Goal: Task Accomplishment & Management: Use online tool/utility

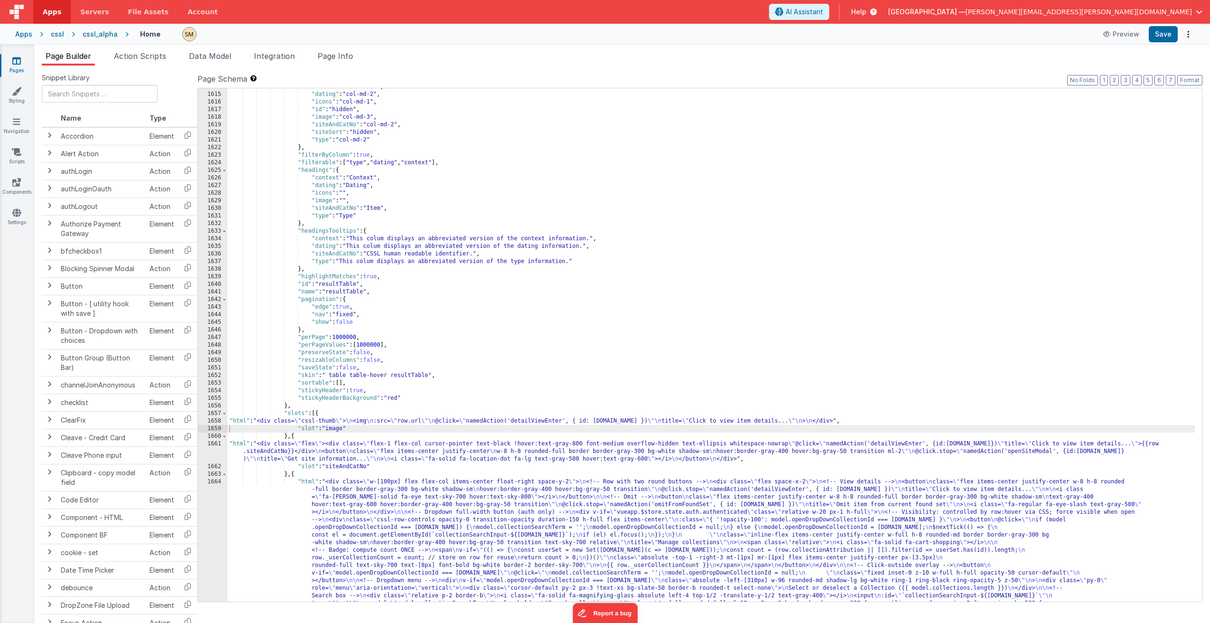
scroll to position [13272, 0]
click at [442, 163] on div ""context" : "col-md-2" , "dating" : "col-md-2" , "icons" : "col-md-1" , "id" : …" at bounding box center [710, 434] width 967 height 703
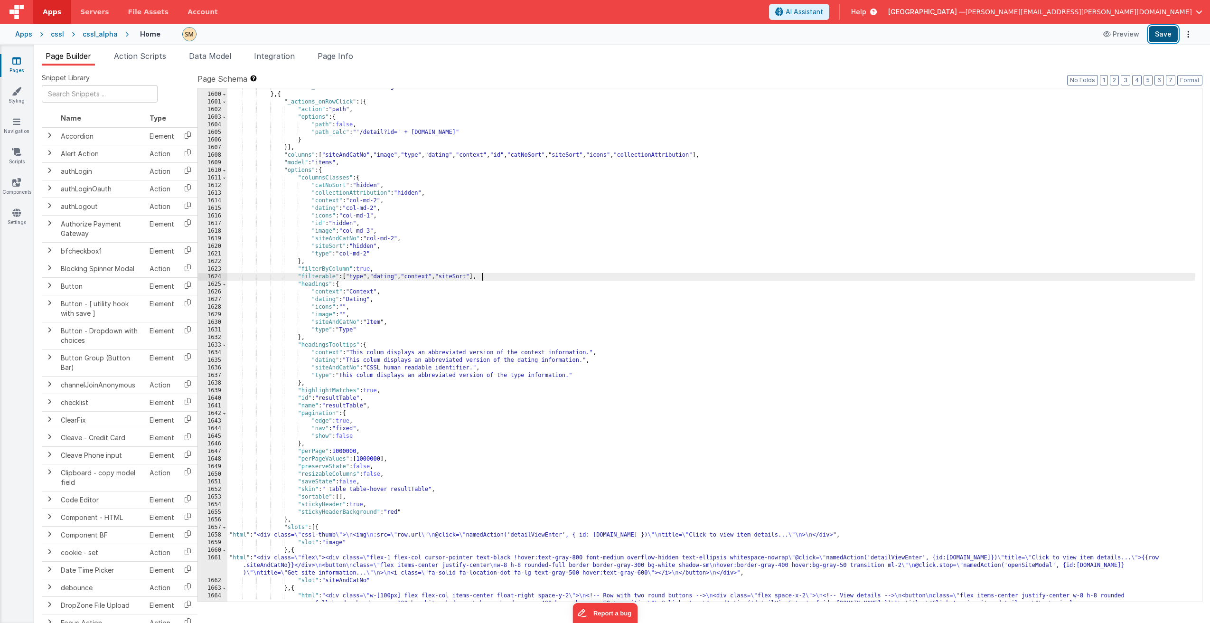
click at [1161, 36] on button "Save" at bounding box center [1163, 34] width 29 height 16
click at [348, 154] on div ""visible_calc" : "model.items.length>0" } , { "_actions_onRowClick" : [{ "actio…" at bounding box center [710, 434] width 967 height 703
click at [455, 276] on div ""visible_calc" : "model.items.length>0" } , { "_actions_onRowClick" : [{ "actio…" at bounding box center [710, 434] width 967 height 703
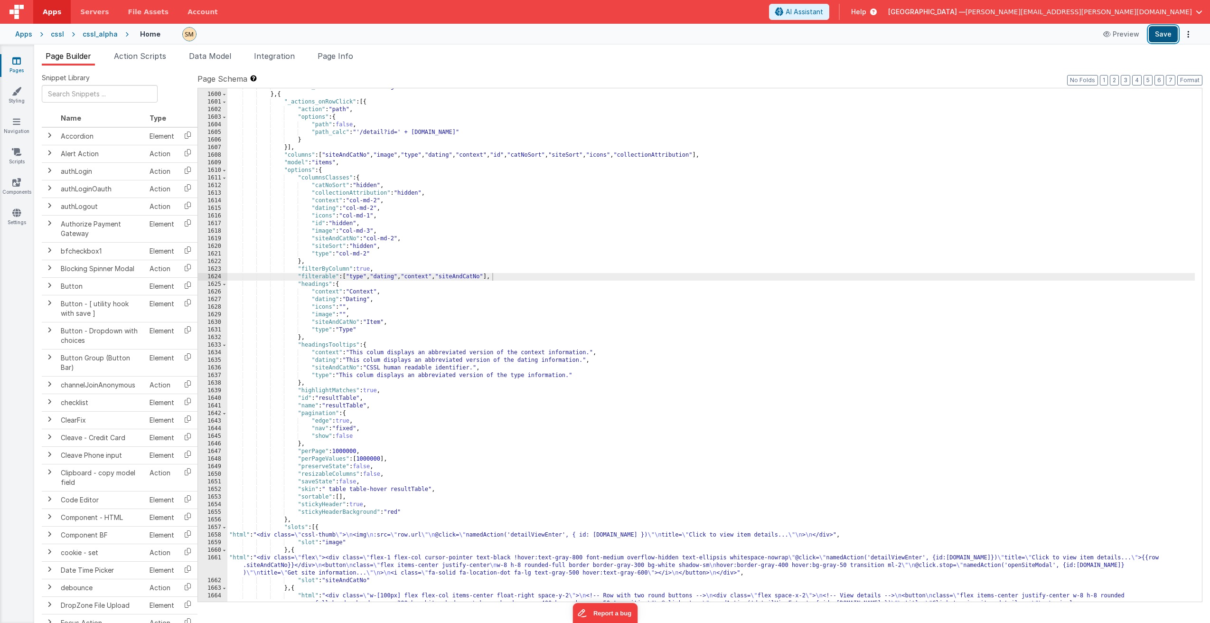
click at [1161, 38] on button "Save" at bounding box center [1163, 34] width 29 height 16
click at [523, 274] on div ""visible_calc" : "model.items.length>0" } , { "_actions_onRowClick" : [{ "actio…" at bounding box center [710, 434] width 967 height 703
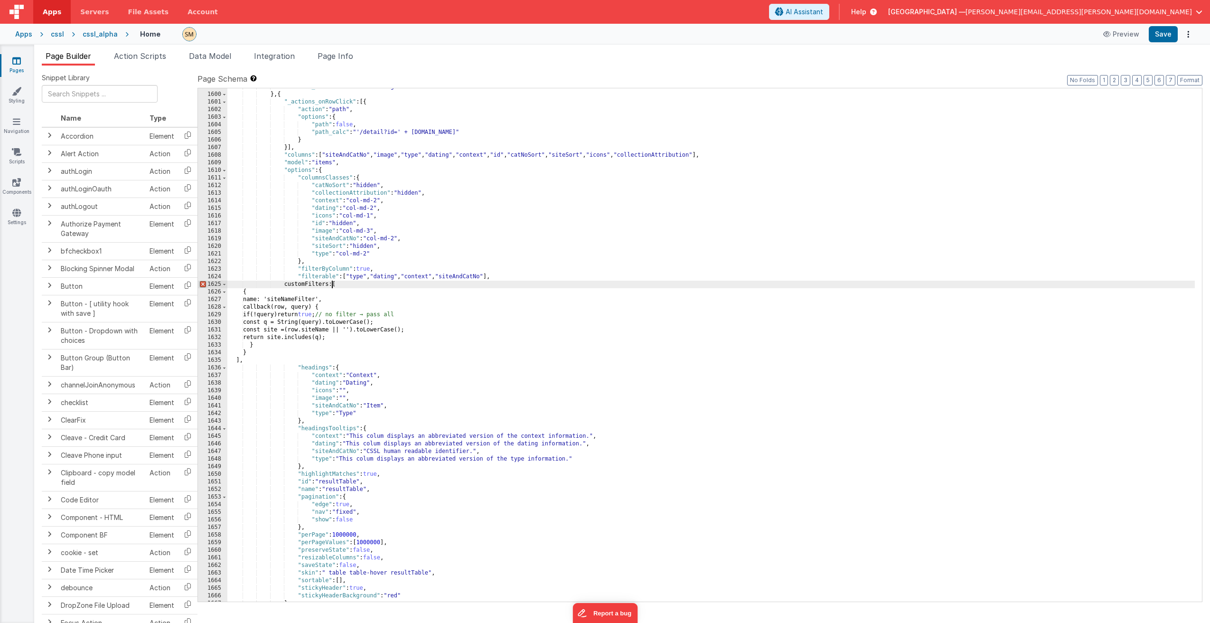
click at [331, 285] on div ""visible_calc" : "model.items.length>0" } , { "_actions_onRowClick" : [{ "actio…" at bounding box center [710, 347] width 967 height 528
click at [254, 299] on div ""visible_calc" : "model.items.length>0" } , { "_actions_onRowClick" : [{ "actio…" at bounding box center [710, 347] width 967 height 528
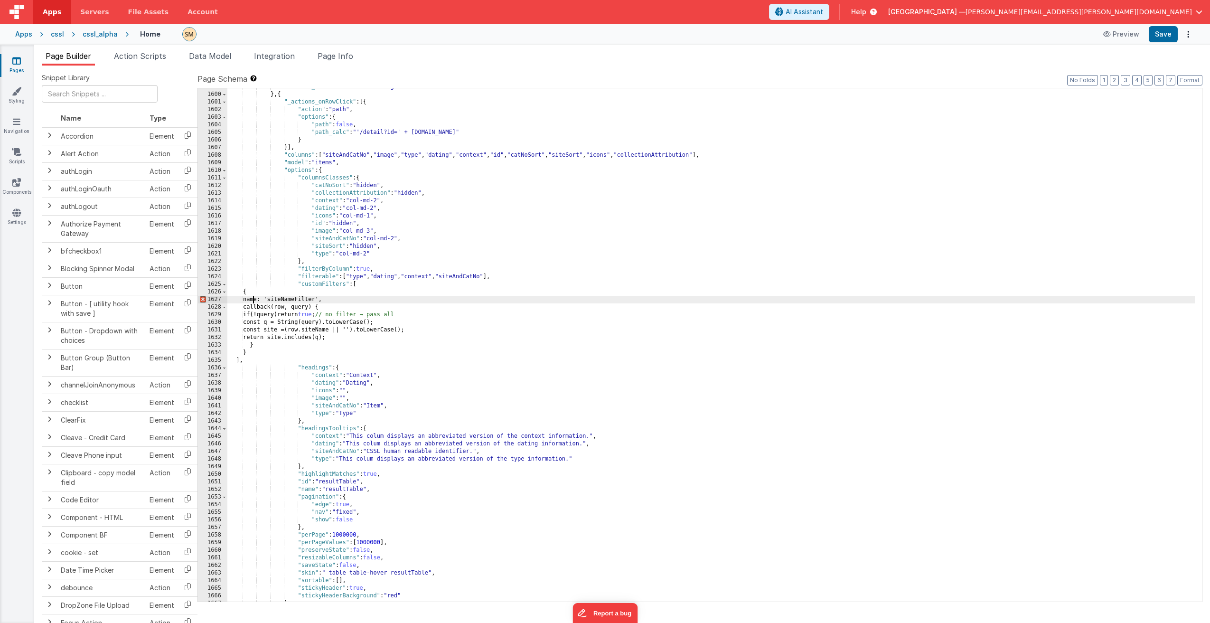
click at [254, 299] on div ""visible_calc" : "model.items.length>0" } , { "_actions_onRowClick" : [{ "actio…" at bounding box center [710, 347] width 967 height 528
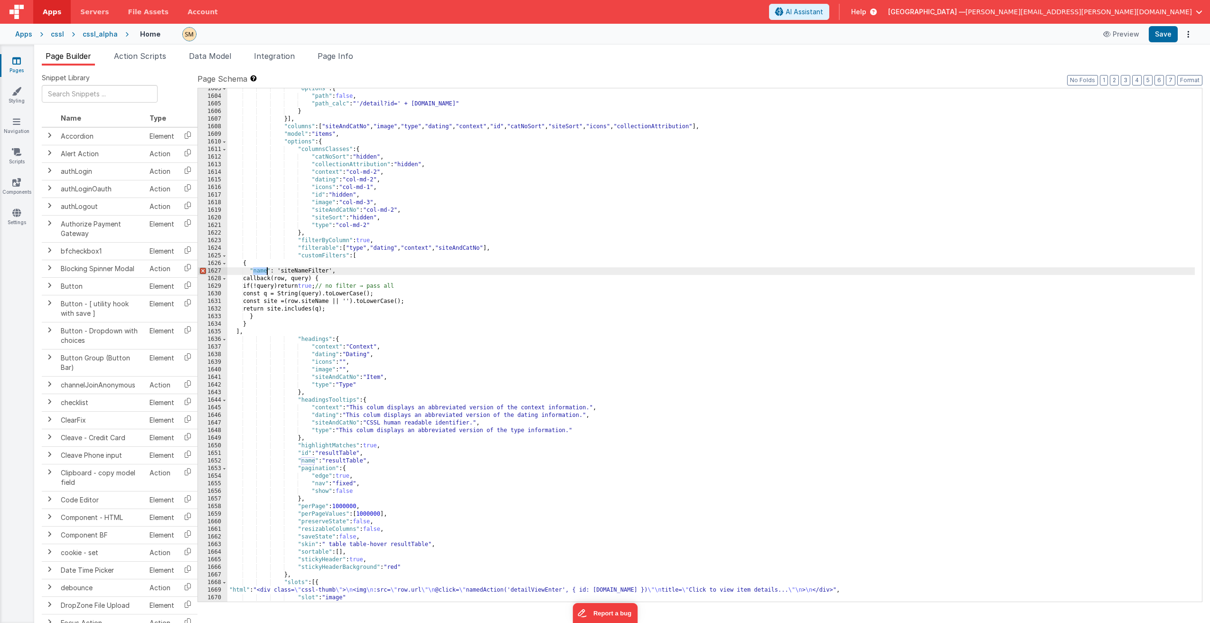
scroll to position [13186, 0]
click at [251, 279] on div ""options" : { "path" : false , "path_calc" : "'/detail?id=' + this.params.row.i…" at bounding box center [710, 349] width 967 height 528
click at [275, 271] on div ""options" : { "path" : false , "path_calc" : "'/detail?id=' + this.params.row.i…" at bounding box center [710, 349] width 967 height 528
click at [278, 271] on div ""options" : { "path" : false , "path_calc" : "'/detail?id=' + this.params.row.i…" at bounding box center [710, 349] width 967 height 528
click at [329, 271] on div ""options" : { "path" : false , "path_calc" : "'/detail?id=' + this.params.row.i…" at bounding box center [710, 349] width 967 height 528
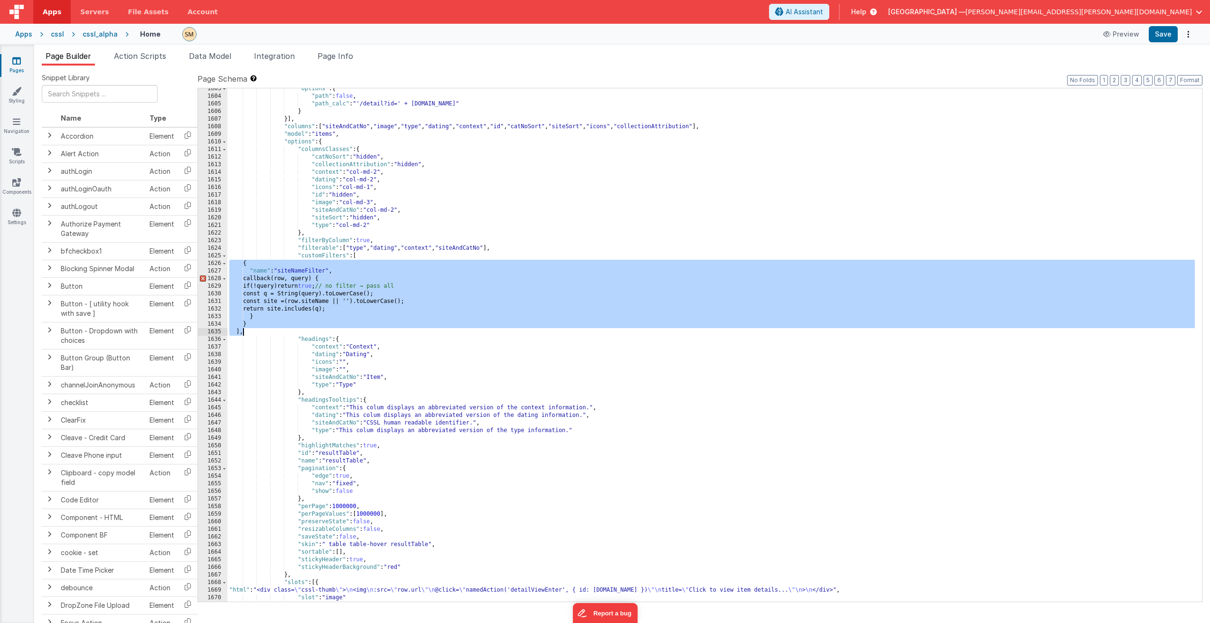
drag, startPoint x: 228, startPoint y: 262, endPoint x: 245, endPoint y: 334, distance: 74.1
click at [245, 334] on div ""options" : { "path" : false , "path_calc" : "'/detail?id=' + this.params.row.i…" at bounding box center [710, 349] width 967 height 528
click at [866, 14] on span "Help" at bounding box center [858, 11] width 15 height 9
click at [958, 65] on div "Examples & Demos" at bounding box center [964, 66] width 66 height 9
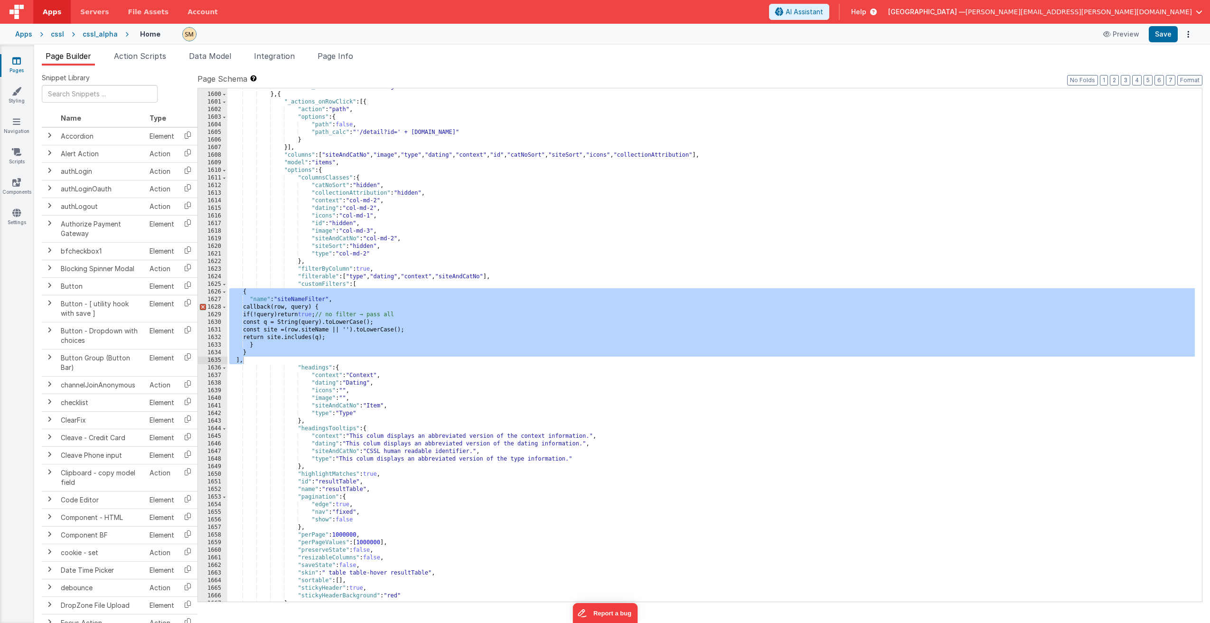
scroll to position [13158, 0]
click at [389, 309] on div ""visible_calc" : "model.items.length>0" } , { "_actions_onRowClick" : [{ "actio…" at bounding box center [710, 347] width 967 height 528
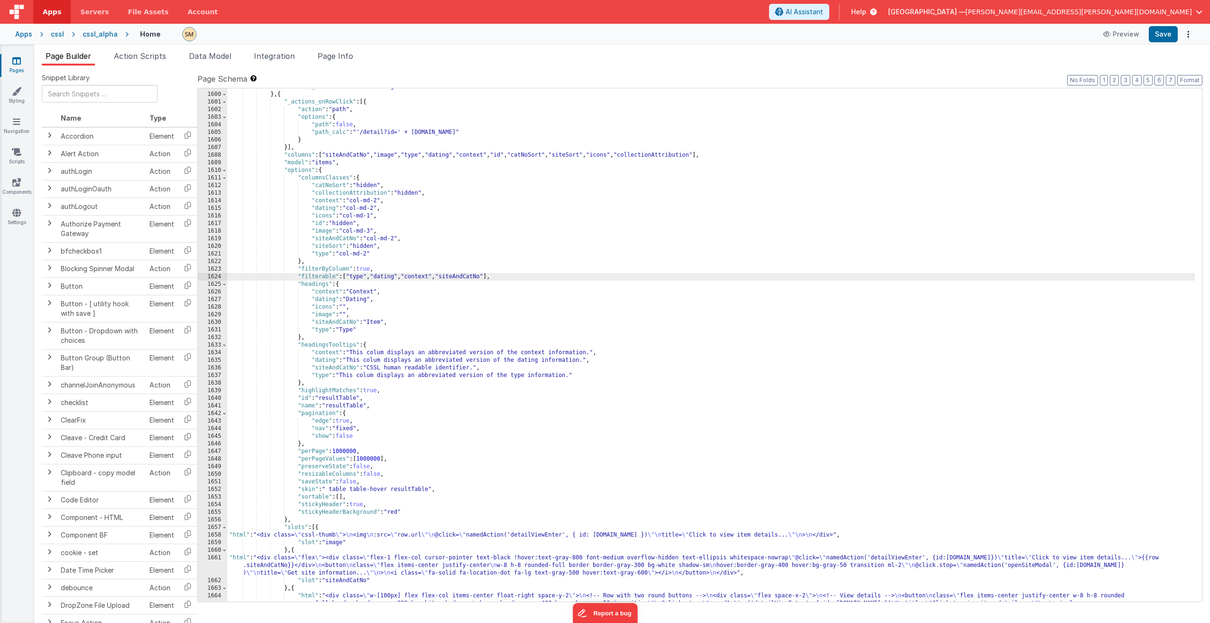
click at [377, 322] on div ""visible_calc" : "model.items.length>0" } , { "_actions_onRowClick" : [{ "actio…" at bounding box center [710, 434] width 967 height 703
click at [341, 331] on div ""visible_calc" : "model.items.length>0" } , { "_actions_onRowClick" : [{ "actio…" at bounding box center [710, 434] width 967 height 703
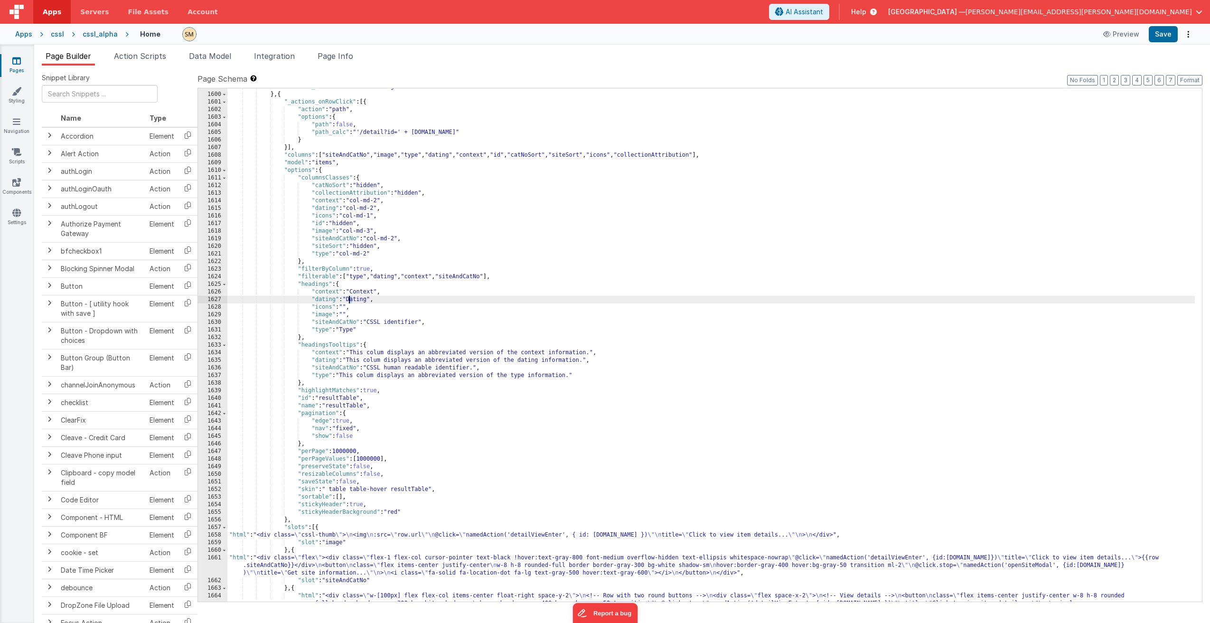
click at [349, 301] on div ""visible_calc" : "model.items.length>0" } , { "_actions_onRowClick" : [{ "actio…" at bounding box center [710, 434] width 967 height 703
click at [354, 300] on div ""visible_calc" : "model.items.length>0" } , { "_actions_onRowClick" : [{ "actio…" at bounding box center [710, 434] width 967 height 703
click at [347, 331] on div ""visible_calc" : "model.items.length>0" } , { "_actions_onRowClick" : [{ "actio…" at bounding box center [710, 434] width 967 height 703
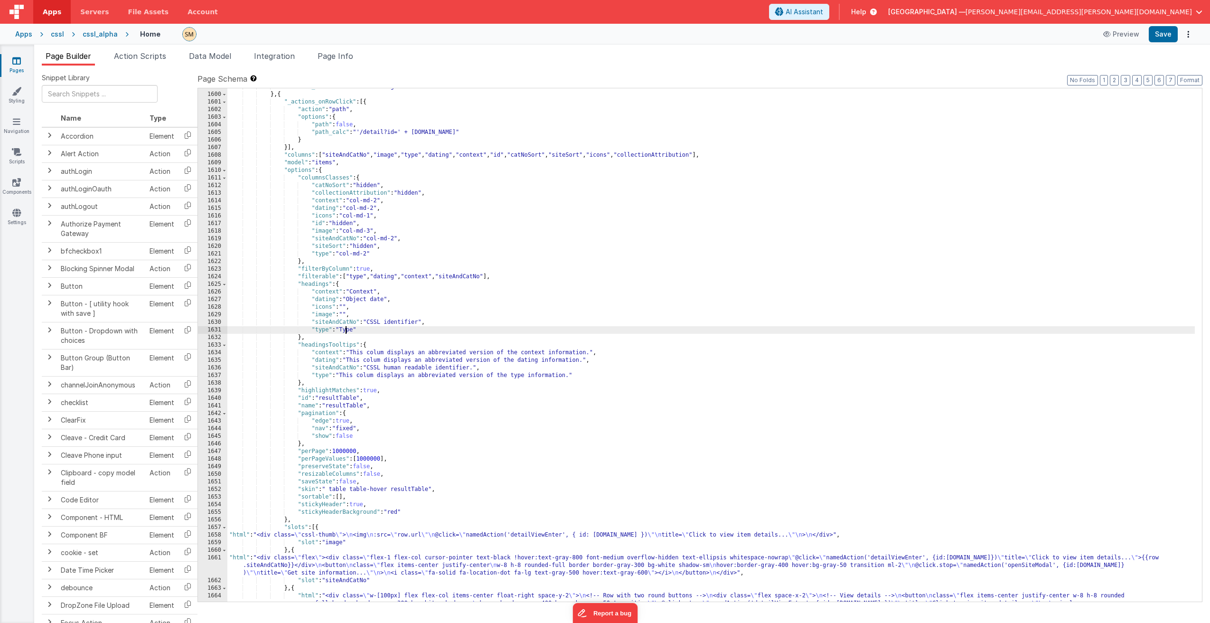
click at [347, 331] on div ""visible_calc" : "model.items.length>0" } , { "_actions_onRowClick" : [{ "actio…" at bounding box center [710, 434] width 967 height 703
click at [353, 293] on div ""visible_calc" : "model.items.length>0" } , { "_actions_onRowClick" : [{ "actio…" at bounding box center [710, 434] width 967 height 703
click at [1160, 35] on button "Save" at bounding box center [1163, 34] width 29 height 16
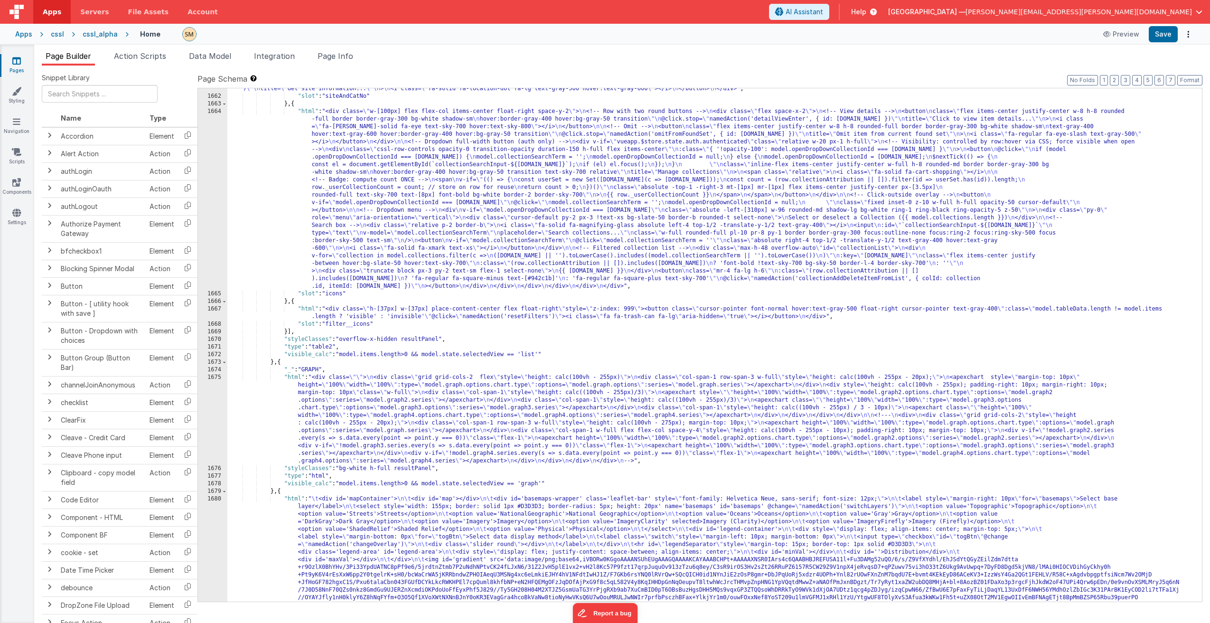
scroll to position [13670, 0]
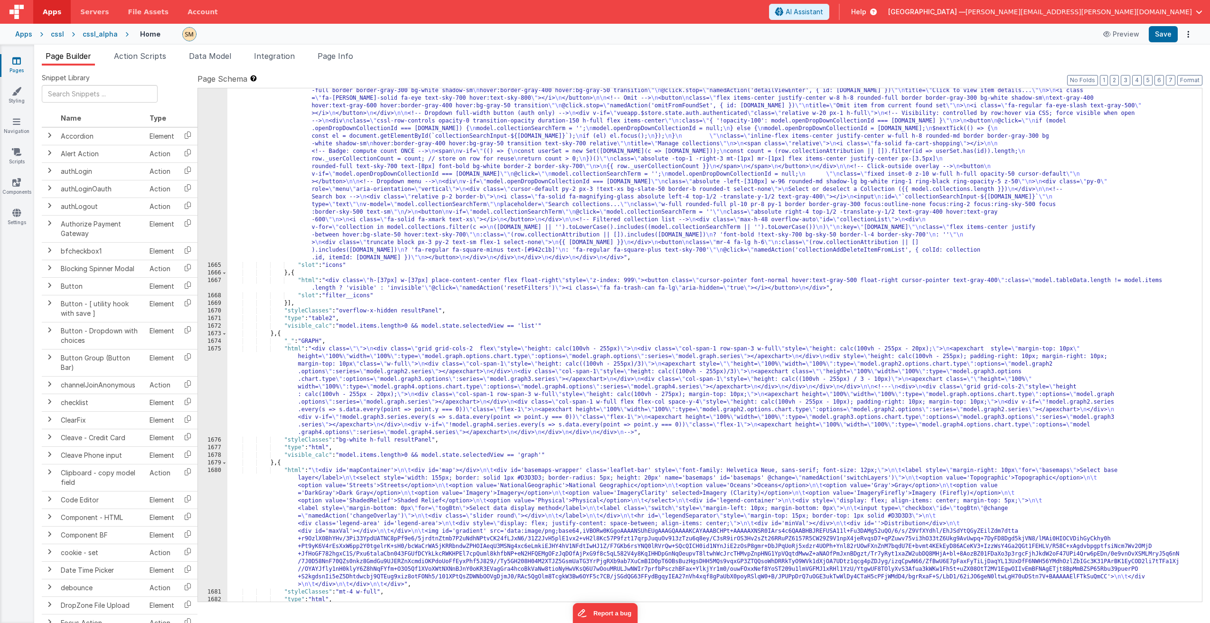
click at [383, 103] on div ""html" : "<div class= \" w-[100px] flex flex-col items-center float-right space…" at bounding box center [710, 430] width 967 height 703
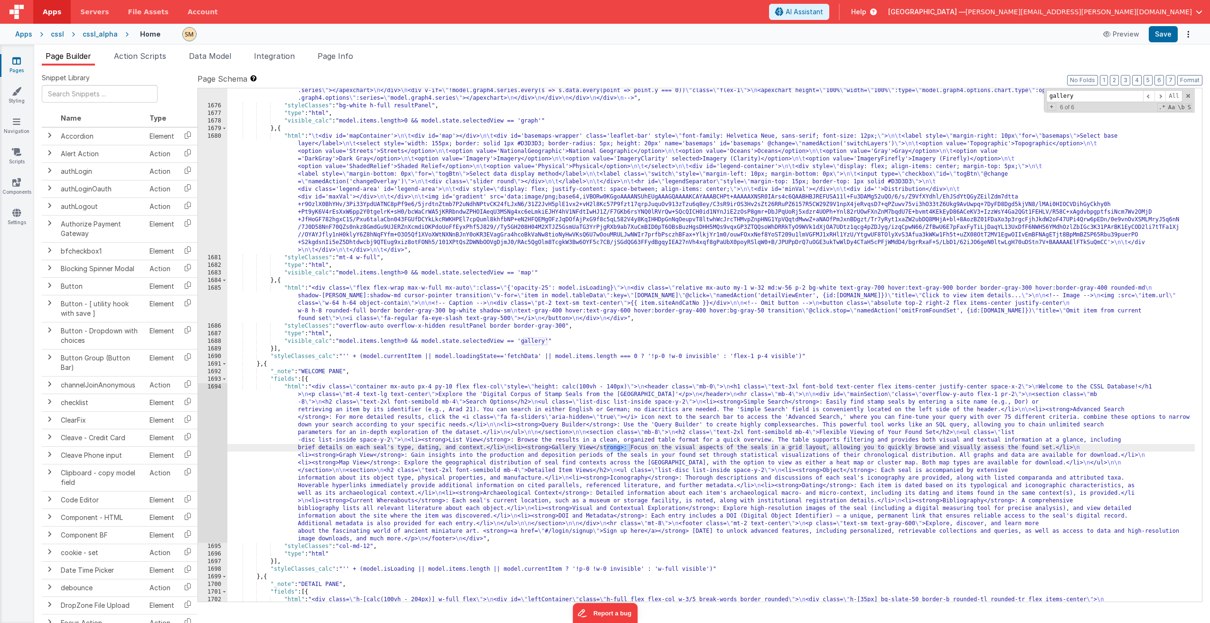
scroll to position [12858, 0]
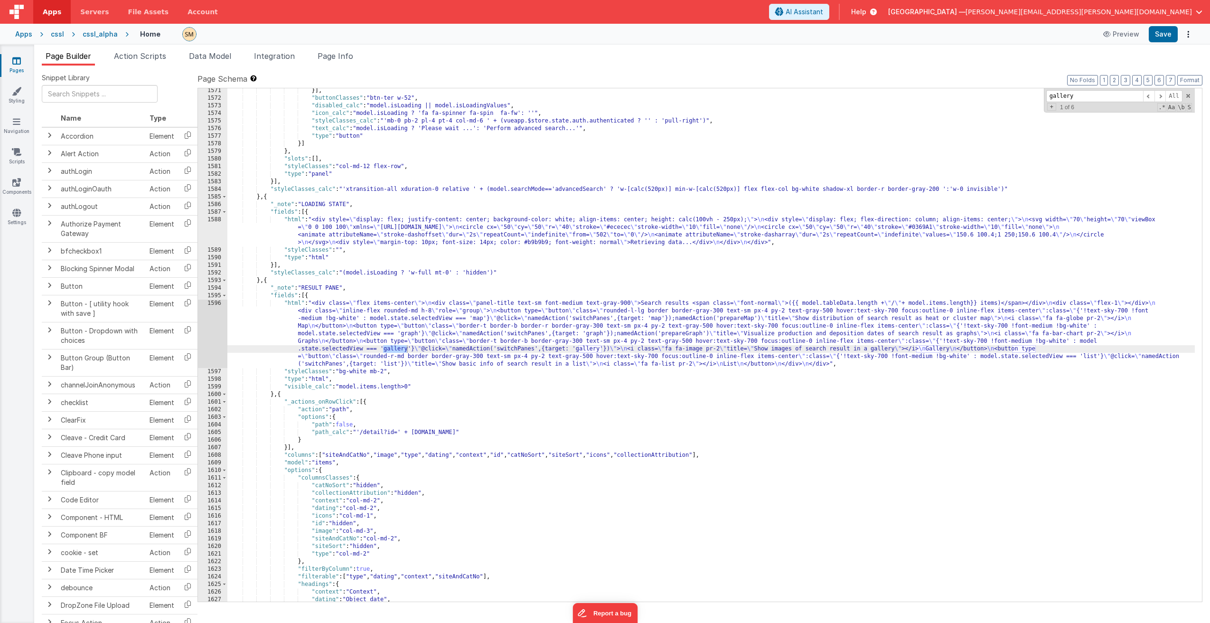
type input "gallery"
click at [385, 328] on div "}] , "buttonClasses" : "btn-ter w-52" , "disabled_calc" : "model.isLoading || m…" at bounding box center [710, 351] width 967 height 528
click at [221, 331] on div "1596" at bounding box center [212, 333] width 29 height 68
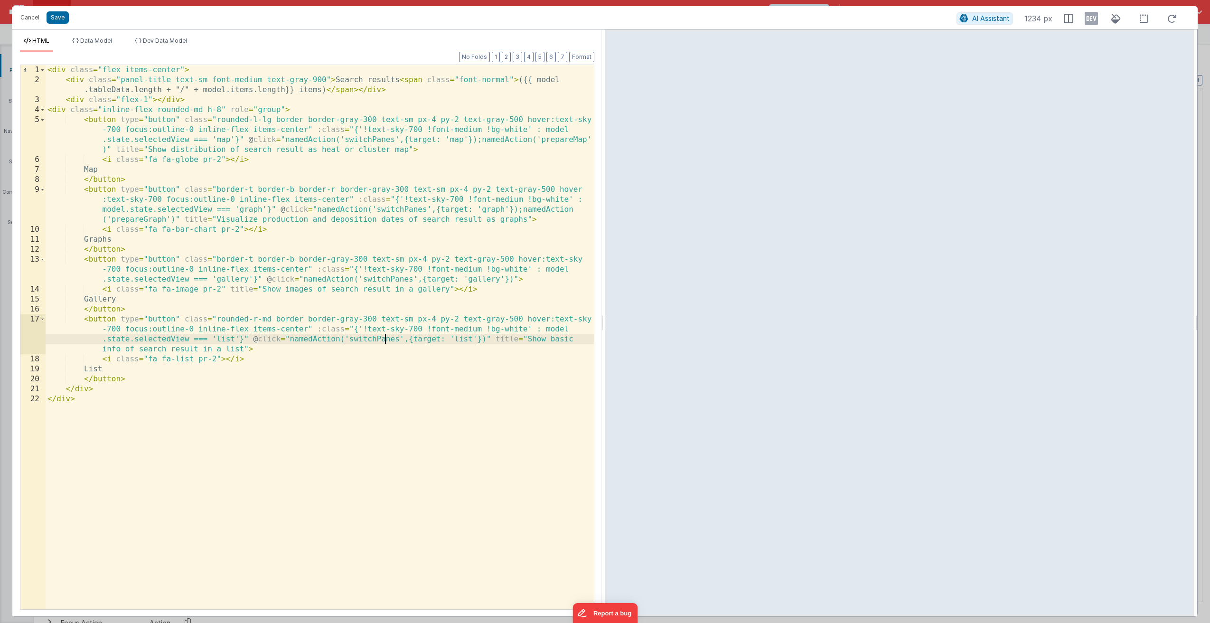
click at [383, 340] on div "< div class = "flex items-center" > < div class = "panel-title text-sm font-med…" at bounding box center [320, 347] width 548 height 564
click at [34, 16] on button "Cancel" at bounding box center [30, 17] width 28 height 13
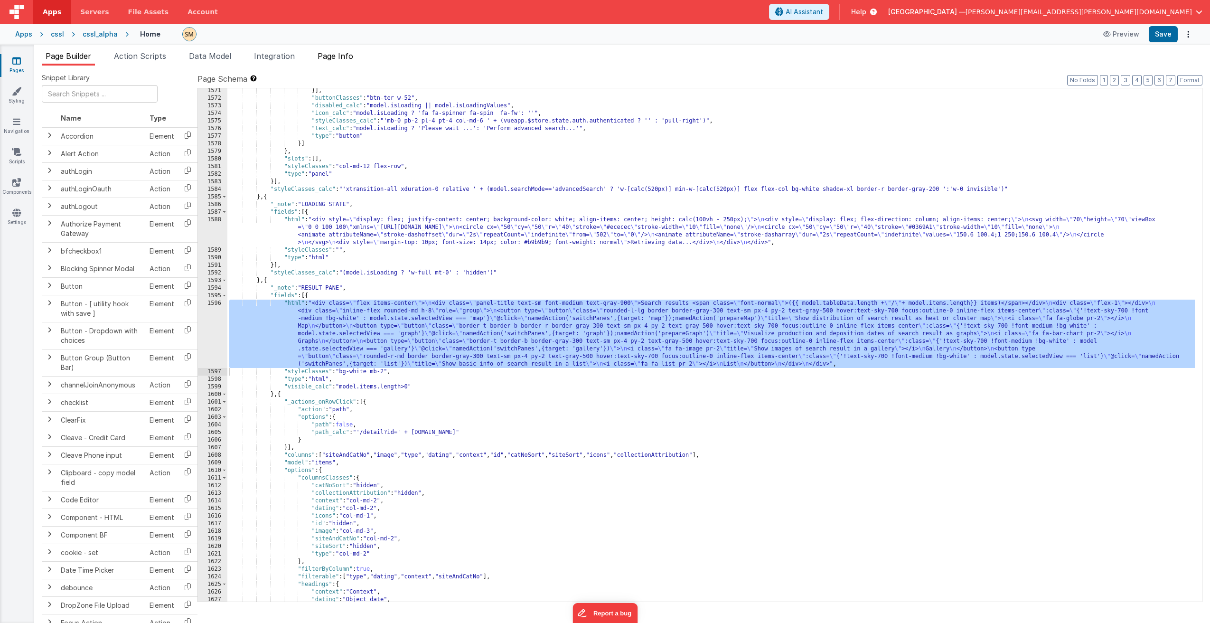
click at [340, 56] on span "Page Info" at bounding box center [336, 55] width 36 height 9
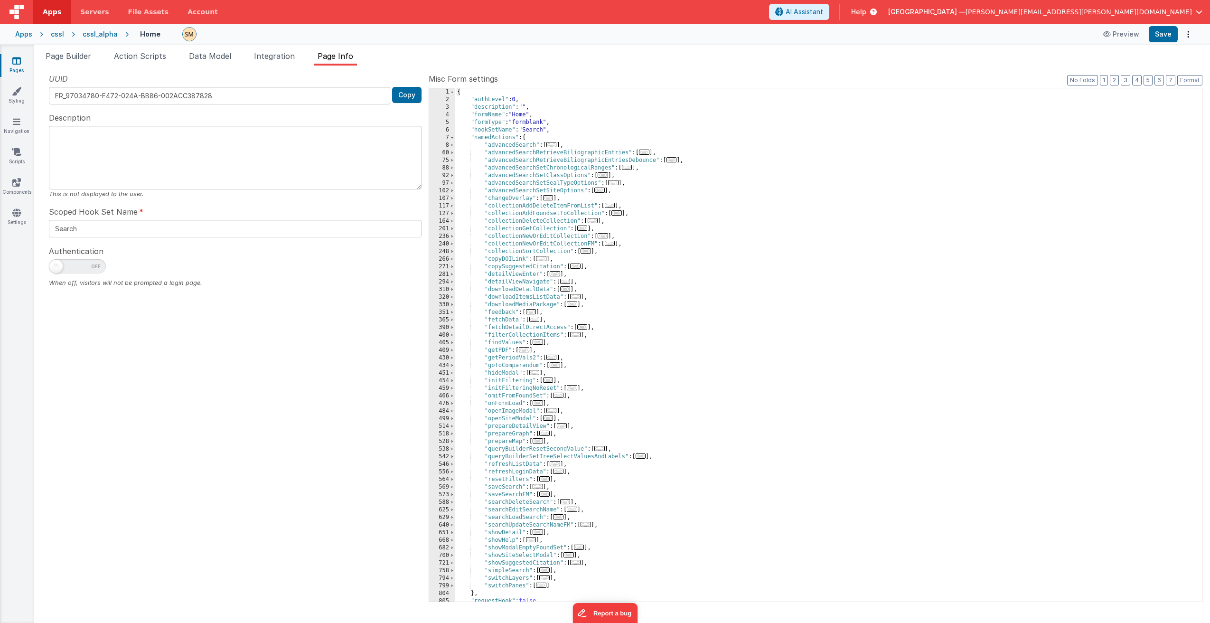
click at [494, 121] on div "{ "authLevel" : 0 , "description" : "" , "formName" : "Home" , "formType" : "fo…" at bounding box center [824, 352] width 739 height 528
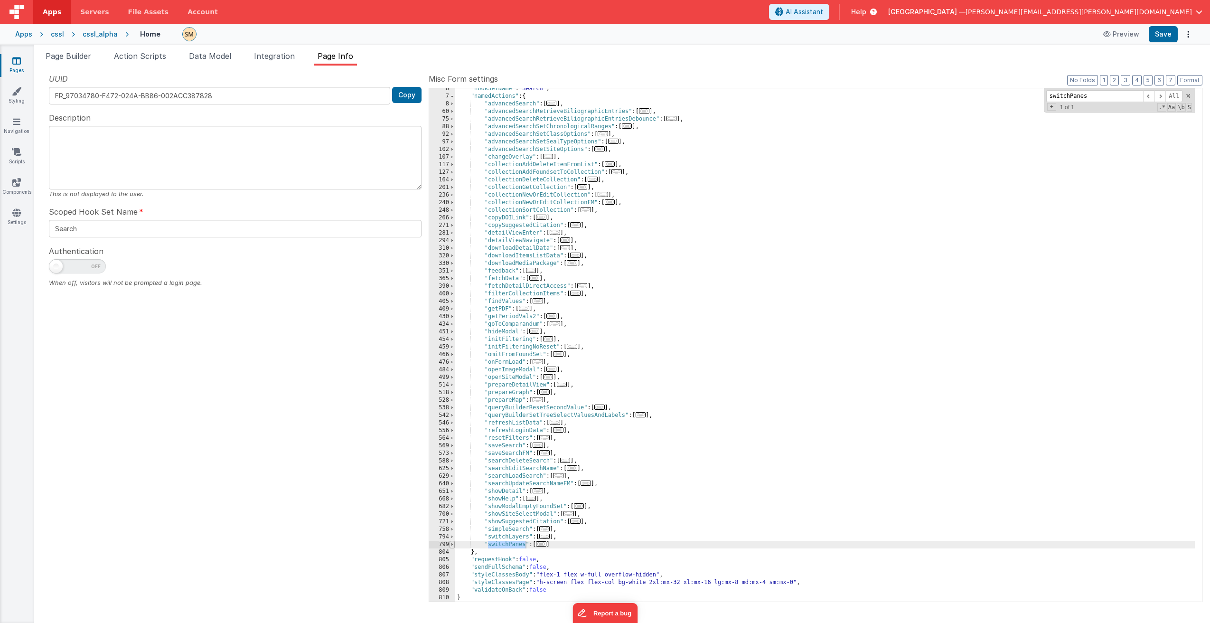
type input "switchPanes"
click at [451, 543] on span at bounding box center [451, 545] width 5 height 8
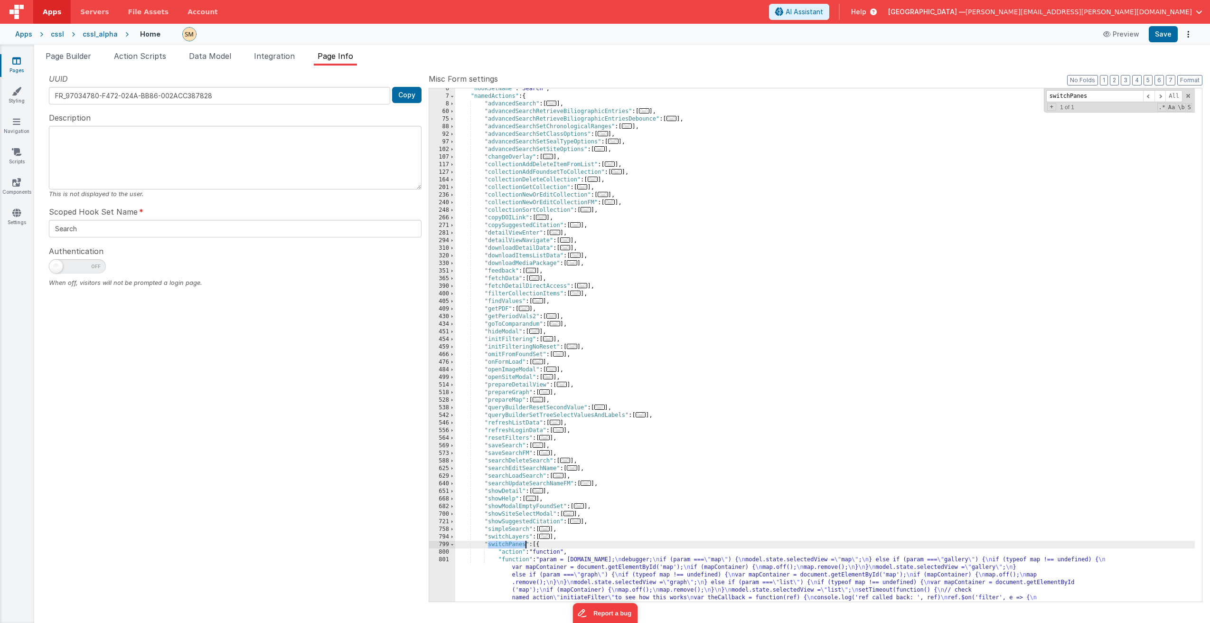
scroll to position [125, 0]
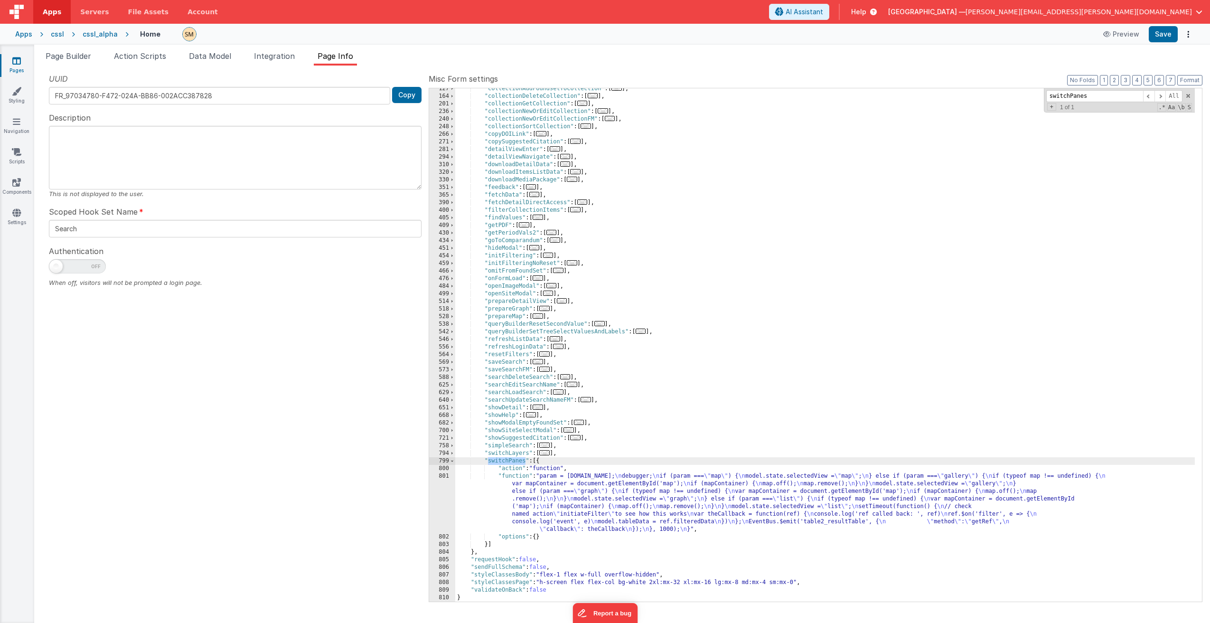
click at [569, 483] on div ""collectionAddFoundsetToCollection" : [ ... ] , "collectionDeleteCollection" : …" at bounding box center [824, 349] width 739 height 528
click at [446, 505] on div "801" at bounding box center [442, 502] width 26 height 61
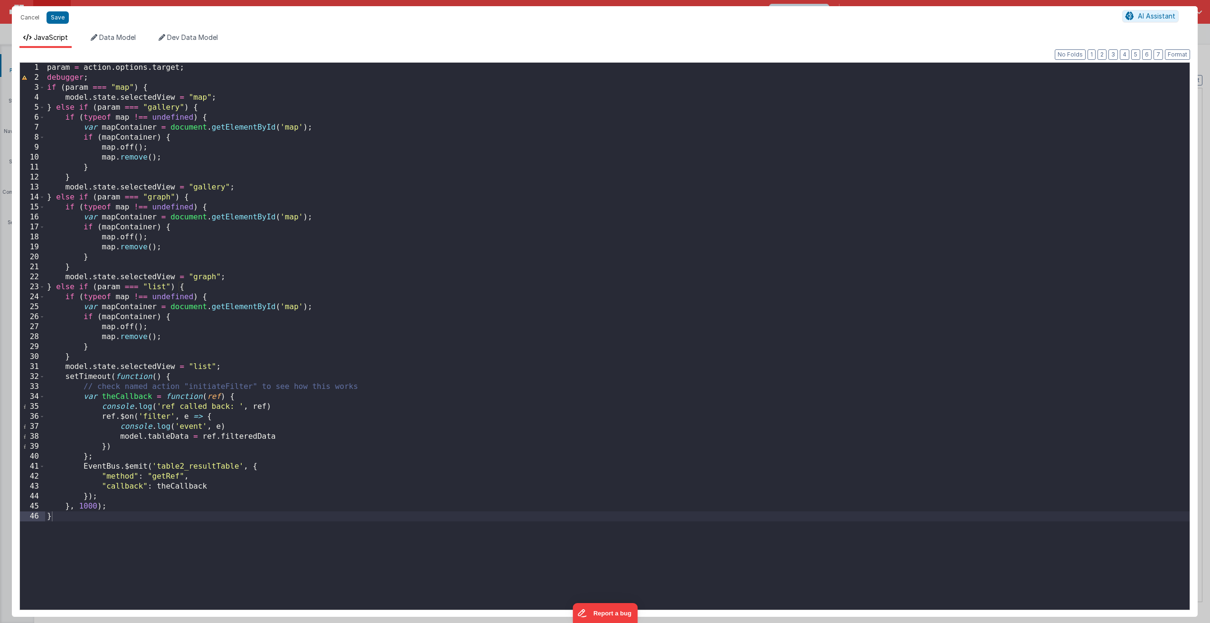
click at [91, 506] on div "param = action . options . target ; debugger ; if ( param === "map" ) { model .…" at bounding box center [617, 346] width 1144 height 567
click at [97, 507] on div "param = action . options . target ; debugger ; if ( param === "map" ) { model .…" at bounding box center [617, 346] width 1144 height 567
drag, startPoint x: 97, startPoint y: 507, endPoint x: 79, endPoint y: 508, distance: 18.0
click at [79, 508] on div "param = action . options . target ; debugger ; if ( param === "map" ) { model .…" at bounding box center [617, 346] width 1144 height 567
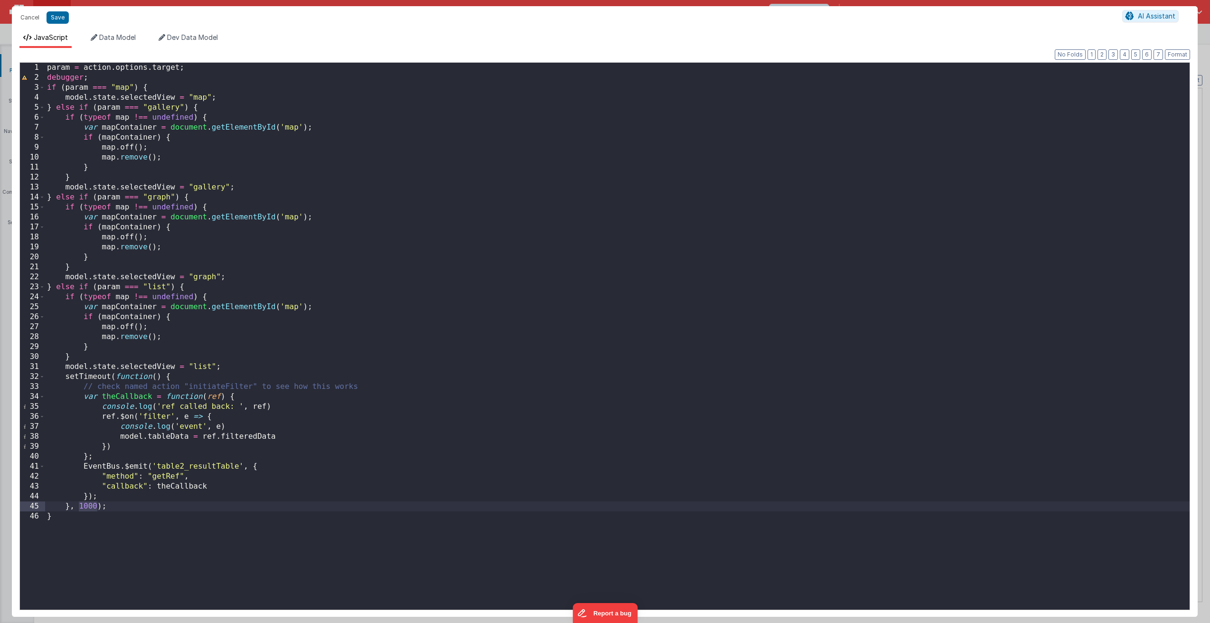
click at [98, 507] on div "param = action . options . target ; debugger ; if ( param === "map" ) { model .…" at bounding box center [617, 346] width 1144 height 567
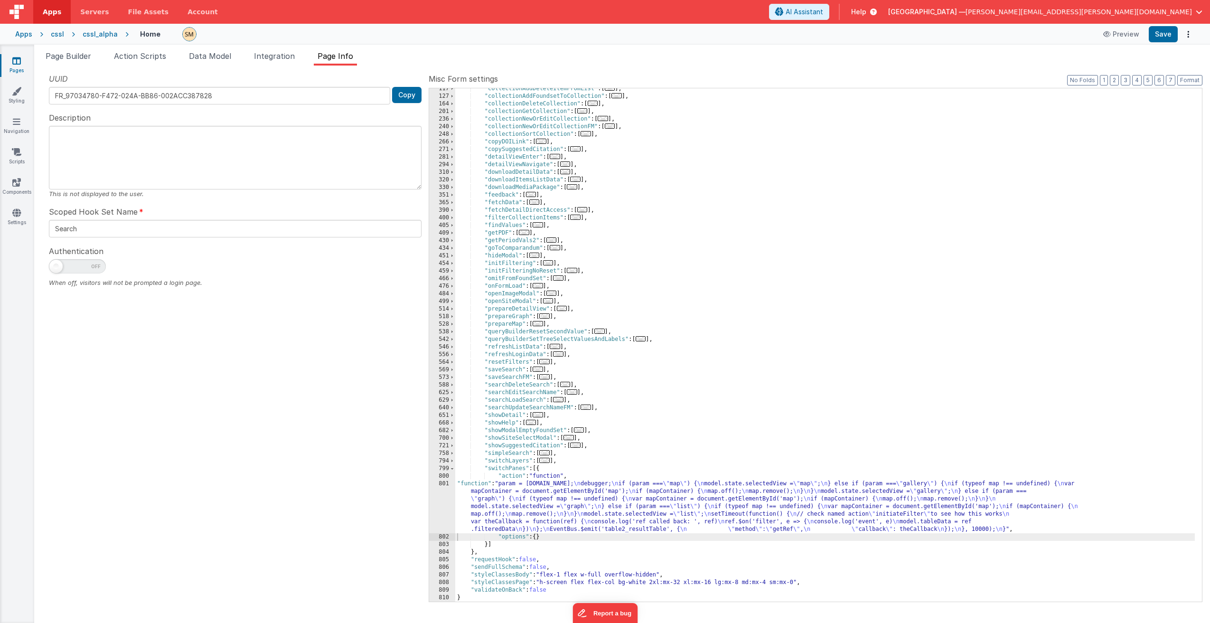
scroll to position [117, 0]
click at [561, 517] on div ""collectionAddDeleteItemFromList" : [ ... ] , "collectionAddFoundsetToCollectio…" at bounding box center [824, 349] width 739 height 528
click at [445, 509] on div "801" at bounding box center [442, 506] width 26 height 53
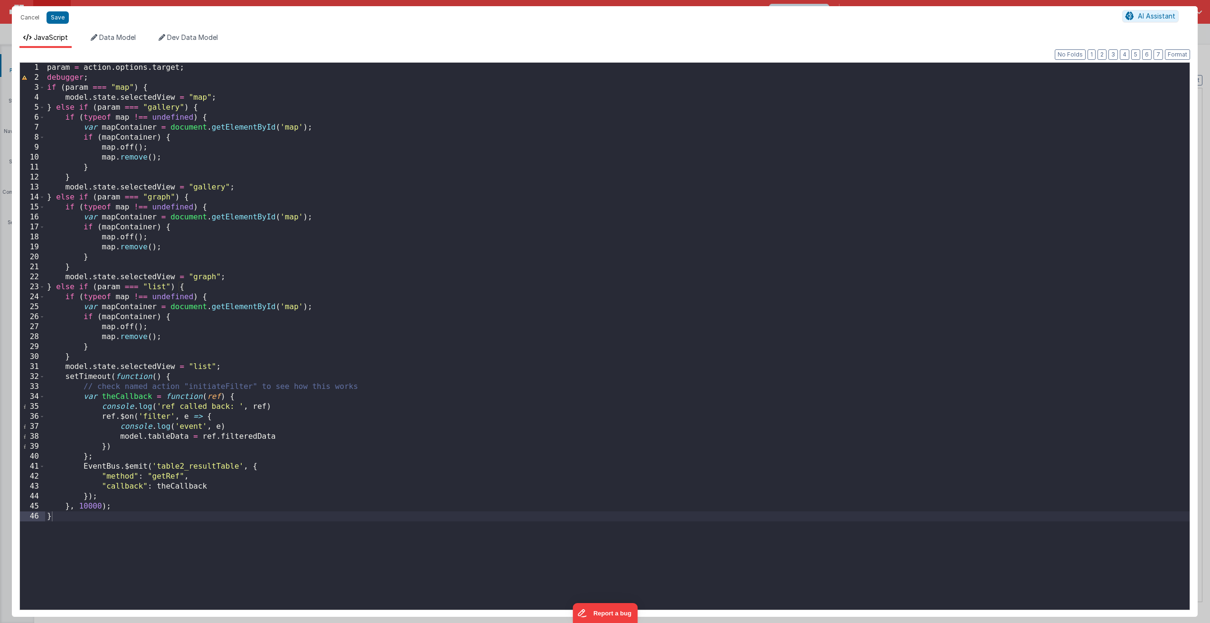
click at [398, 466] on div "param = action . options . target ; debugger ; if ( param === "map" ) { model .…" at bounding box center [617, 346] width 1144 height 567
click at [356, 386] on div "param = action . options . target ; debugger ; if ( param === "map" ) { model .…" at bounding box center [617, 346] width 1144 height 567
drag, startPoint x: 367, startPoint y: 385, endPoint x: 88, endPoint y: 386, distance: 278.6
click at [88, 386] on div "param = action . options . target ; debugger ; if ( param === "map" ) { model .…" at bounding box center [617, 346] width 1144 height 567
click at [84, 387] on div "param = action . options . target ; debugger ; if ( param === "map" ) { model .…" at bounding box center [617, 346] width 1144 height 567
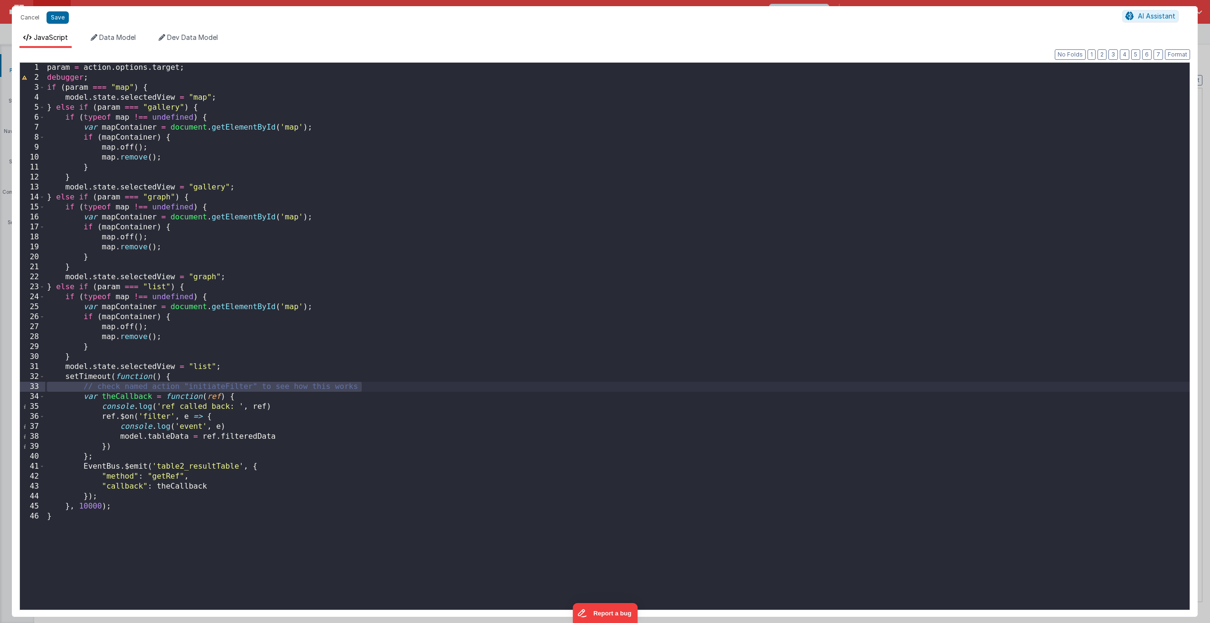
drag, startPoint x: 84, startPoint y: 387, endPoint x: 385, endPoint y: 383, distance: 300.9
click at [385, 383] on div "param = action . options . target ; debugger ; if ( param === "map" ) { model .…" at bounding box center [617, 346] width 1144 height 567
drag, startPoint x: 101, startPoint y: 508, endPoint x: 107, endPoint y: 511, distance: 6.6
click at [101, 508] on div "param = action . options . target ; debugger ; if ( param === "map" ) { model .…" at bounding box center [617, 346] width 1144 height 567
click at [88, 525] on div "param = action . options . target ; debugger ; if ( param === "map" ) { model .…" at bounding box center [617, 346] width 1144 height 567
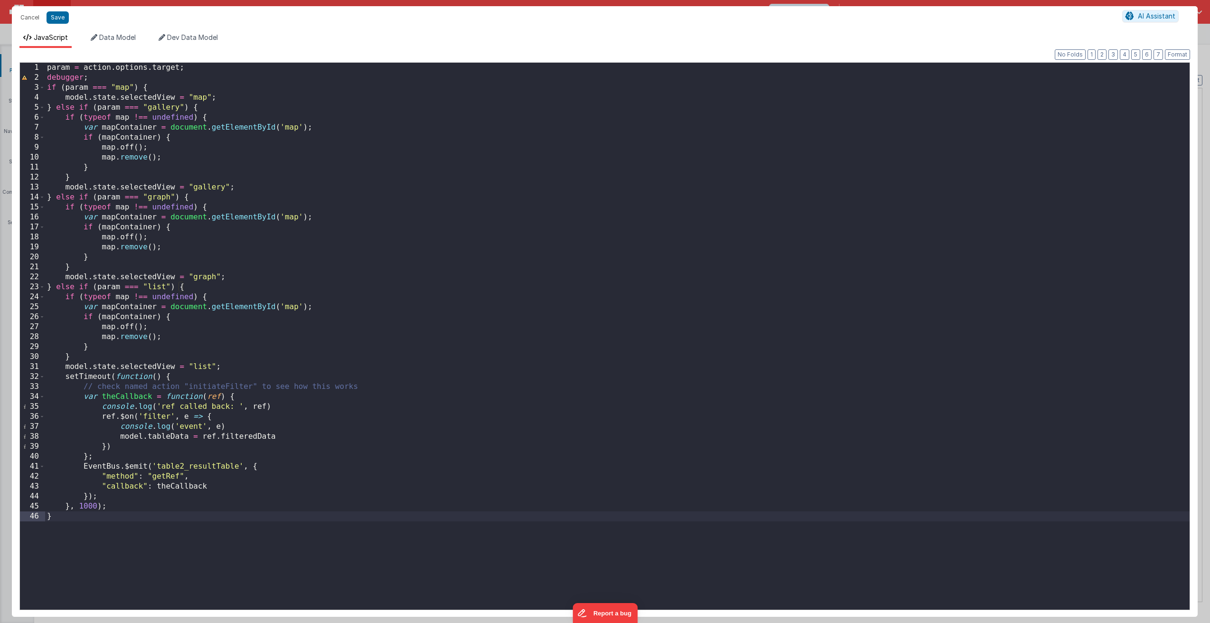
click at [119, 514] on div "param = action . options . target ; debugger ; if ( param === "map" ) { model .…" at bounding box center [617, 346] width 1144 height 567
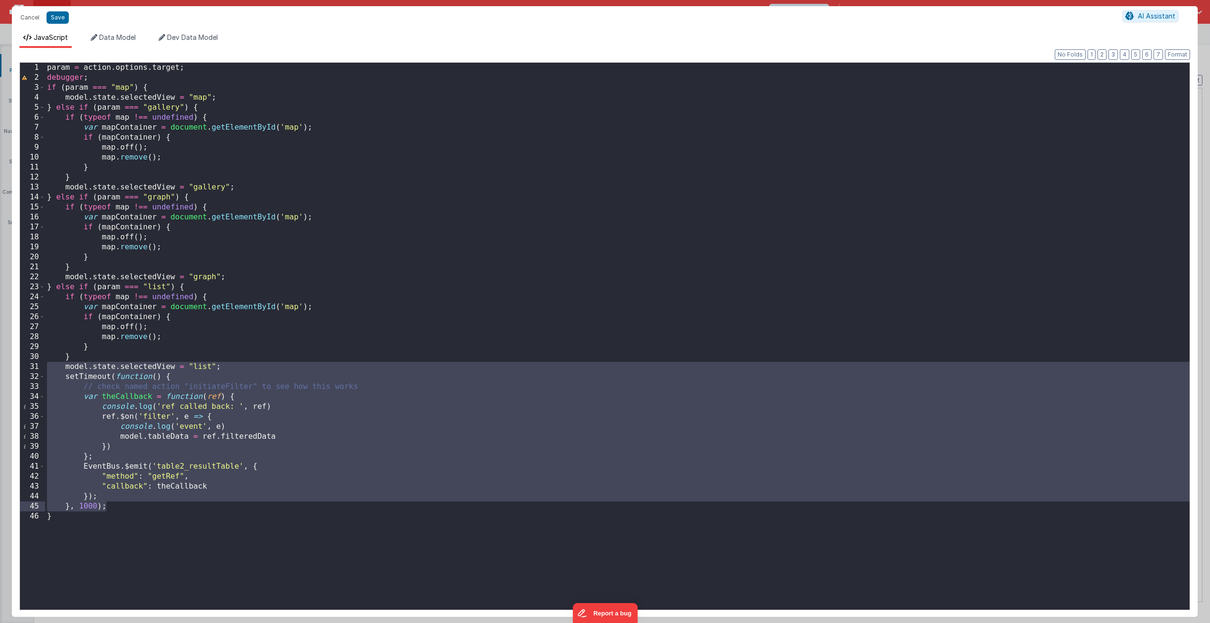
drag, startPoint x: 46, startPoint y: 367, endPoint x: 118, endPoint y: 507, distance: 157.3
click at [118, 507] on div "param = action . options . target ; debugger ; if ( param === "map" ) { model .…" at bounding box center [617, 346] width 1144 height 567
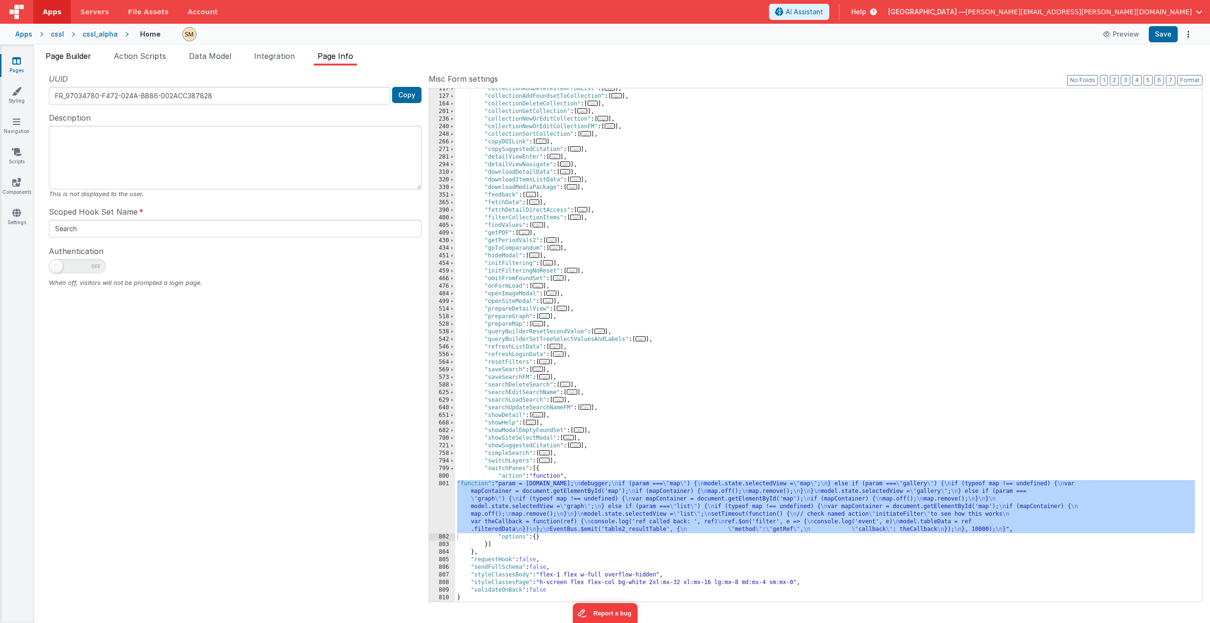
click at [91, 60] on span "Page Builder" at bounding box center [69, 55] width 46 height 9
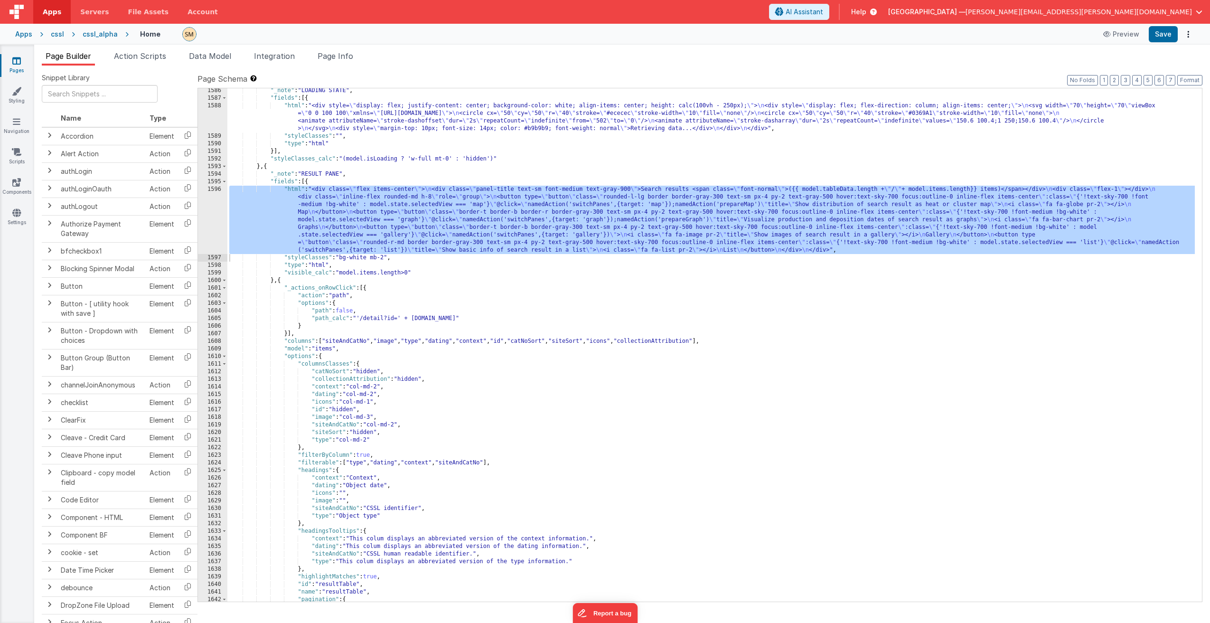
scroll to position [12944, 0]
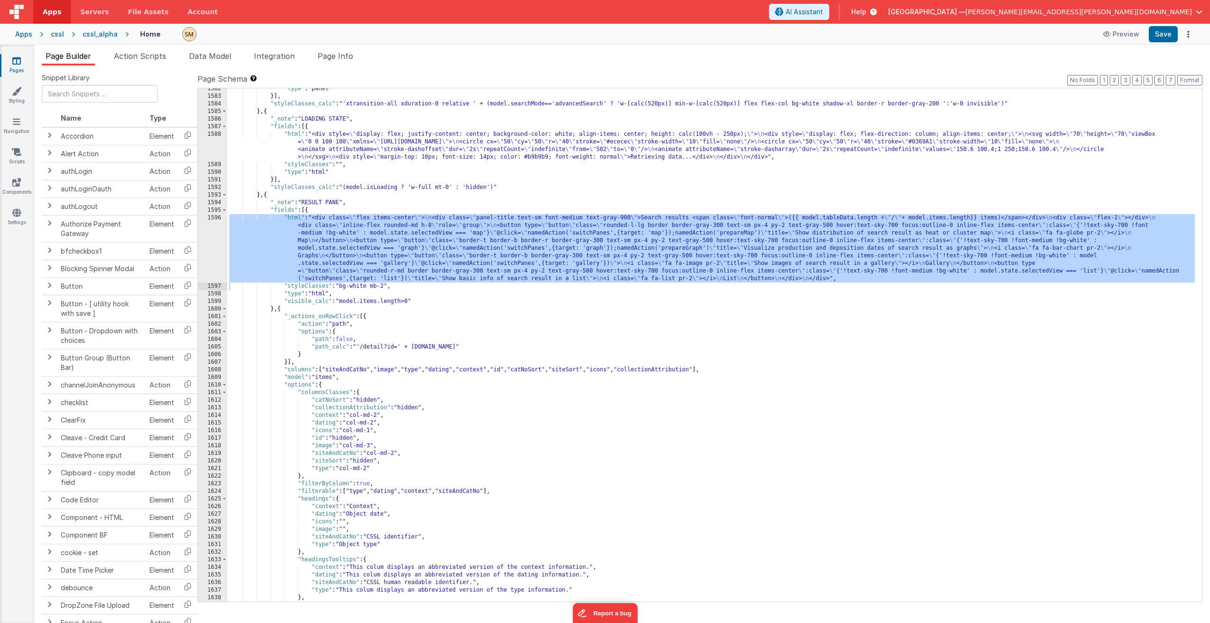
click at [532, 209] on div ""type" : "panel" }] , "styleClasses_calc" : "'xtransition-all xduration-0 relat…" at bounding box center [710, 349] width 967 height 528
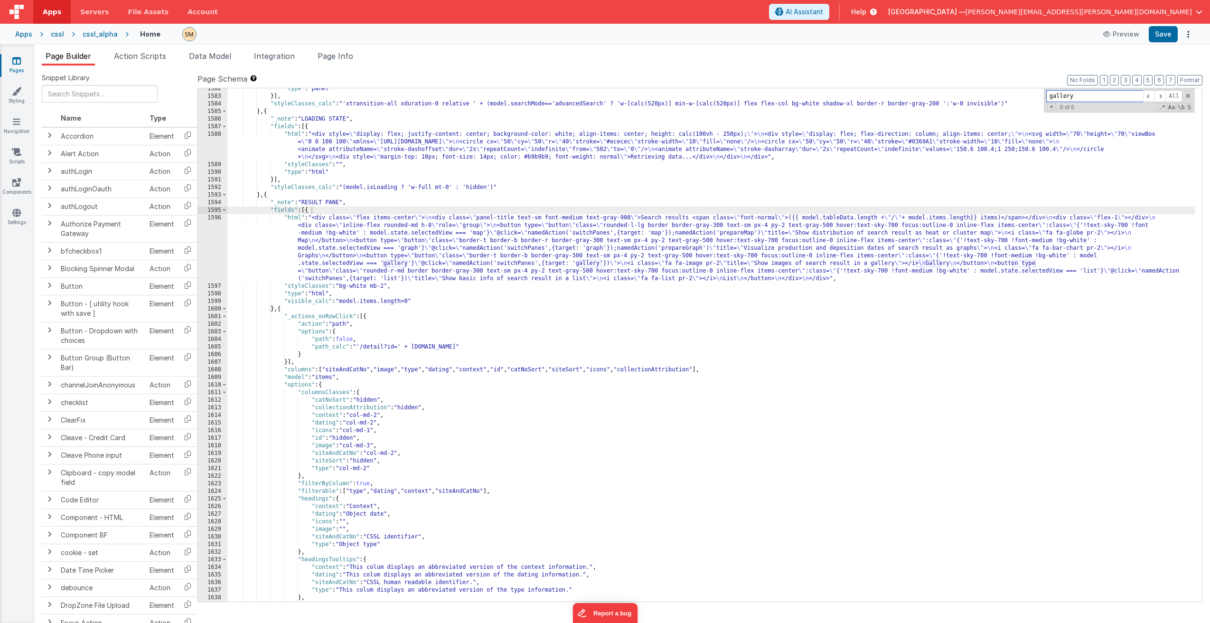
paste input "resultTable"
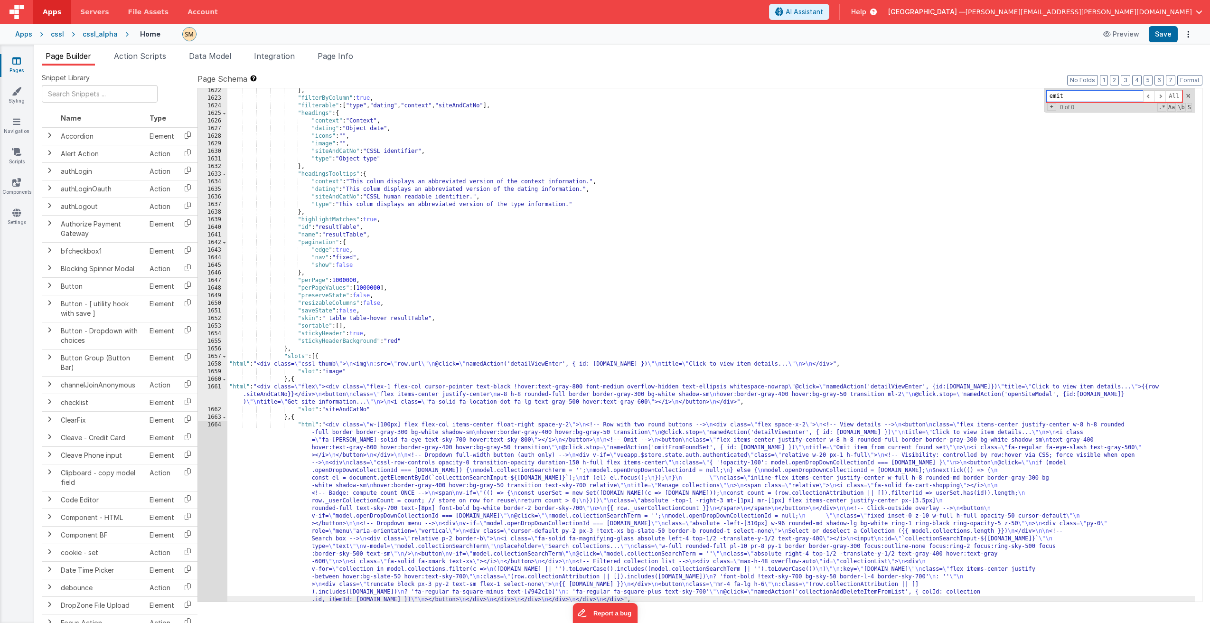
scroll to position [13329, 0]
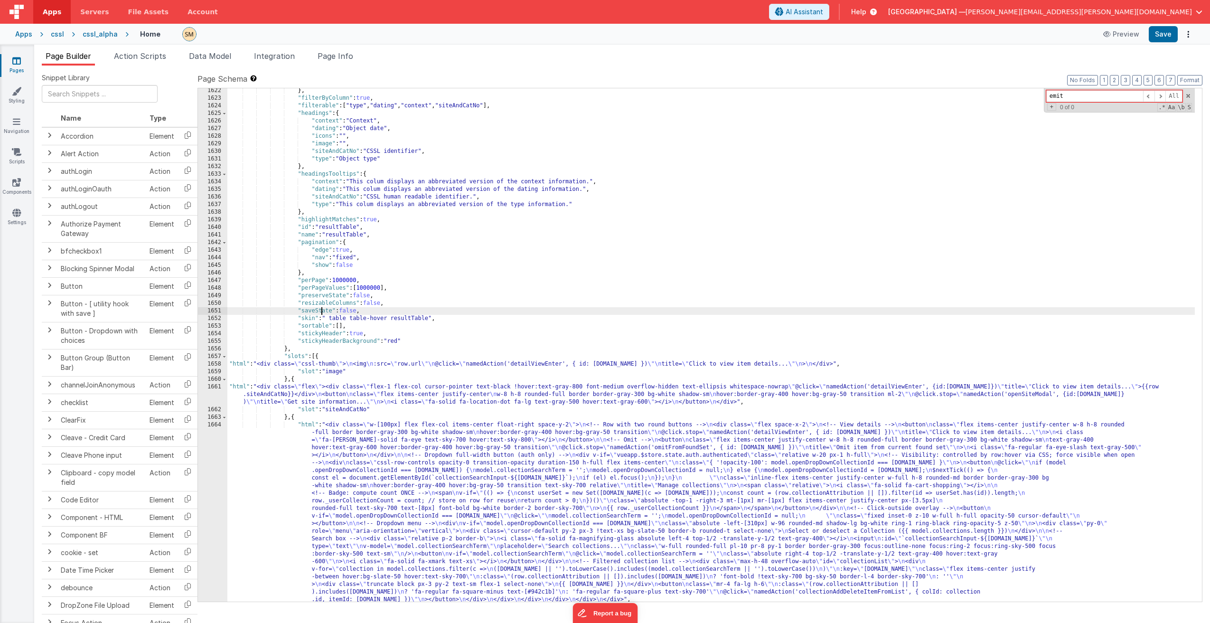
click at [321, 314] on div "} , "filterByColumn" : true , "filterable" : [ "type" , "dating" , "context" , …" at bounding box center [710, 351] width 967 height 528
click at [348, 311] on div "} , "filterByColumn" : true , "filterable" : [ "type" , "dating" , "context" , …" at bounding box center [710, 351] width 967 height 528
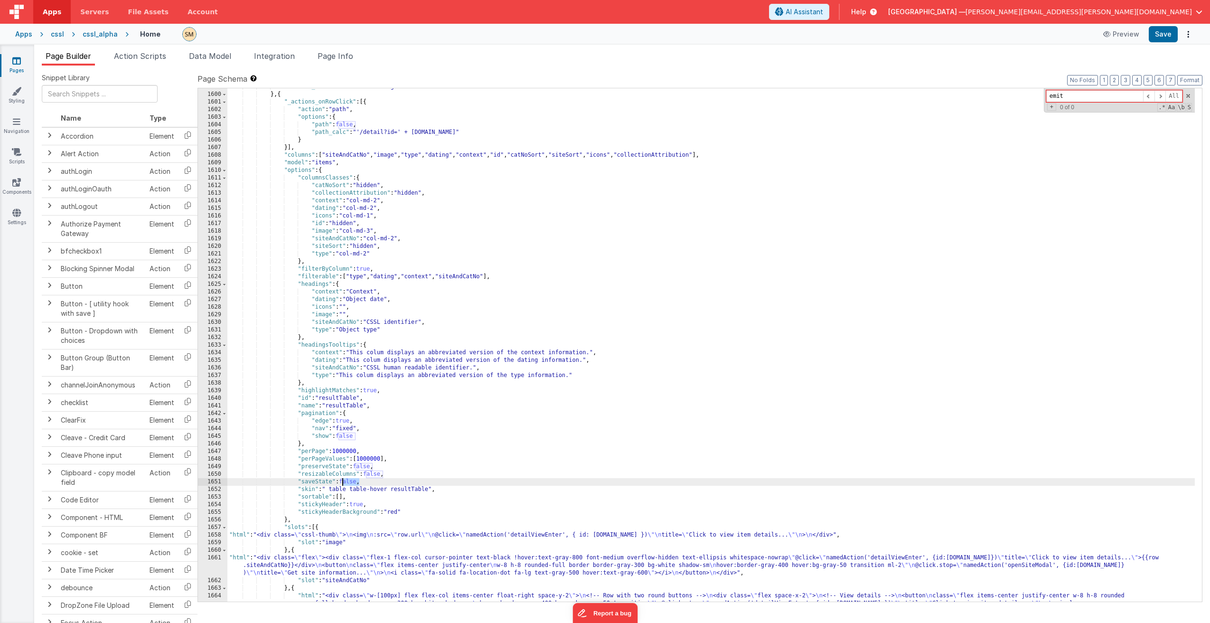
scroll to position [13186, 0]
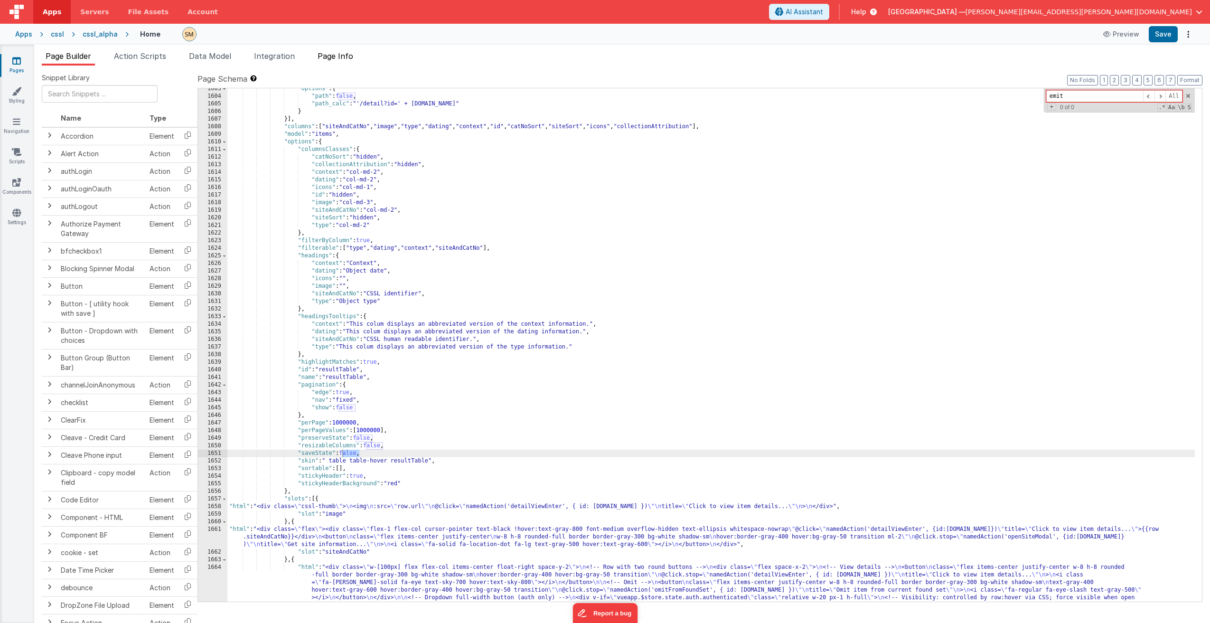
click at [345, 58] on span "Page Info" at bounding box center [336, 55] width 36 height 9
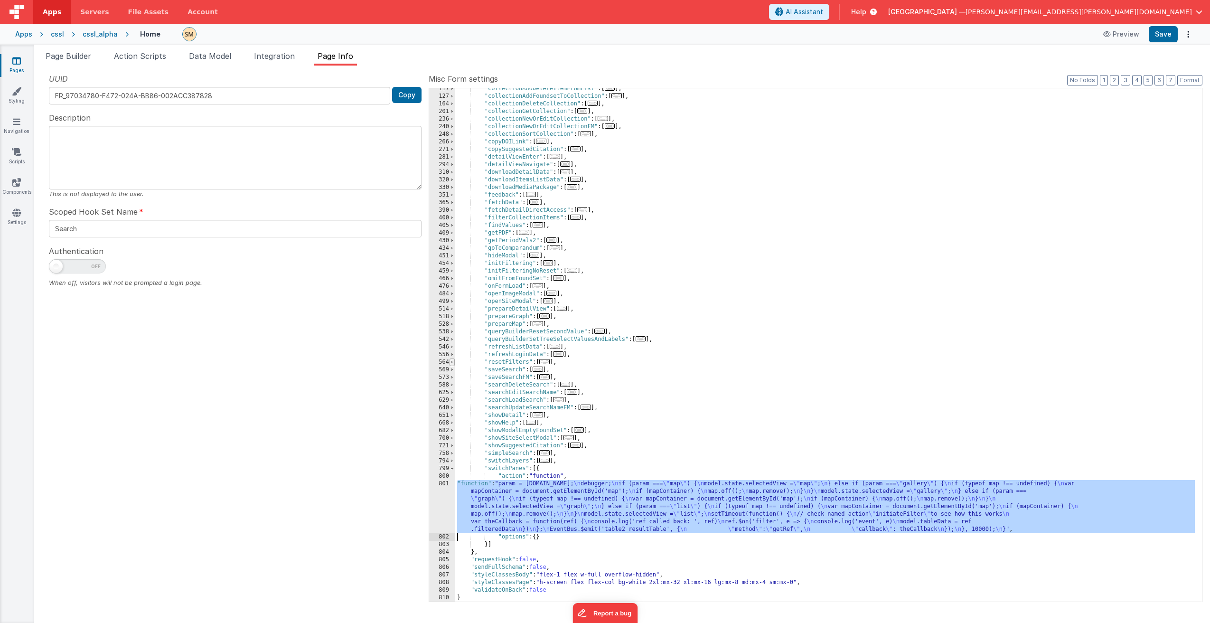
click at [451, 362] on span at bounding box center [451, 362] width 5 height 8
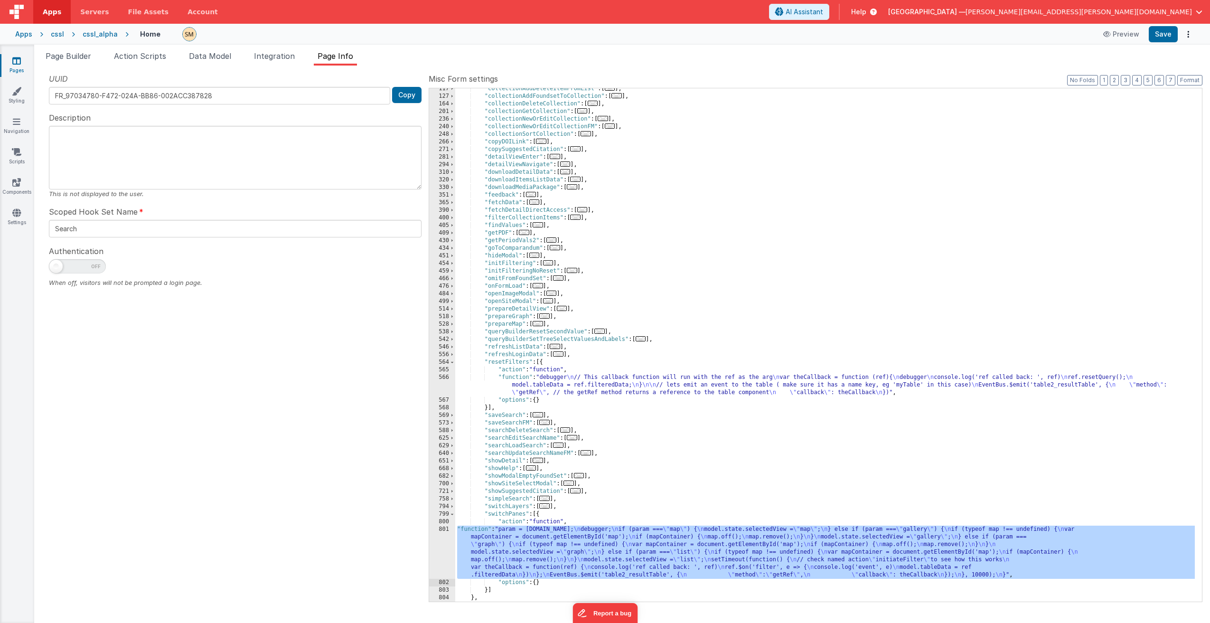
click at [565, 391] on div ""collectionAddDeleteItemFromList" : [ ... ] , "collectionAddFoundsetToCollectio…" at bounding box center [824, 349] width 739 height 528
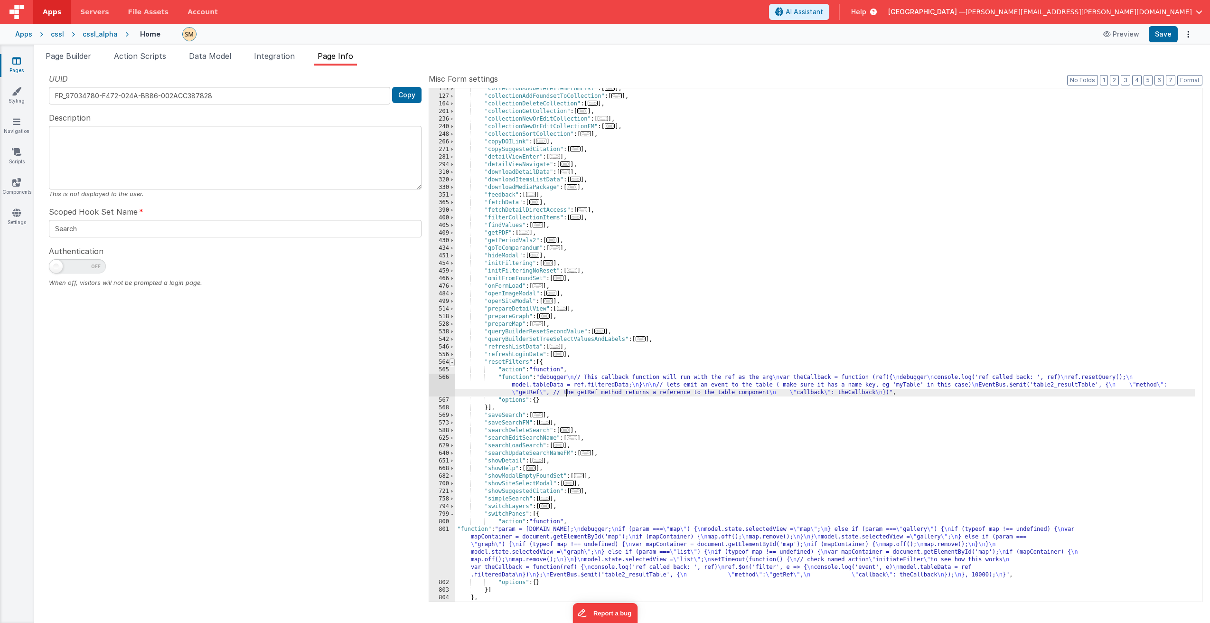
click at [452, 364] on span at bounding box center [451, 362] width 5 height 8
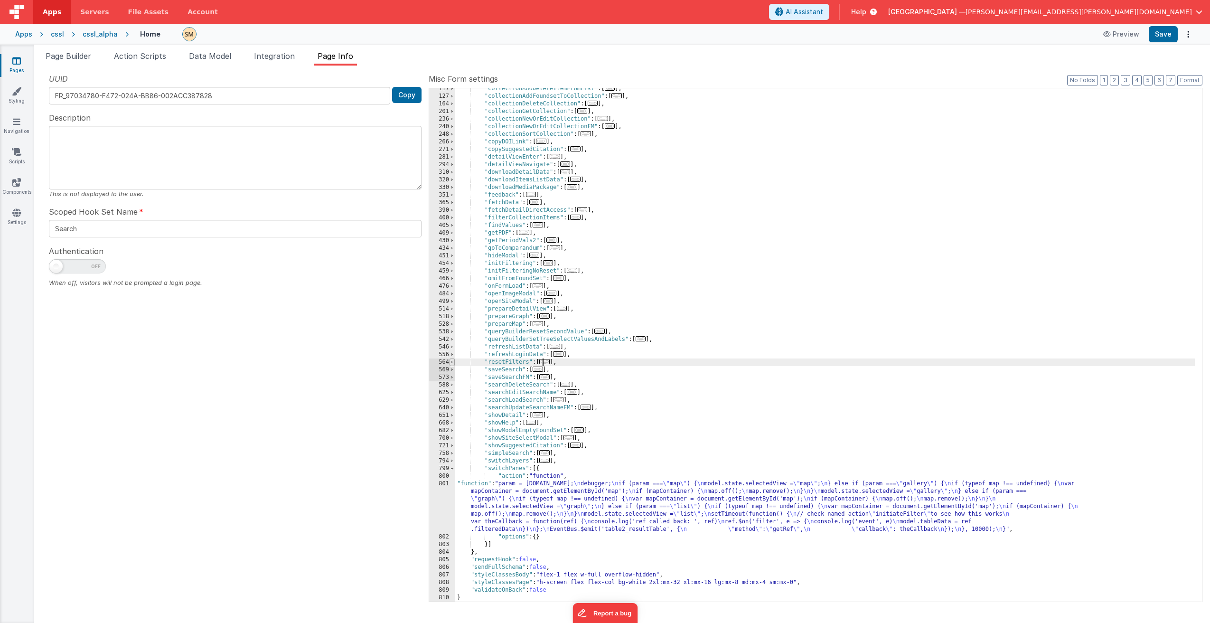
click at [454, 364] on span at bounding box center [451, 362] width 5 height 8
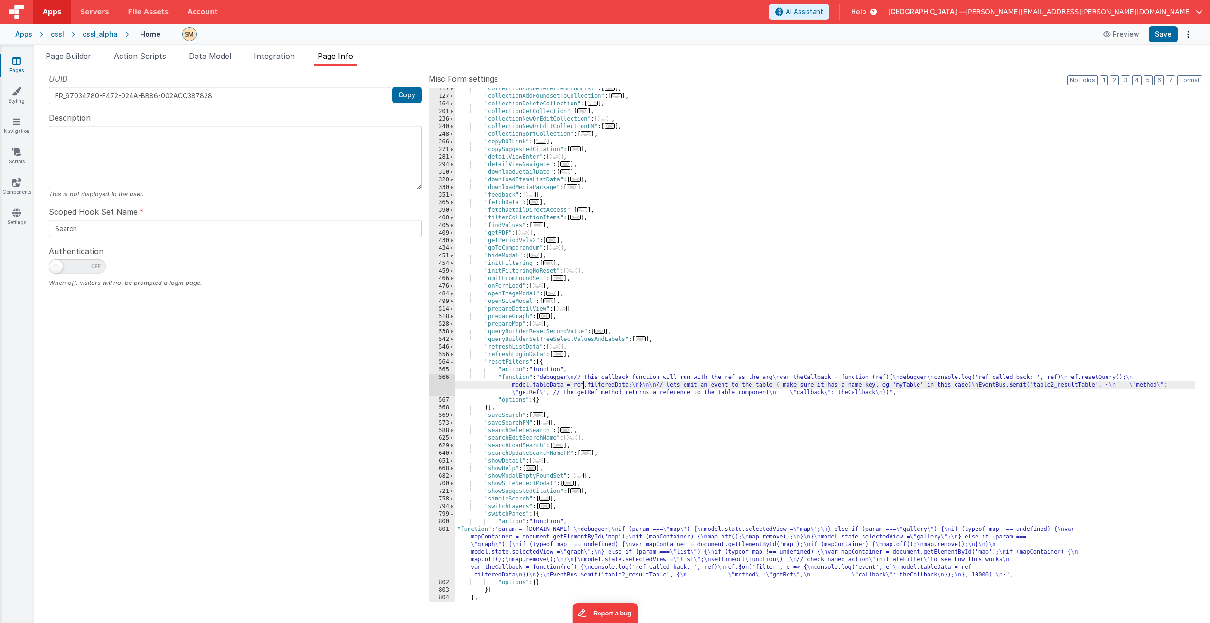
click at [585, 384] on div ""collectionAddDeleteItemFromList" : [ ... ] , "collectionAddFoundsetToCollectio…" at bounding box center [824, 349] width 739 height 528
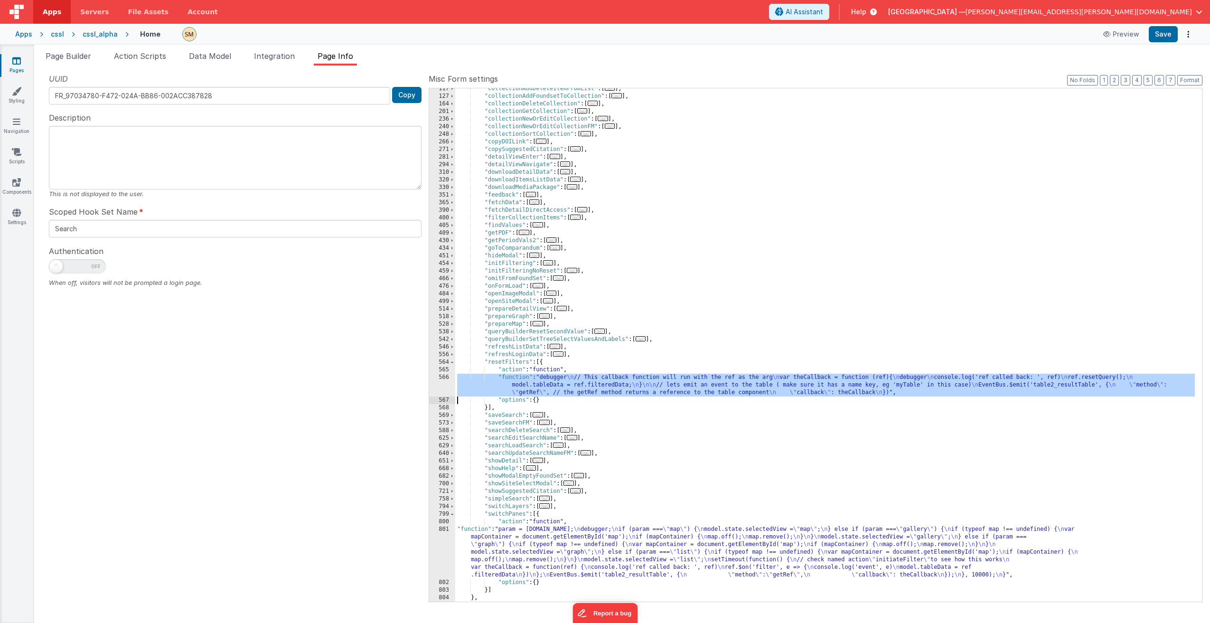
click at [447, 385] on div "566" at bounding box center [442, 385] width 26 height 23
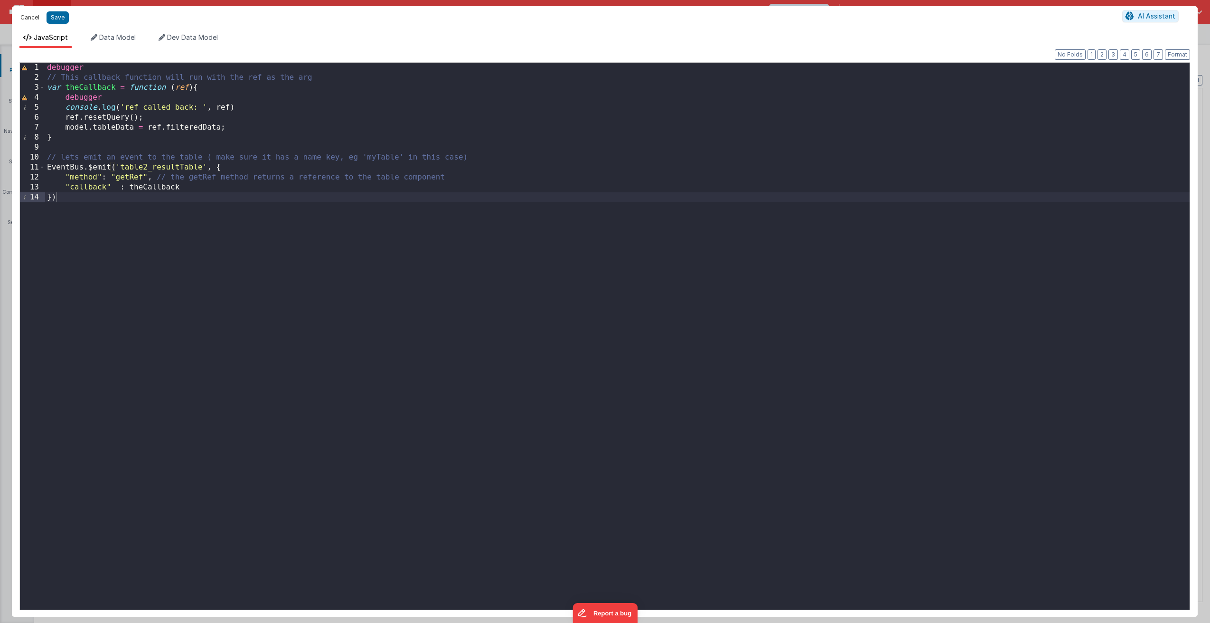
click at [28, 20] on button "Cancel" at bounding box center [30, 17] width 28 height 13
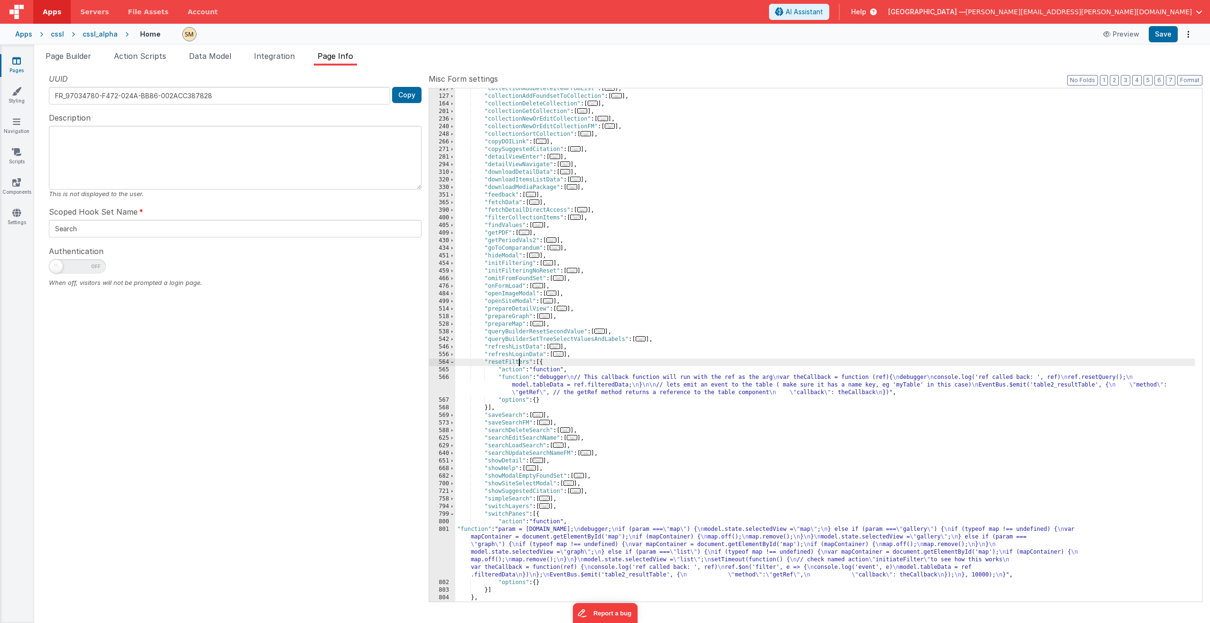
click at [517, 363] on div ""collectionAddDeleteItemFromList" : [ ... ] , "collectionAddFoundsetToCollectio…" at bounding box center [824, 349] width 739 height 528
click at [498, 228] on div ""collectionAddDeleteItemFromList" : [ ... ] , "collectionAddFoundsetToCollectio…" at bounding box center [824, 349] width 739 height 528
click at [452, 225] on span at bounding box center [451, 226] width 5 height 8
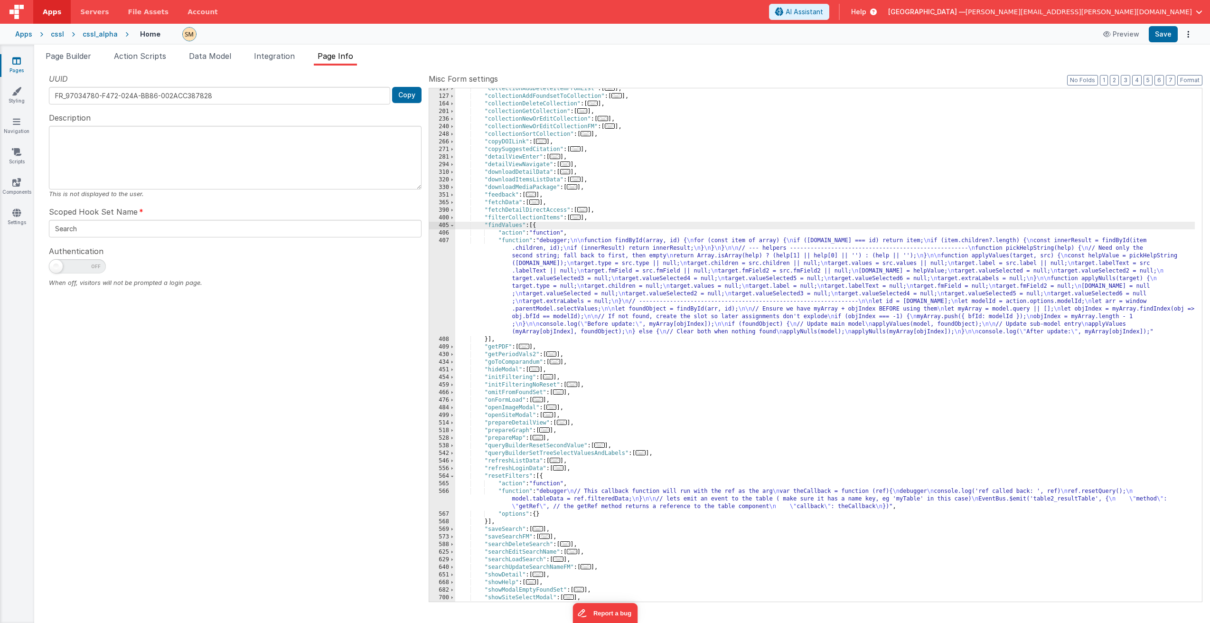
click at [561, 277] on div ""collectionAddDeleteItemFromList" : [ ... ] , "collectionAddFoundsetToCollectio…" at bounding box center [824, 349] width 739 height 528
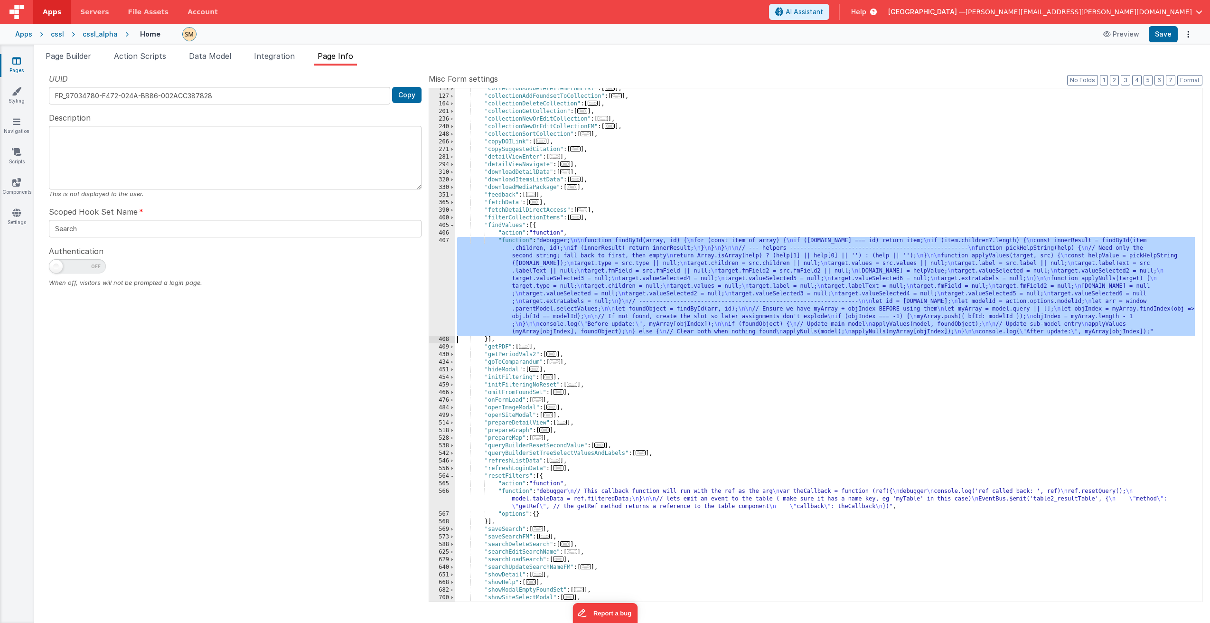
click at [440, 272] on div "407" at bounding box center [442, 286] width 26 height 99
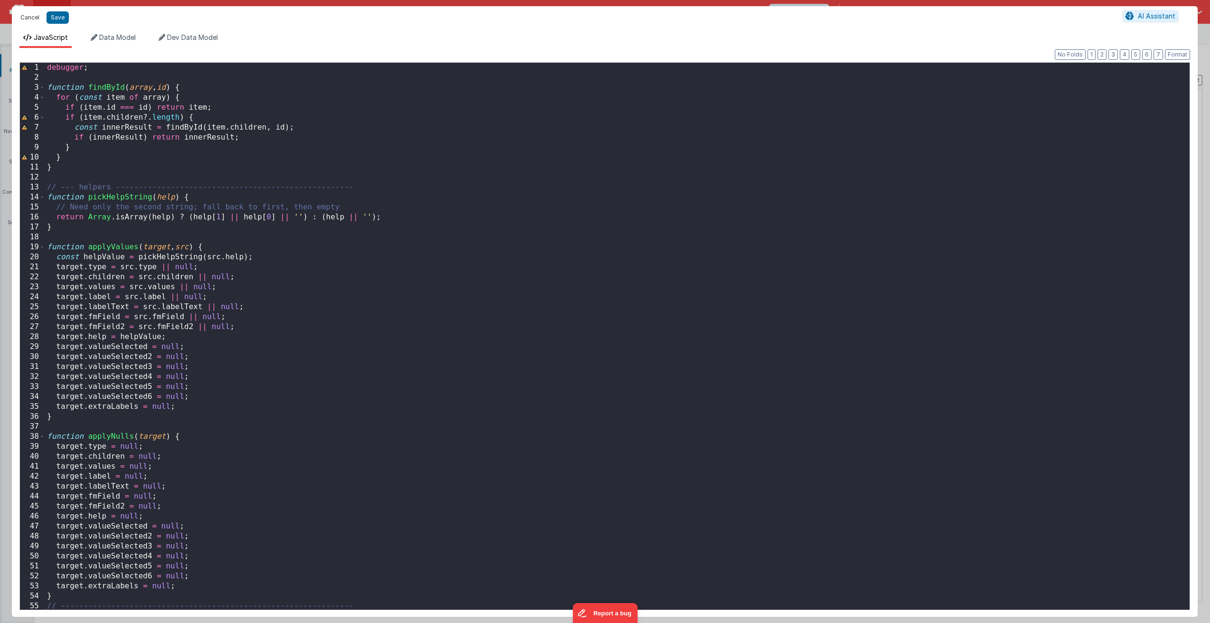
click at [27, 16] on button "Cancel" at bounding box center [30, 17] width 28 height 13
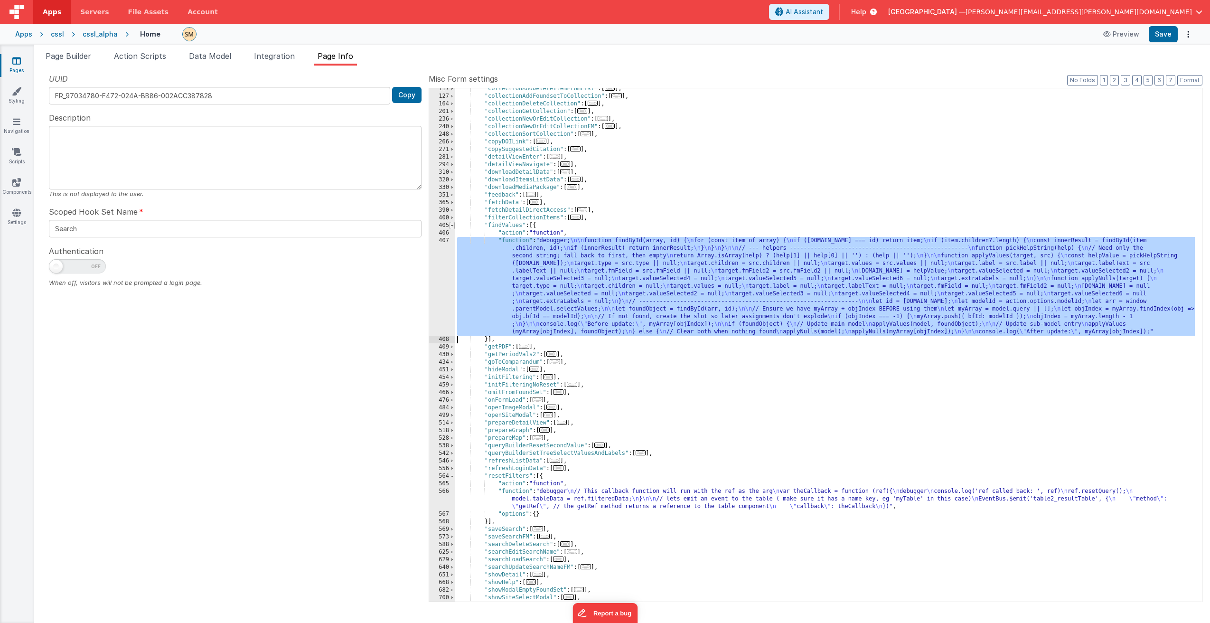
click at [452, 227] on span at bounding box center [451, 226] width 5 height 8
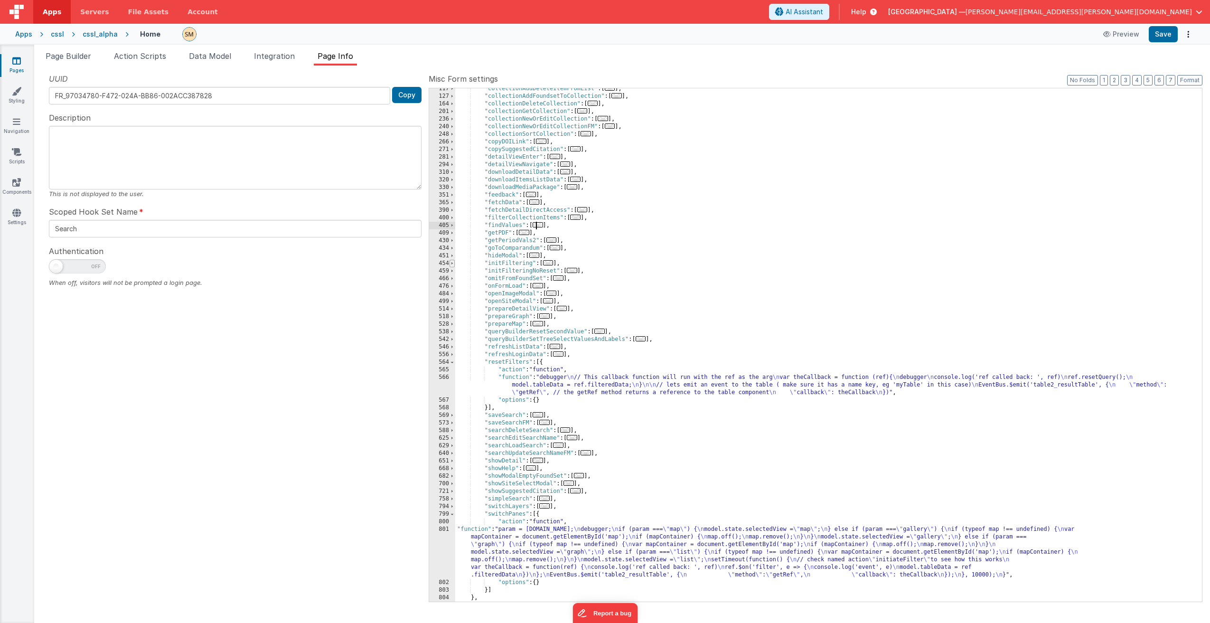
click at [450, 262] on span at bounding box center [451, 264] width 5 height 8
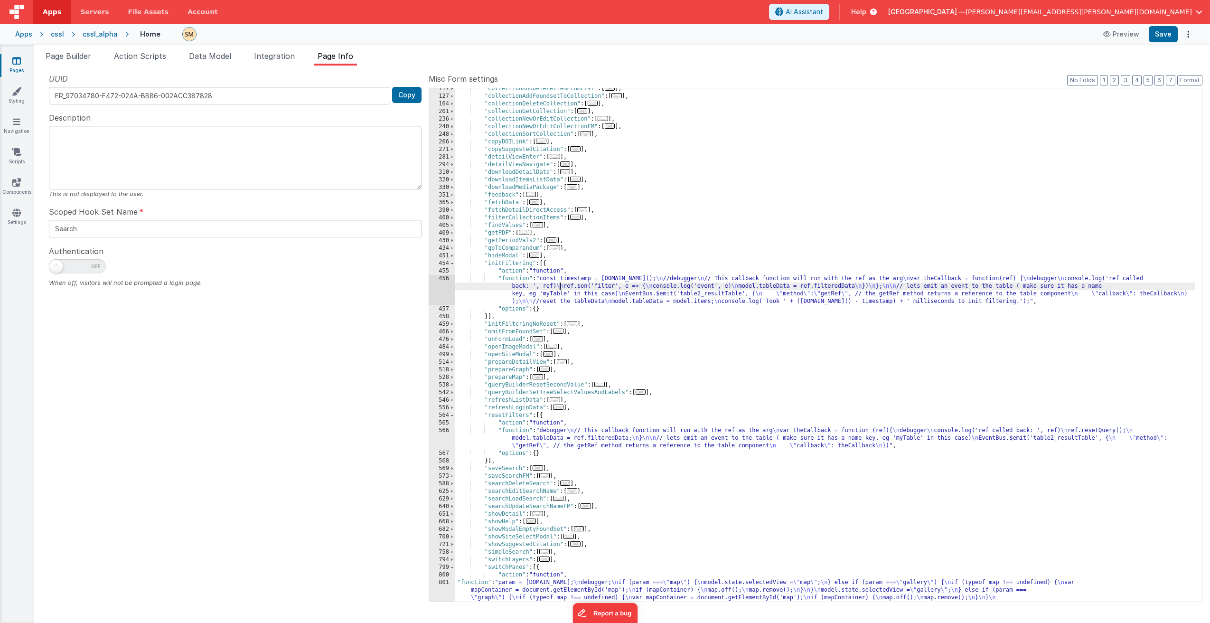
click at [560, 289] on div ""collectionAddDeleteItemFromList" : [ ... ] , "collectionAddFoundsetToCollectio…" at bounding box center [824, 372] width 739 height 574
click at [443, 292] on div "456" at bounding box center [442, 290] width 26 height 30
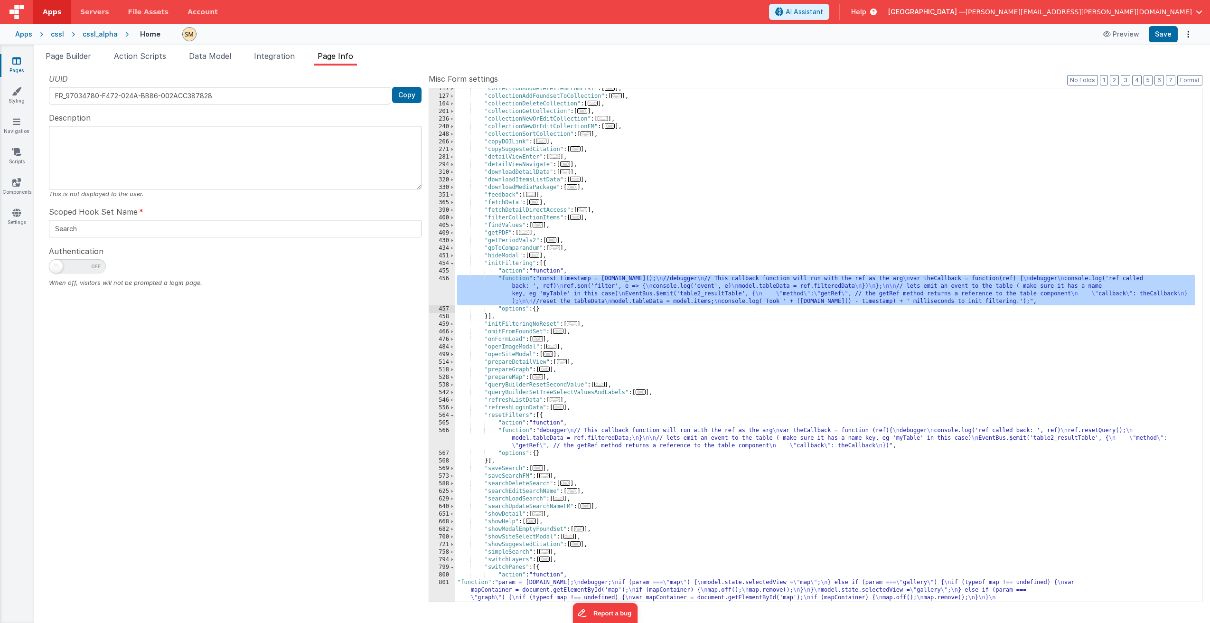
click at [514, 265] on div ""collectionAddDeleteItemFromList" : [ ... ] , "collectionAddFoundsetToCollectio…" at bounding box center [824, 372] width 739 height 574
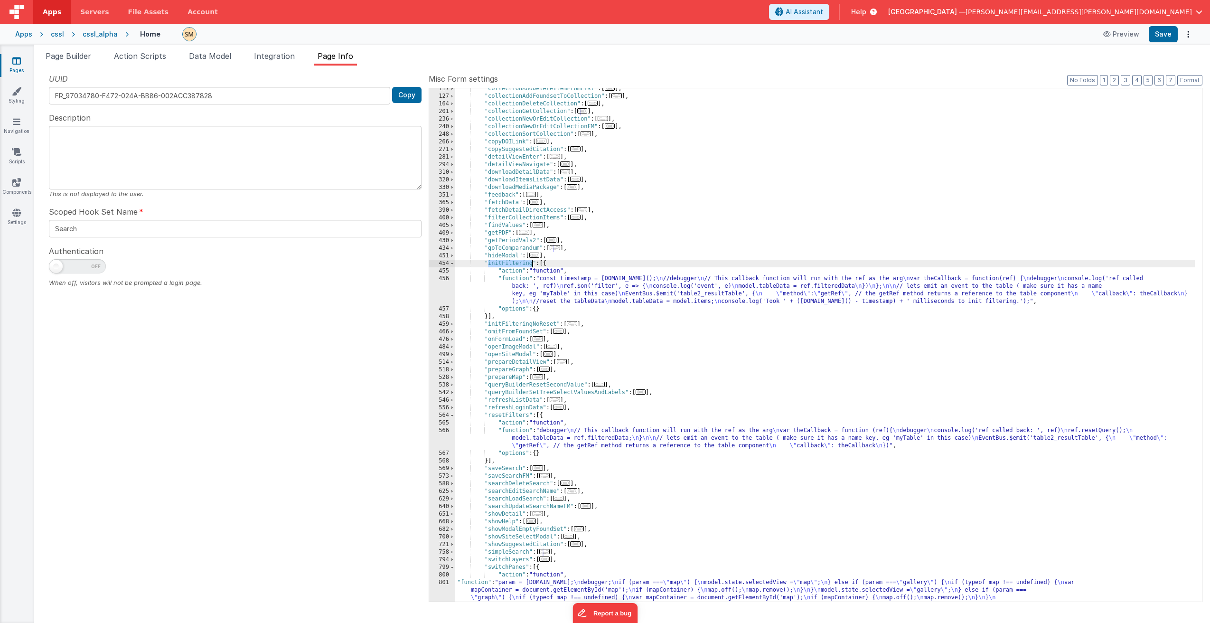
click at [514, 265] on div ""collectionAddDeleteItemFromList" : [ ... ] , "collectionAddFoundsetToCollectio…" at bounding box center [824, 372] width 739 height 574
click at [74, 59] on span "Page Builder" at bounding box center [69, 55] width 46 height 9
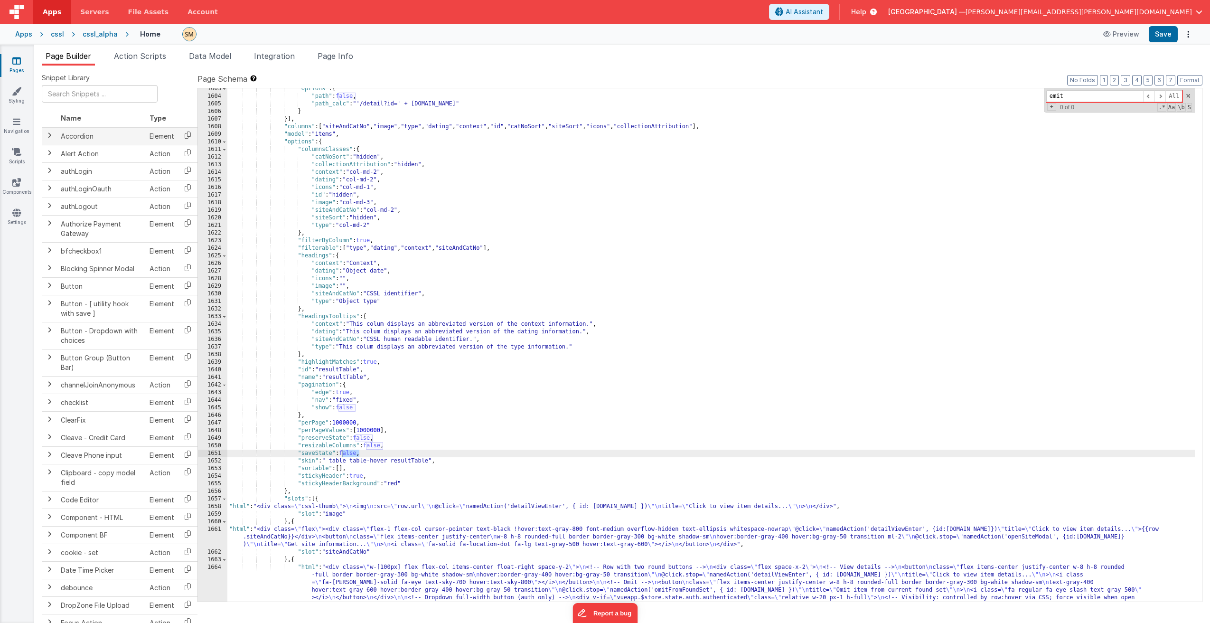
click at [133, 132] on td "Accordion" at bounding box center [101, 136] width 89 height 18
click at [298, 143] on div ""options" : { "path" : false , "path_calc" : "'/detail?id=' + this.params.row.i…" at bounding box center [710, 436] width 967 height 703
paste input "initFiltering"
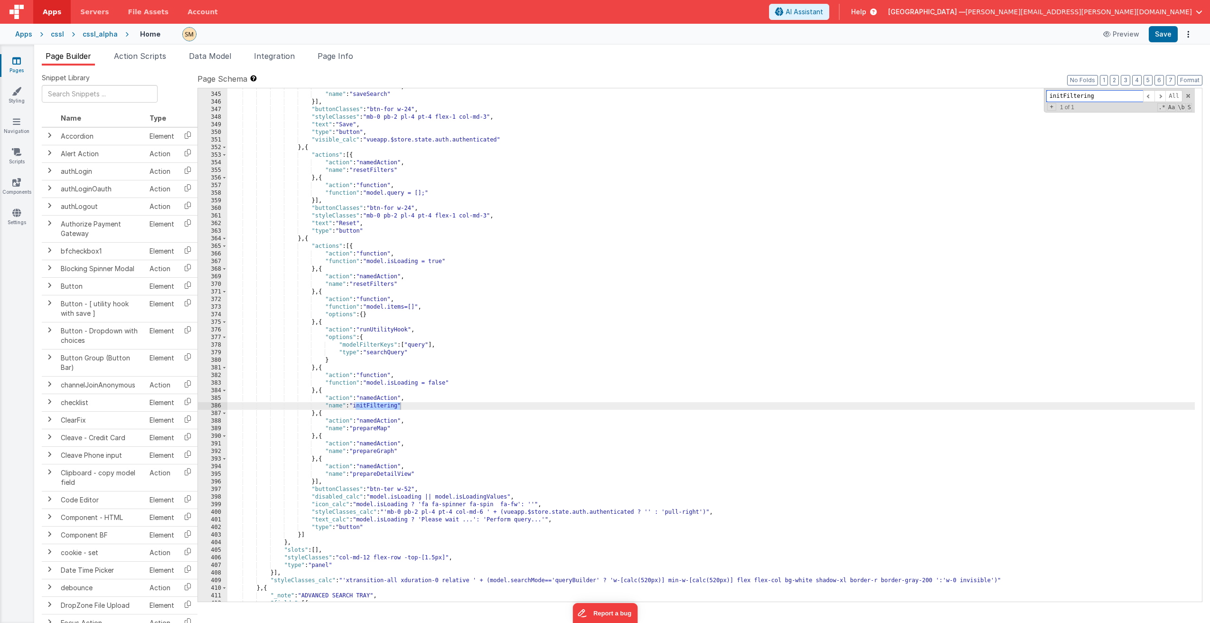
scroll to position [2973, 0]
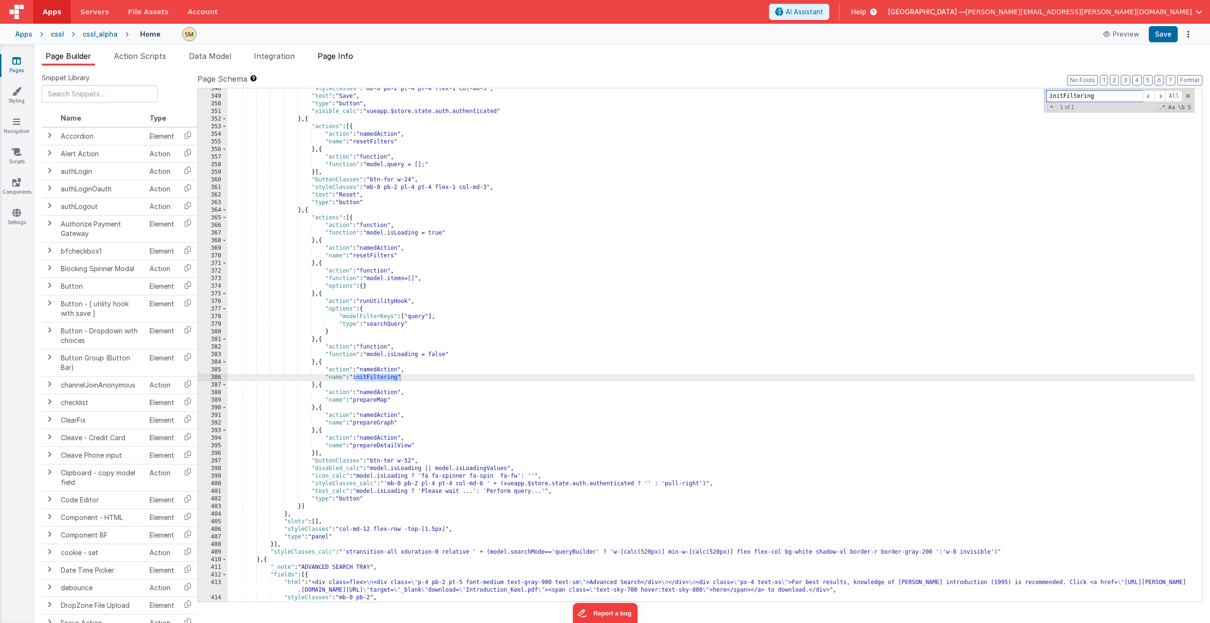
type input "initFiltering"
click at [338, 60] on span "Page Info" at bounding box center [336, 55] width 36 height 9
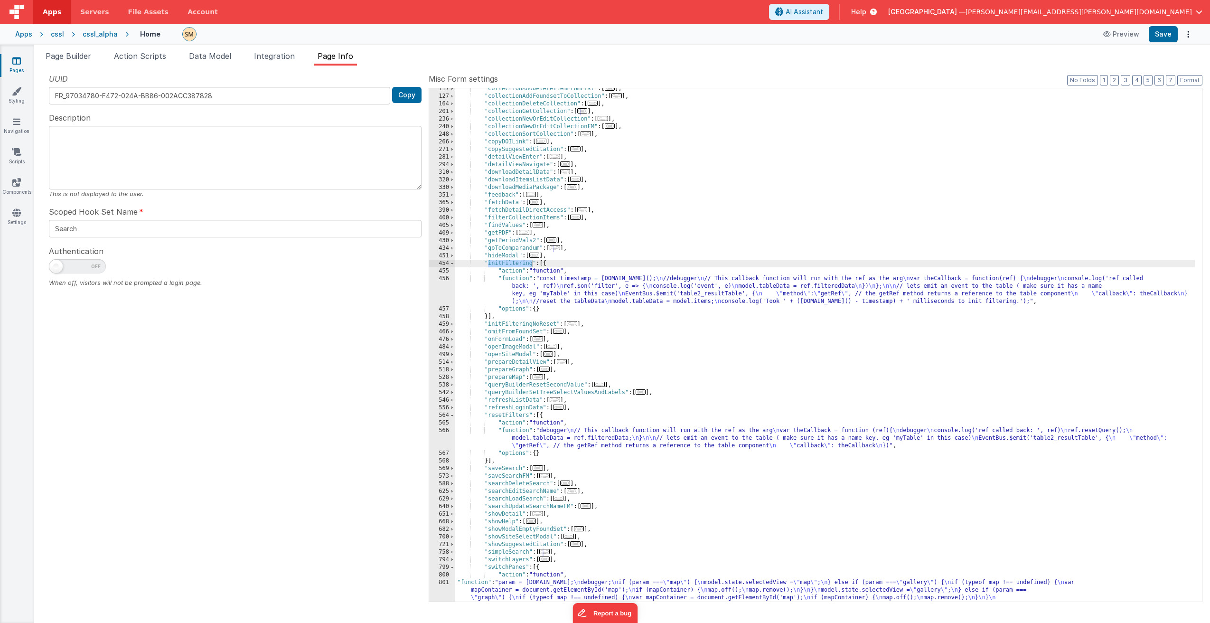
click at [491, 231] on div ""collectionAddDeleteItemFromList" : [ ... ] , "collectionAddFoundsetToCollectio…" at bounding box center [824, 372] width 739 height 574
paste input "initFiltering"
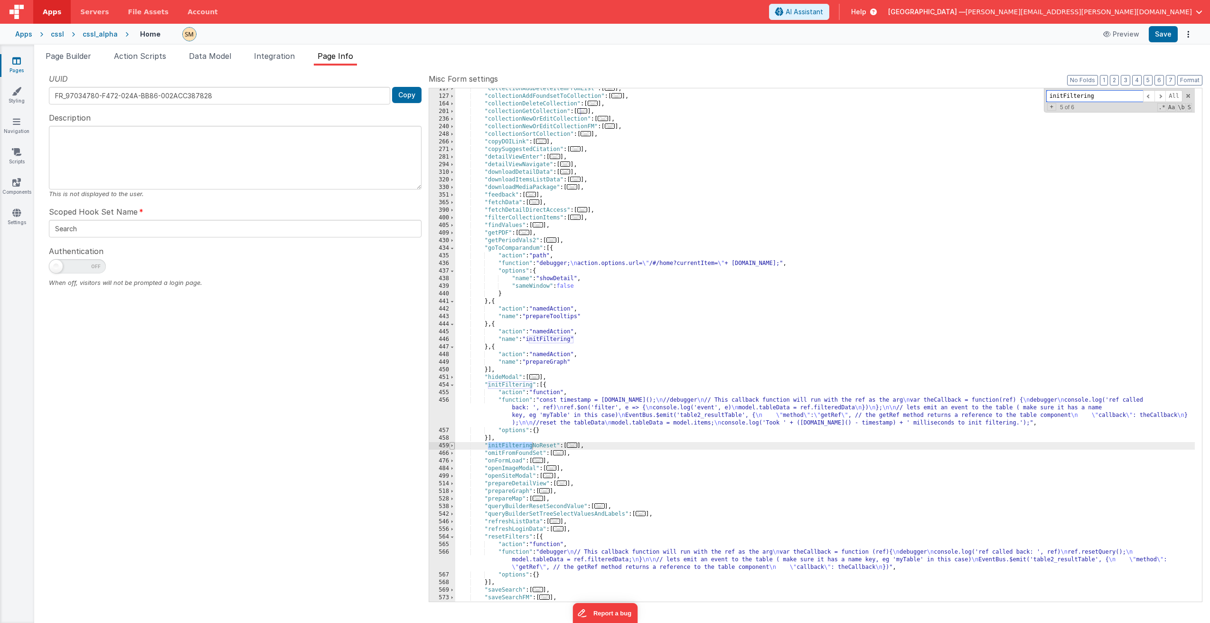
type input "initFiltering"
click at [451, 447] on span at bounding box center [451, 446] width 5 height 8
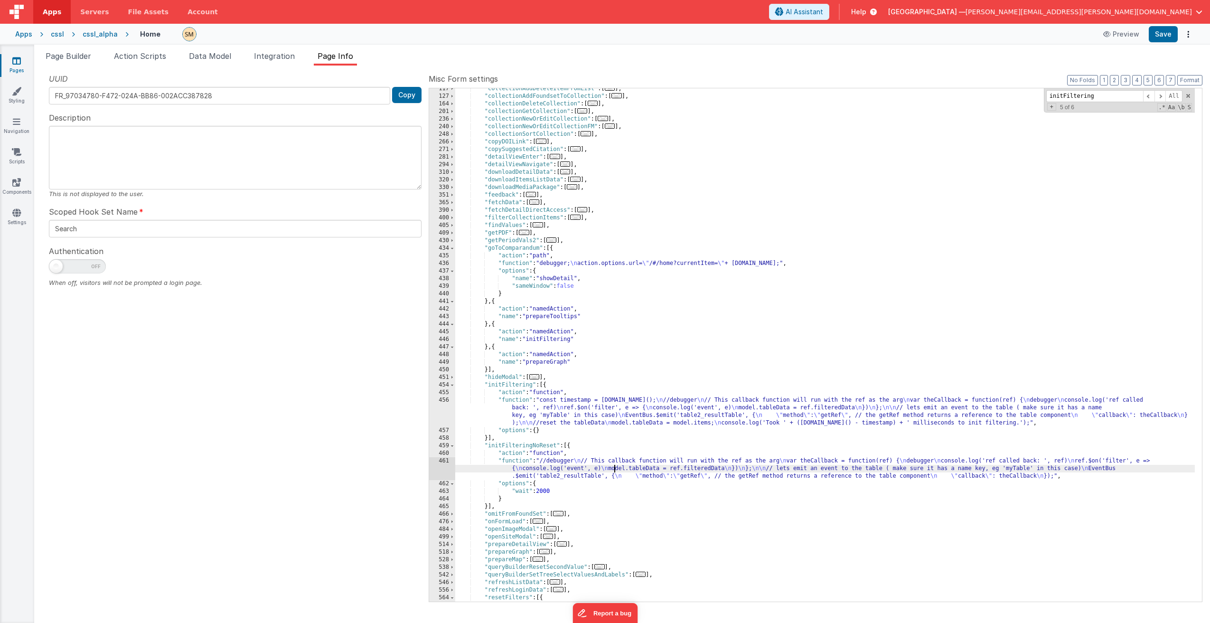
click at [613, 467] on div ""collectionAddDeleteItemFromList" : [ ... ] , "collectionAddFoundsetToCollectio…" at bounding box center [824, 349] width 739 height 528
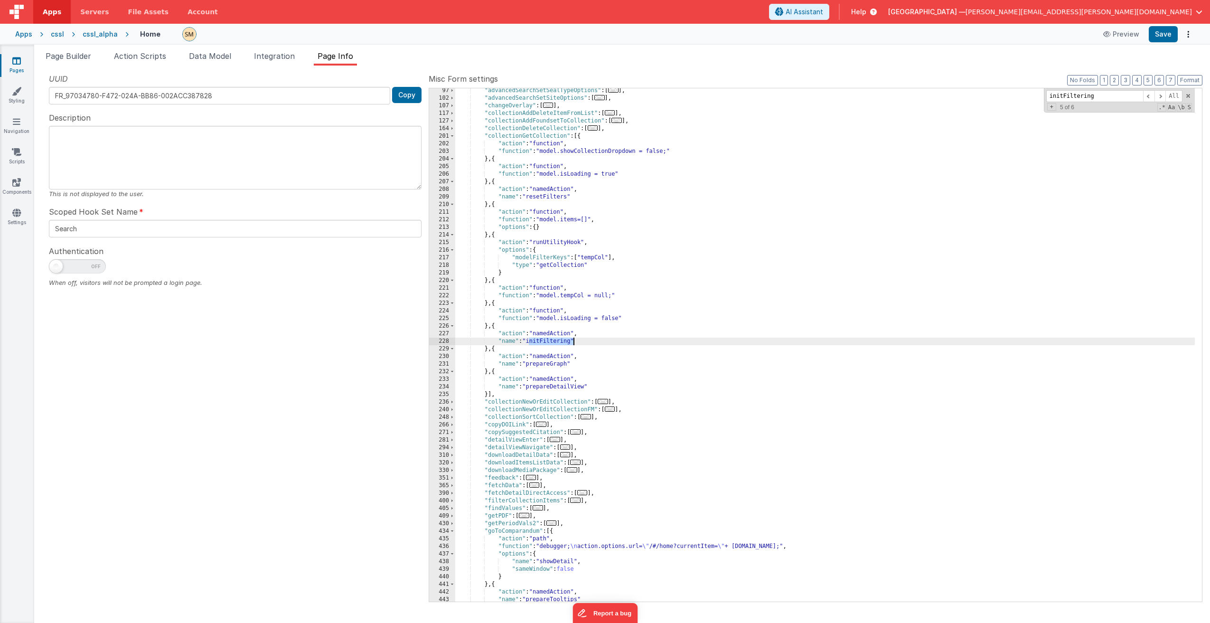
scroll to position [837, 0]
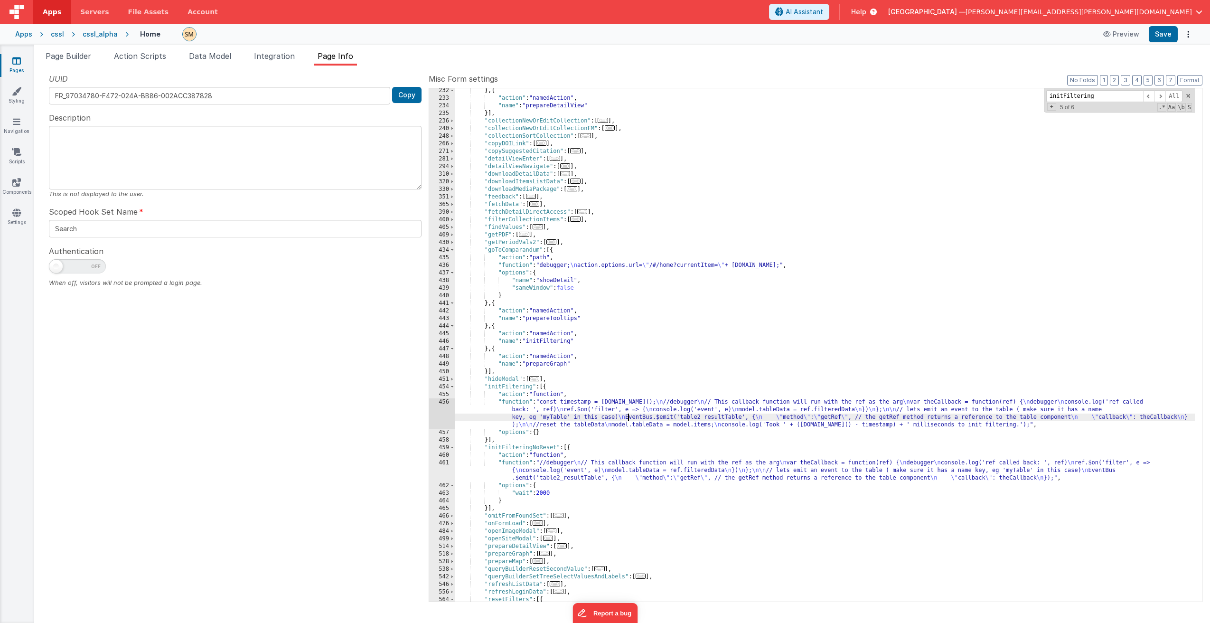
click at [628, 418] on div "} , { "action" : "namedAction" , "name" : "prepareDetailView" }] , "collectionN…" at bounding box center [824, 351] width 739 height 528
click at [629, 414] on div "} , { "action" : "namedAction" , "name" : "prepareDetailView" }] , "collectionN…" at bounding box center [824, 351] width 739 height 528
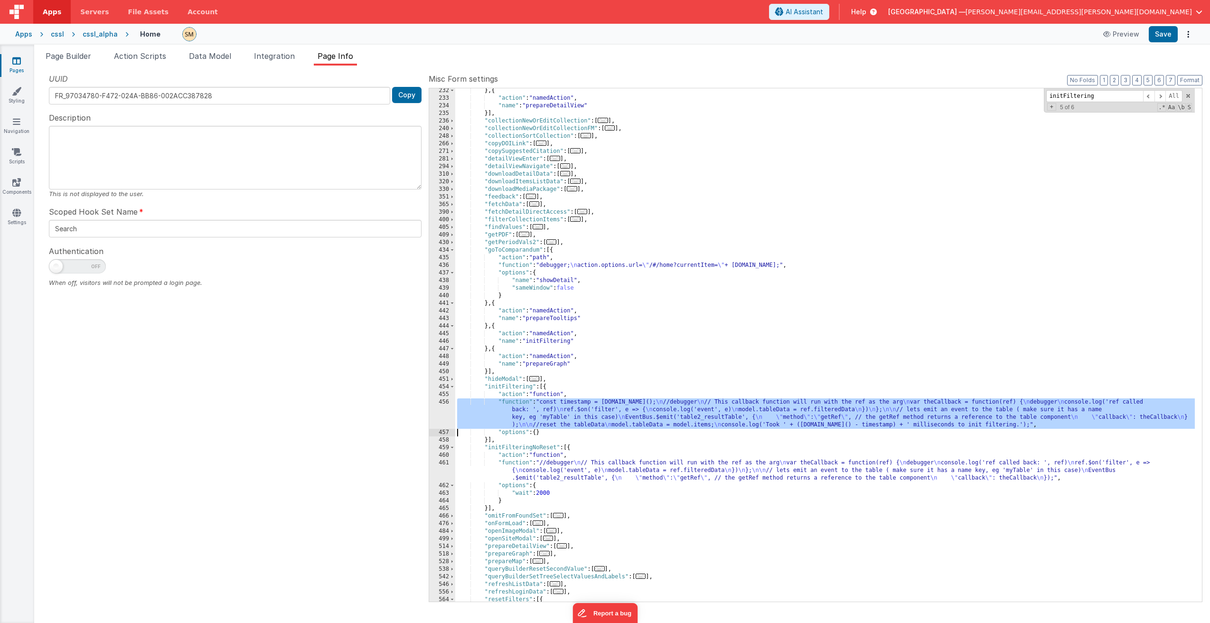
click at [446, 414] on div "456" at bounding box center [442, 413] width 26 height 30
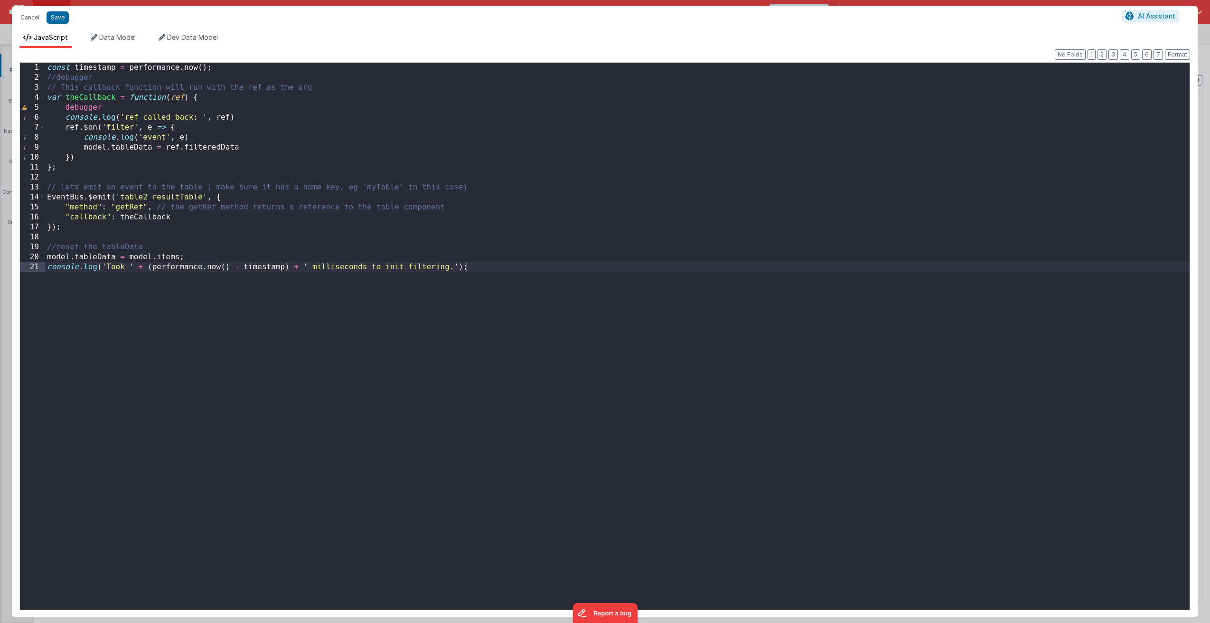
click at [445, 414] on div "const timestamp = performance . now ( ) ; //debugger // This callback function …" at bounding box center [617, 346] width 1144 height 567
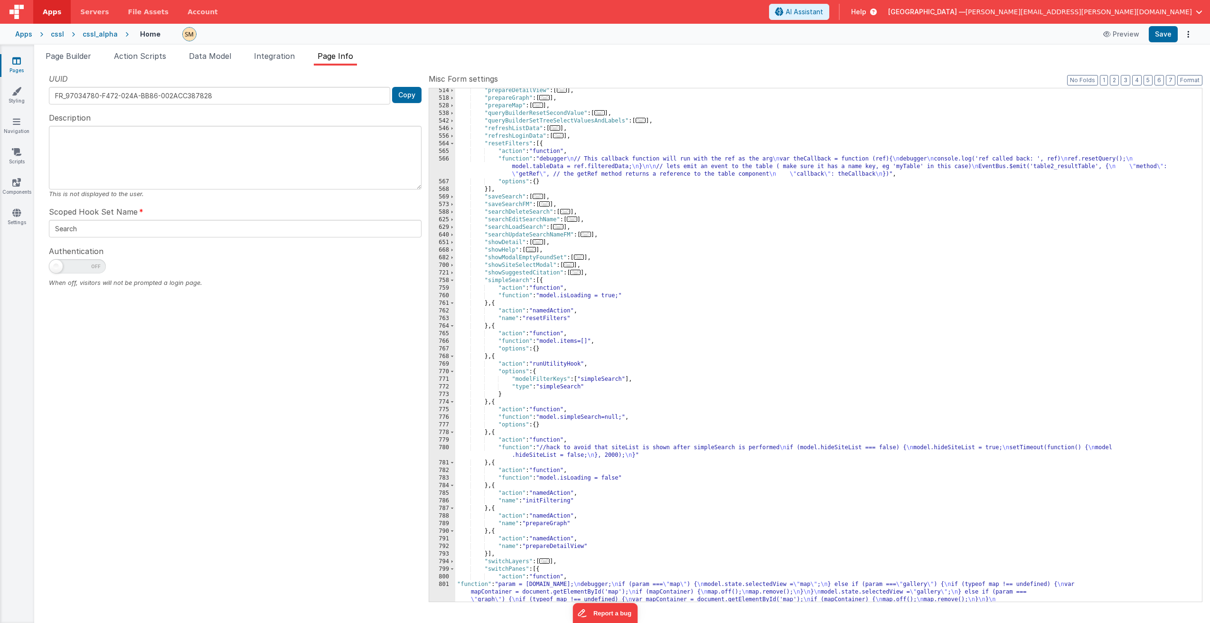
scroll to position [1393, 0]
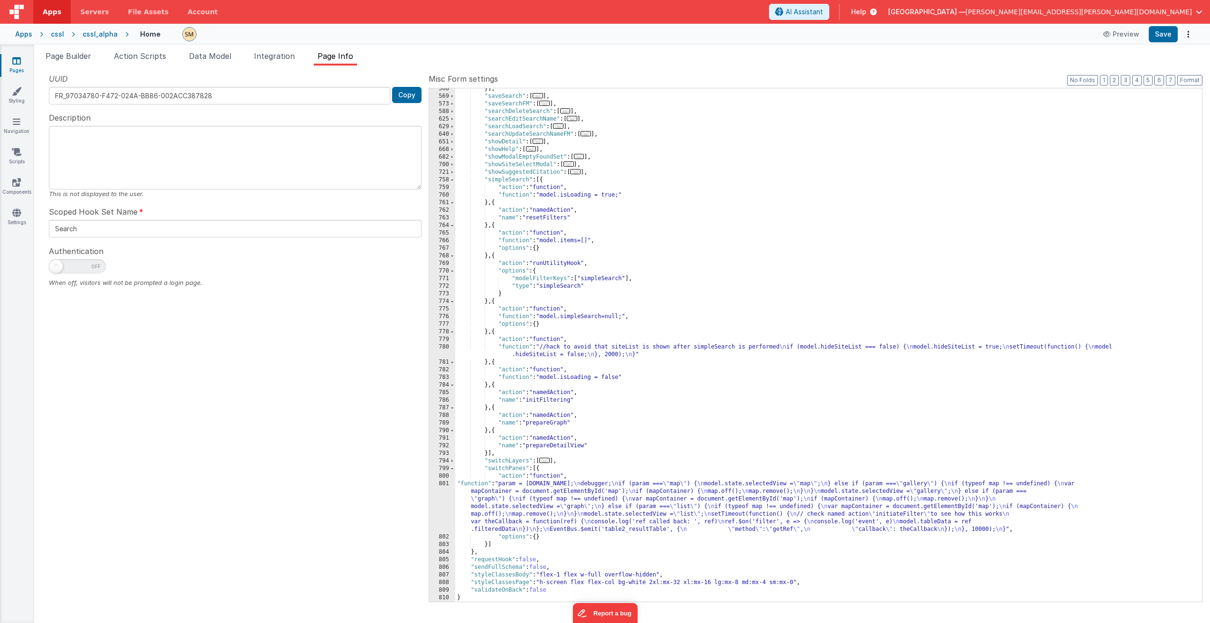
click at [515, 506] on div "}] , "saveSearch" : [ ... ] , "saveSearchFM" : [ ... ] , "searchDeleteSearch" :…" at bounding box center [824, 349] width 739 height 528
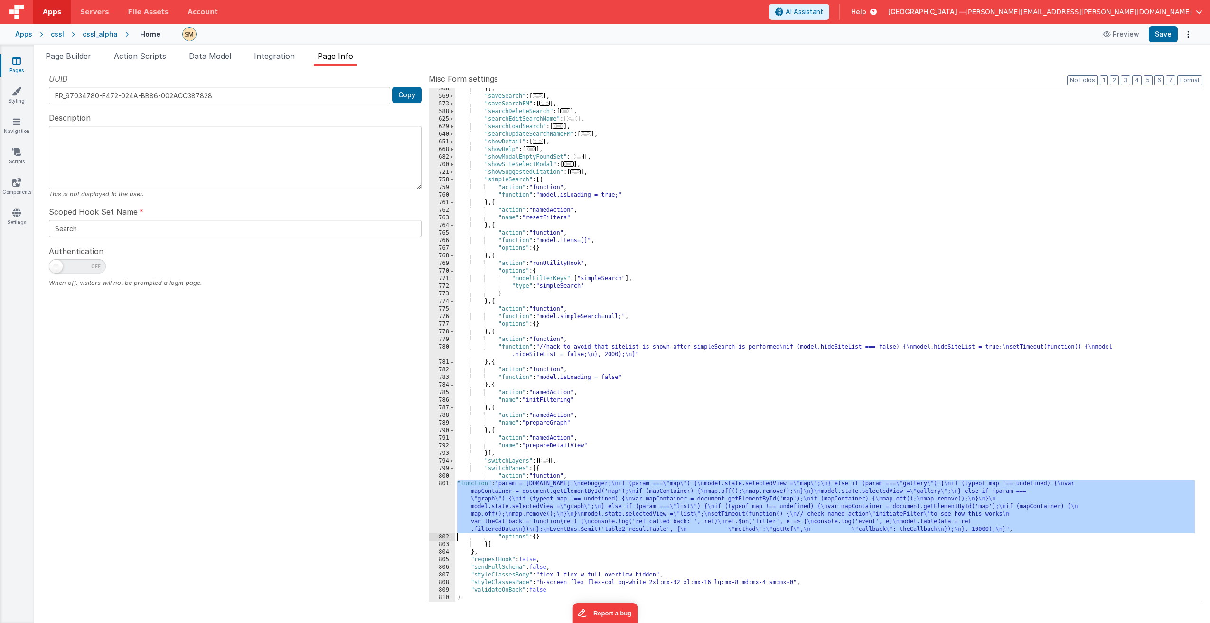
click at [441, 505] on div "801" at bounding box center [442, 506] width 26 height 53
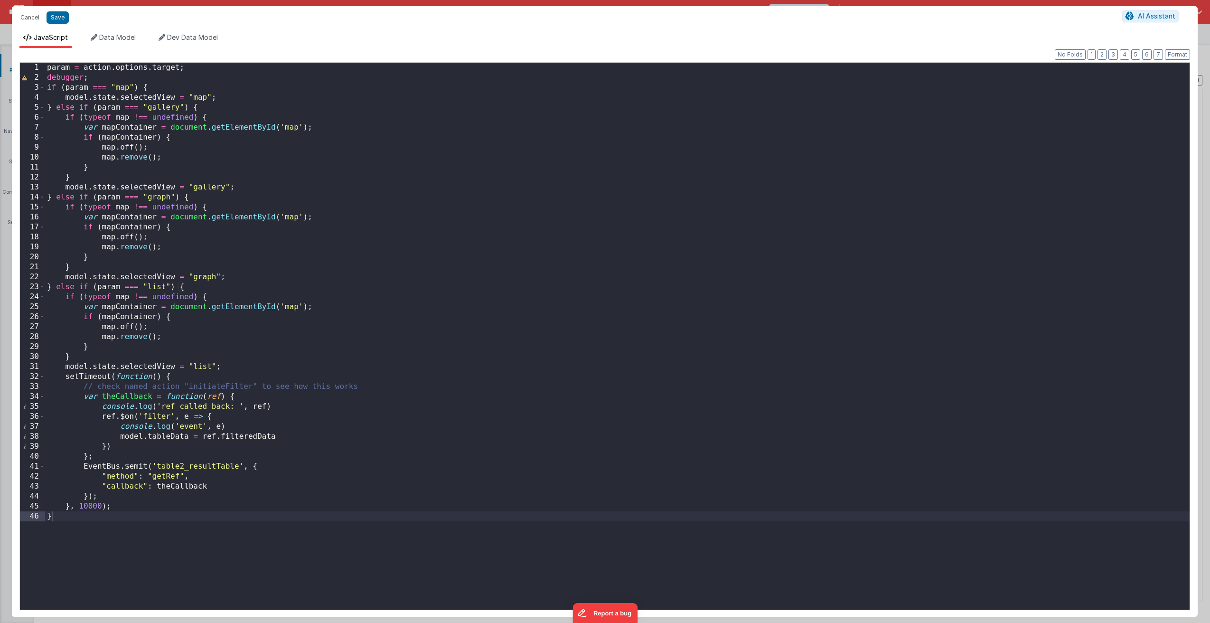
click at [418, 490] on div "param = action . options . target ; debugger ; if ( param === "map" ) { model .…" at bounding box center [617, 346] width 1144 height 567
click at [45, 377] on div "param = action . options . target ; debugger ; if ( param === "map" ) { model .…" at bounding box center [617, 346] width 1144 height 567
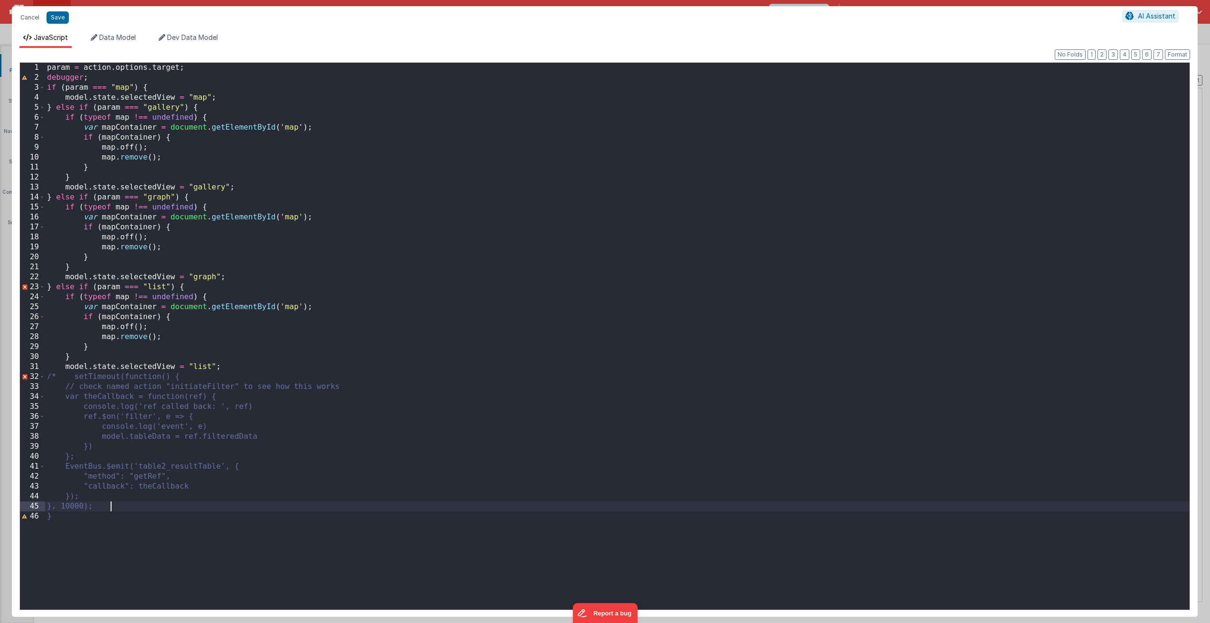
click at [114, 508] on div "param = action . options . target ; debugger ; if ( param === "map" ) { model .…" at bounding box center [617, 346] width 1144 height 567
click at [48, 520] on div "param = action . options . target ; debugger ; if ( param === "map" ) { model .…" at bounding box center [617, 346] width 1144 height 567
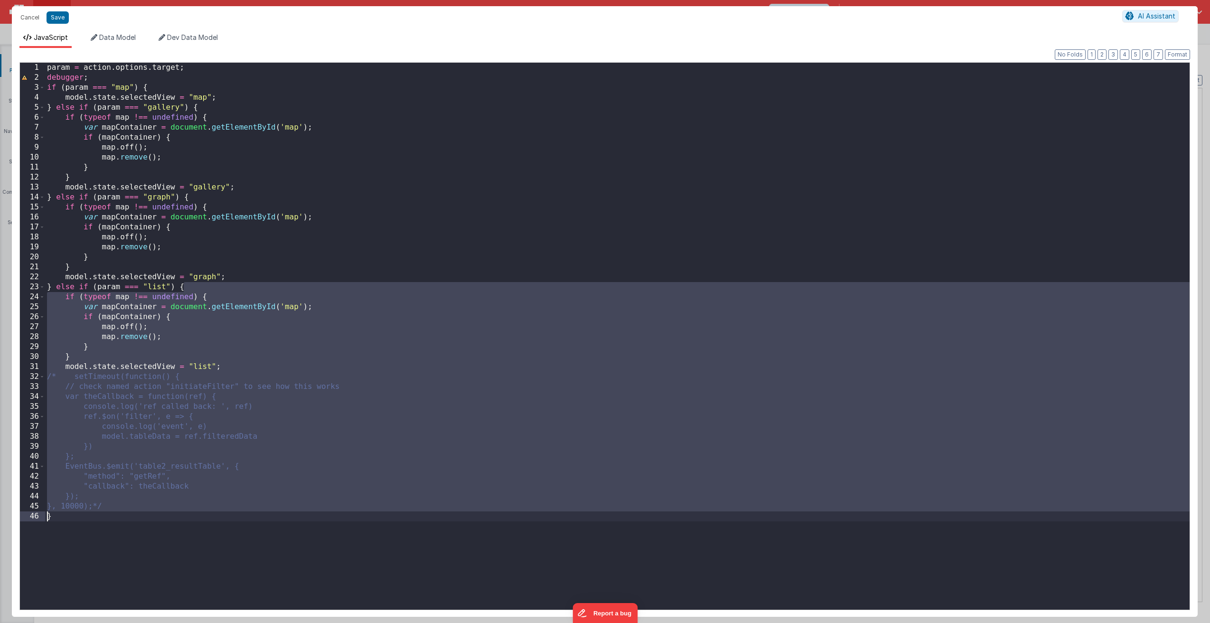
click at [48, 520] on div "param = action . options . target ; debugger ; if ( param === "map" ) { model .…" at bounding box center [617, 336] width 1144 height 547
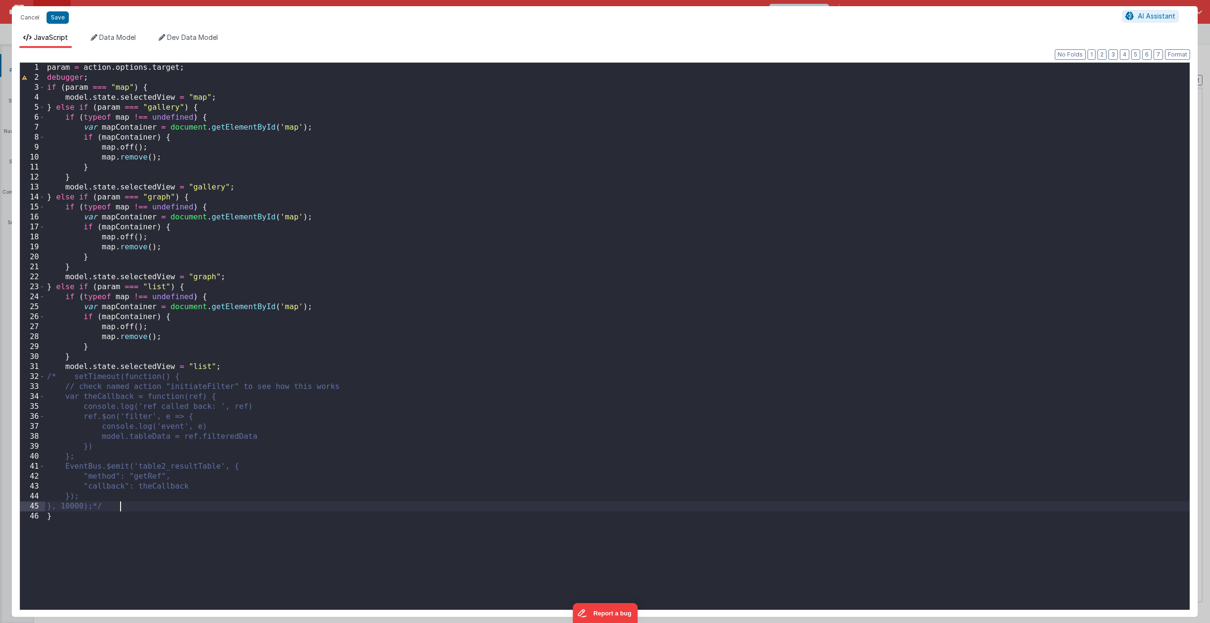
click at [135, 507] on div "param = action . options . target ; debugger ; if ( param === "map" ) { model .…" at bounding box center [617, 346] width 1144 height 567
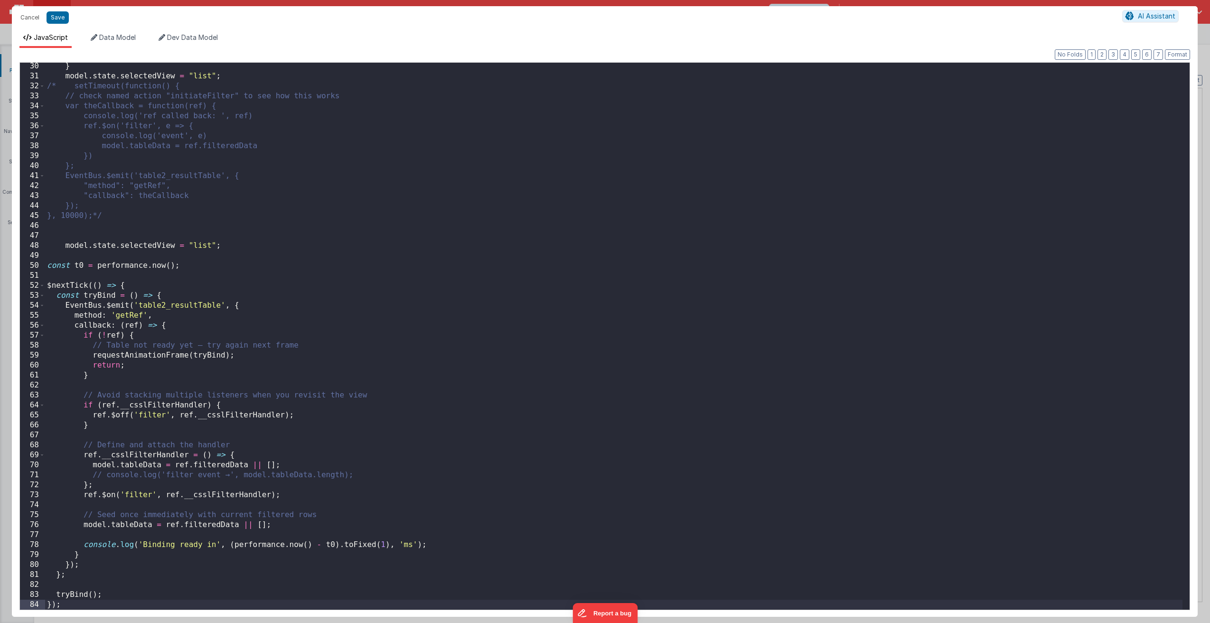
scroll to position [310, 0]
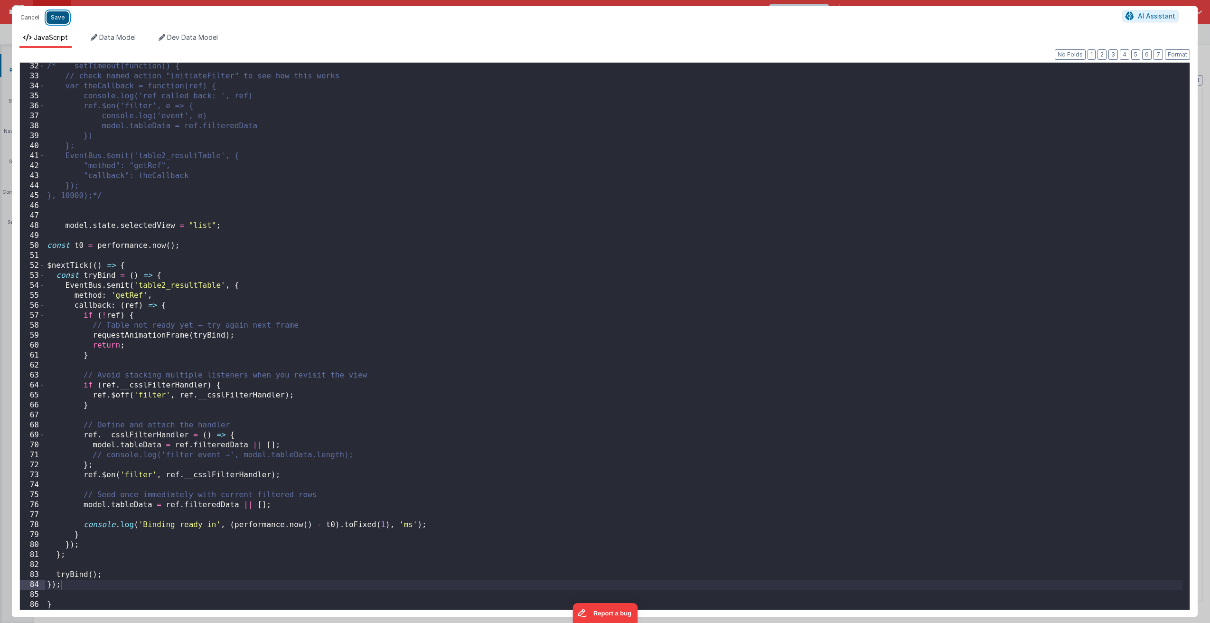
click at [59, 19] on button "Save" at bounding box center [58, 17] width 22 height 12
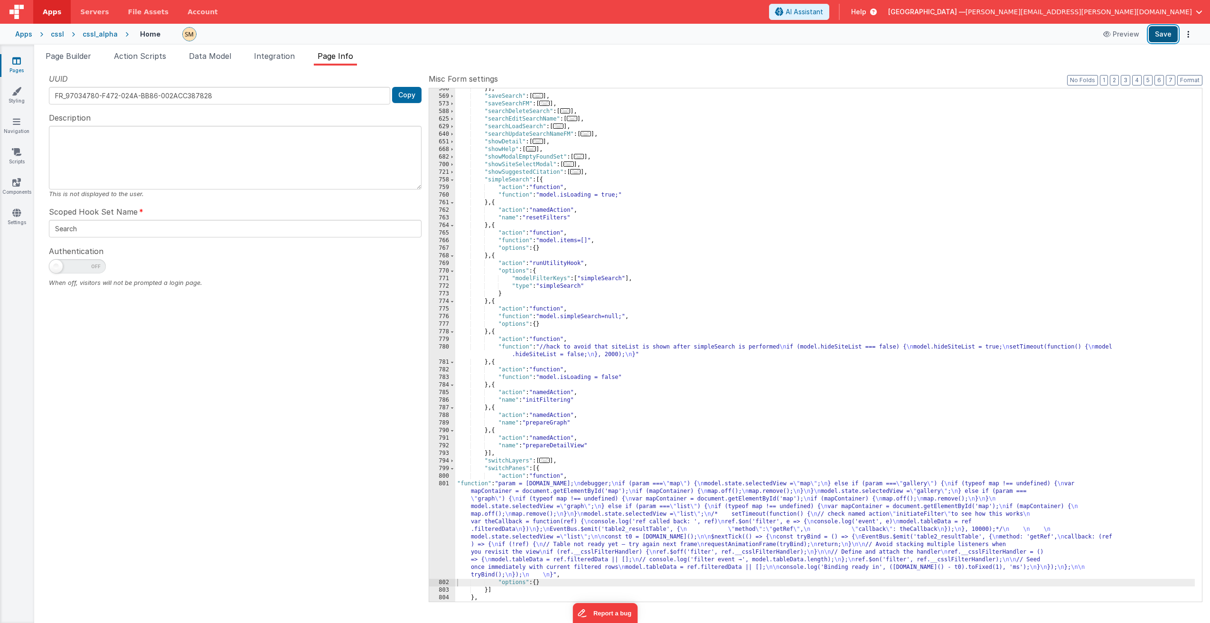
click at [1163, 32] on button "Save" at bounding box center [1163, 34] width 29 height 16
click at [531, 503] on div "}] , "saveSearch" : [ ... ] , "saveSearchFM" : [ ... ] , "searchDeleteSearch" :…" at bounding box center [824, 349] width 739 height 528
click at [439, 508] on div "801" at bounding box center [442, 529] width 26 height 99
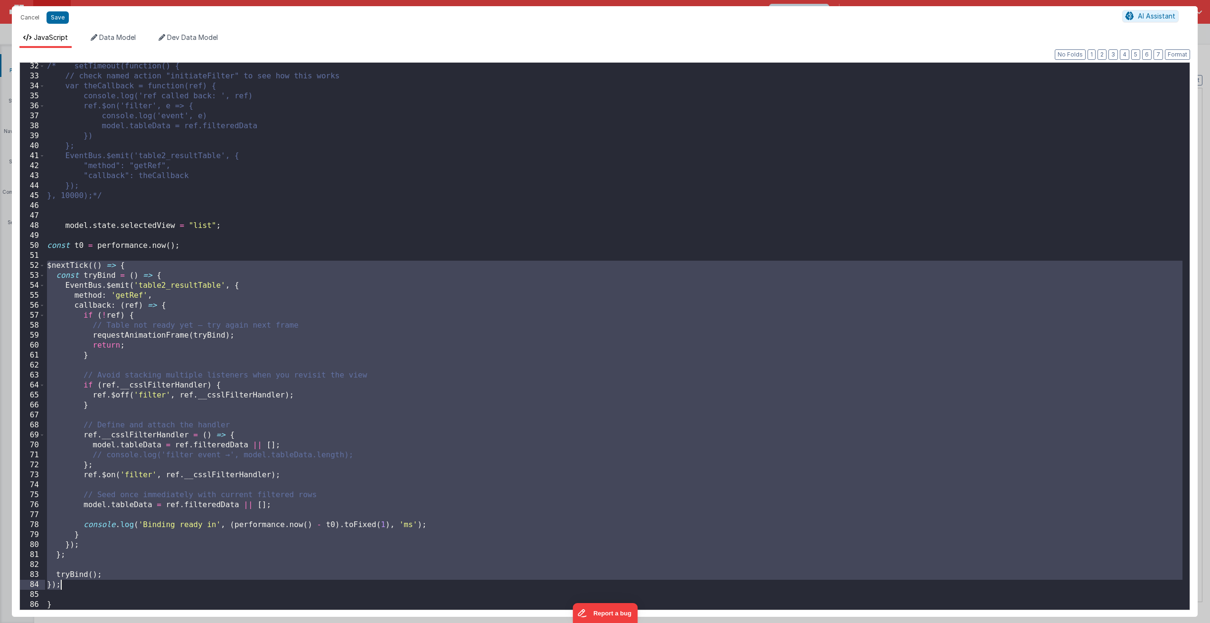
drag, startPoint x: 46, startPoint y: 265, endPoint x: 140, endPoint y: 581, distance: 330.0
click at [141, 583] on div "/* setTimeout(function() { // check named action "initiateFilter" to see how th…" at bounding box center [613, 344] width 1137 height 567
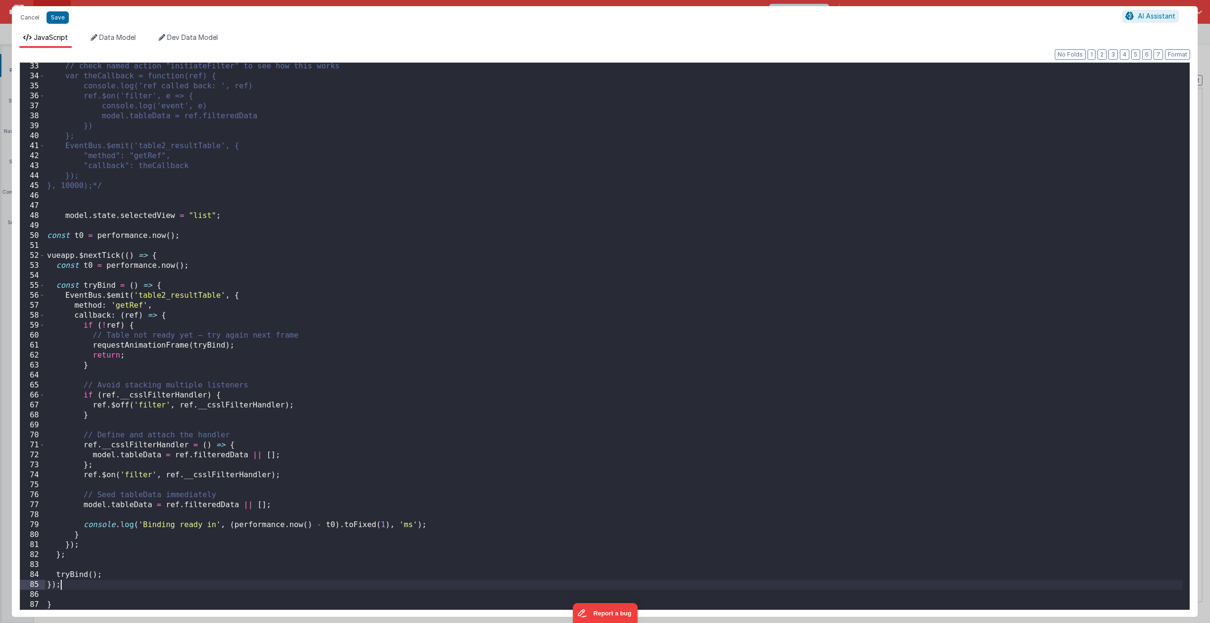
scroll to position [320, 0]
click at [54, 17] on button "Save" at bounding box center [58, 17] width 22 height 12
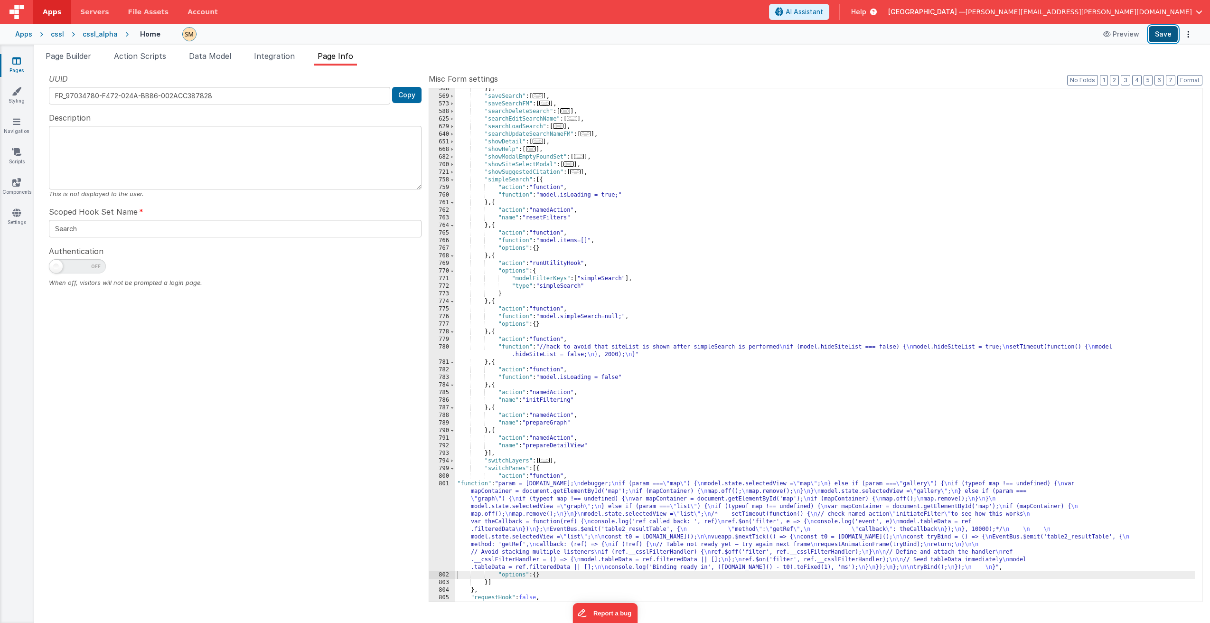
drag, startPoint x: 1155, startPoint y: 33, endPoint x: 1160, endPoint y: 34, distance: 5.3
click at [1155, 33] on button "Save" at bounding box center [1163, 34] width 29 height 16
click at [71, 57] on span "Page Builder" at bounding box center [69, 55] width 46 height 9
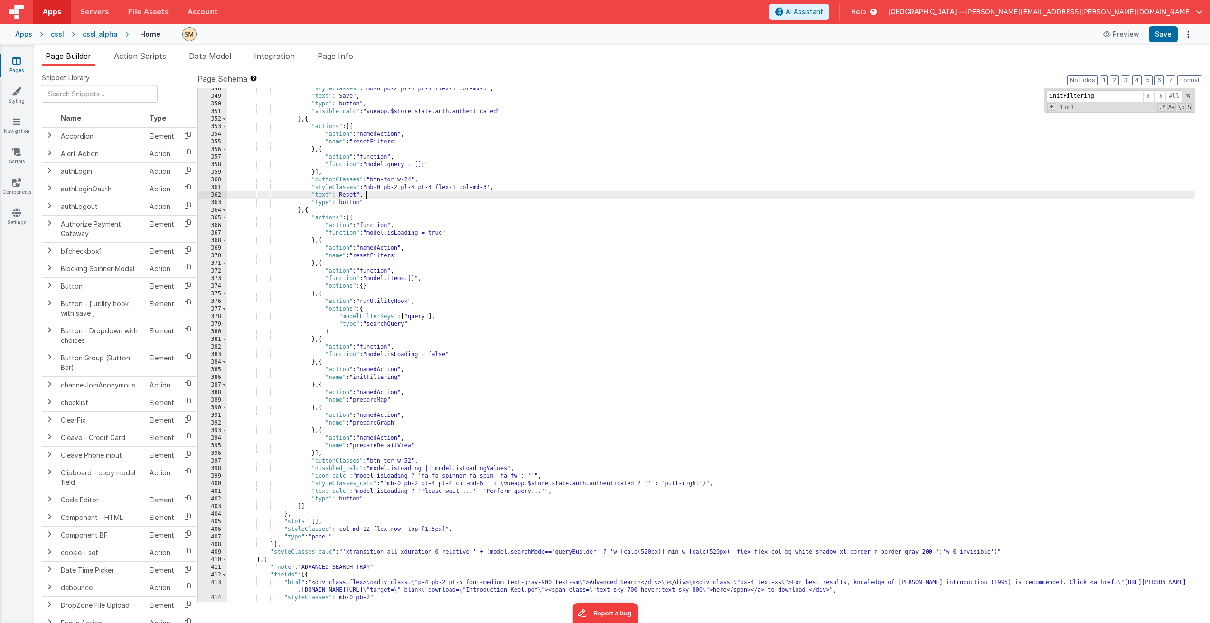
click at [491, 198] on div ""styleClasses" : "mb-0 pb-2 pl-4 pt-4 flex-1 col-md-3" , "text" : "Save" , "typ…" at bounding box center [710, 349] width 967 height 528
paste input "saveState: true, storage: 'session'"
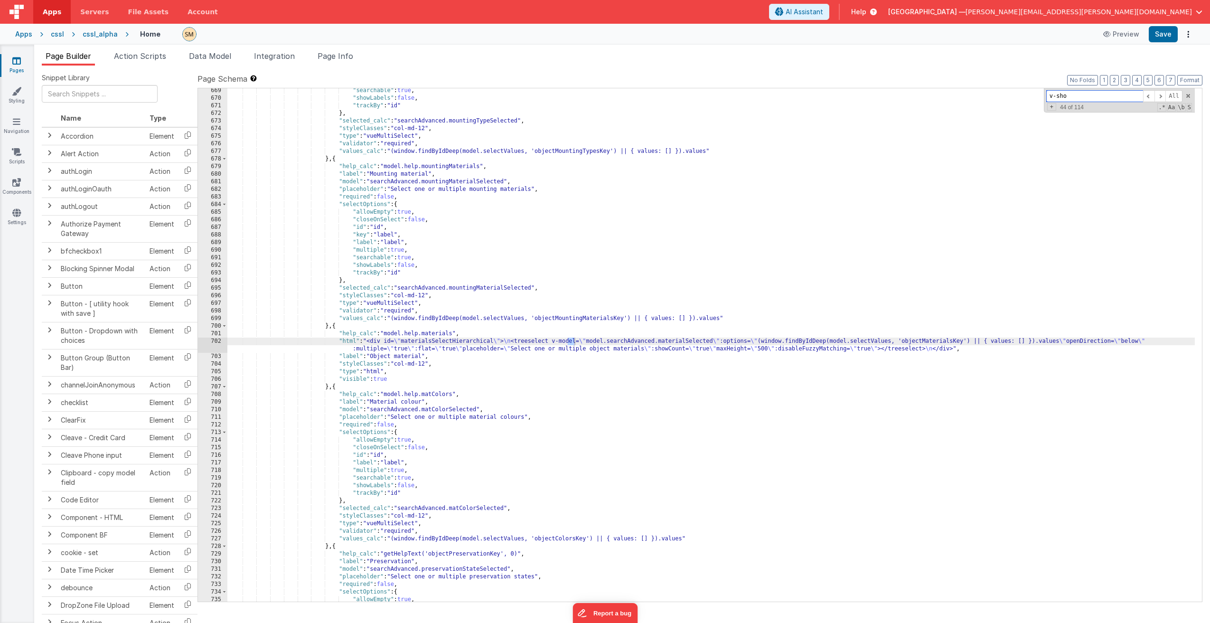
scroll to position [14316, 0]
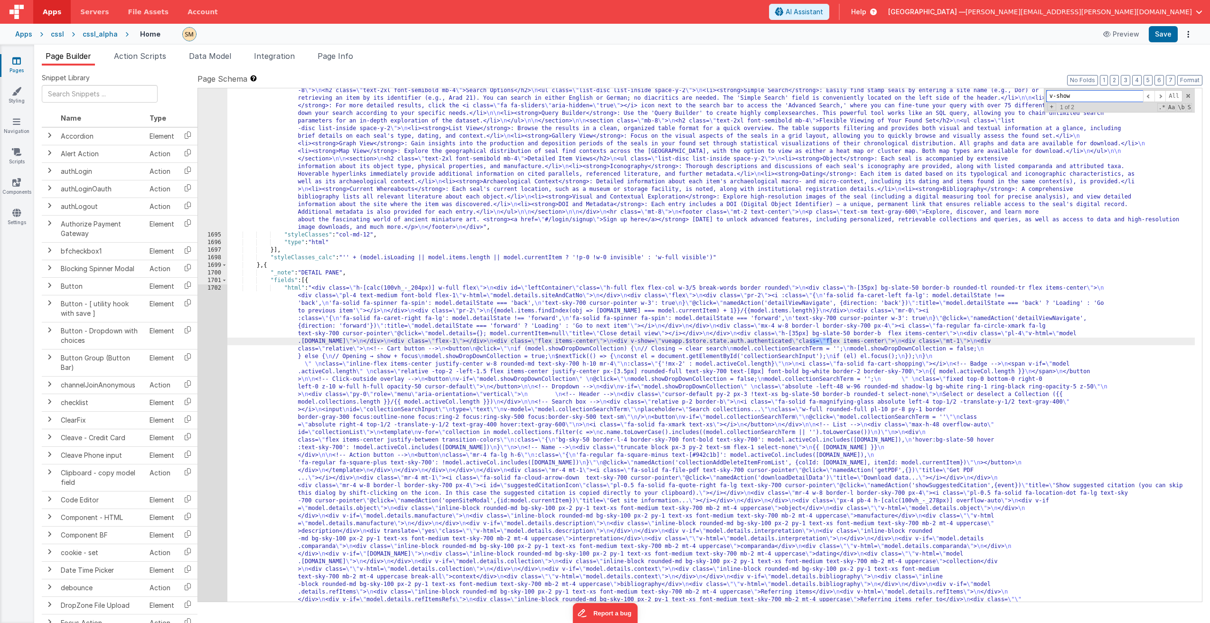
type input "v-show"
click at [91, 36] on div "cssl_alpha" at bounding box center [100, 33] width 35 height 9
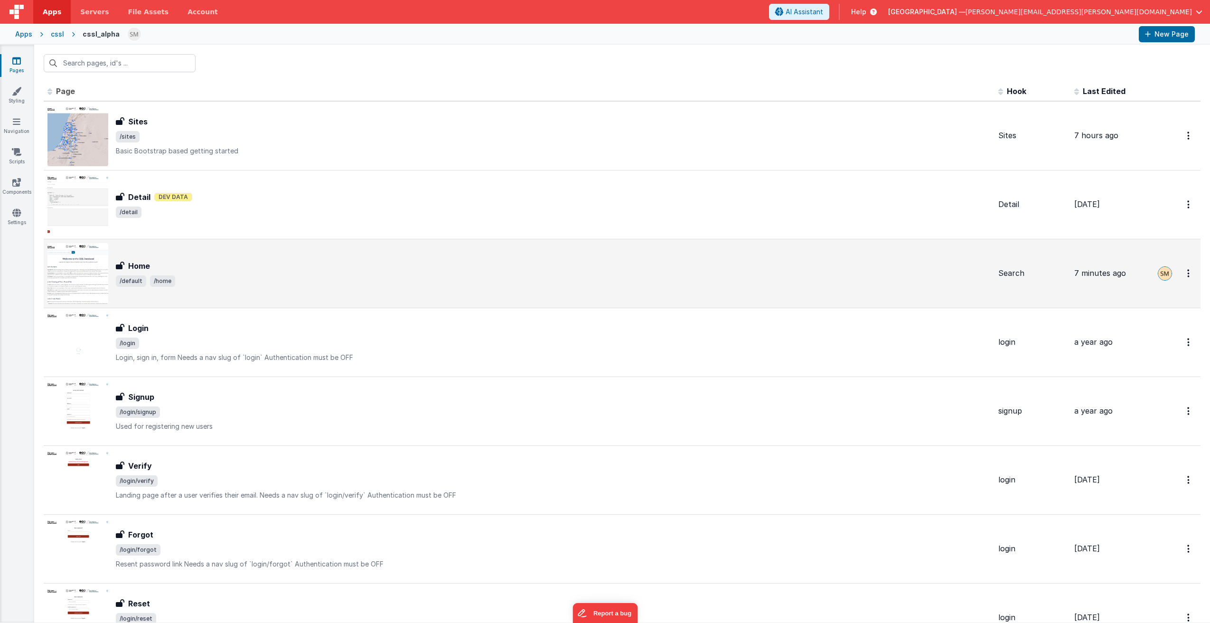
click at [147, 264] on h3 "Home" at bounding box center [139, 265] width 22 height 11
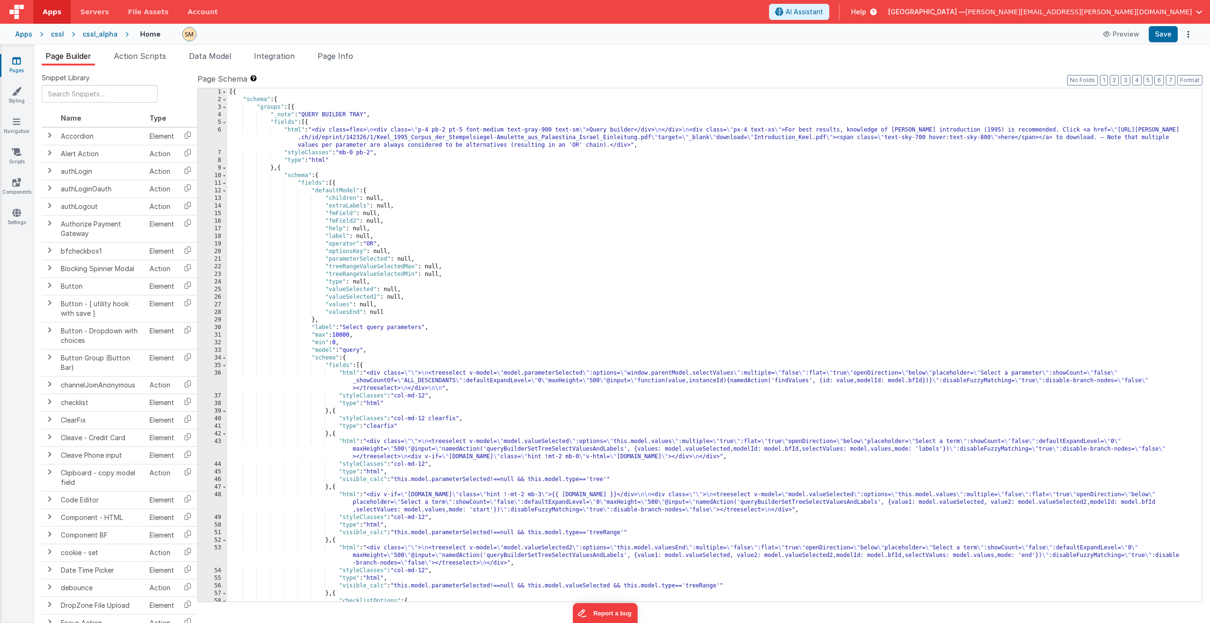
click at [485, 259] on div "[{ "schema" : { "groups" : [{ "_note" : "QUERY BUILDER TRAY" , "fields" : [{ "h…" at bounding box center [710, 352] width 967 height 528
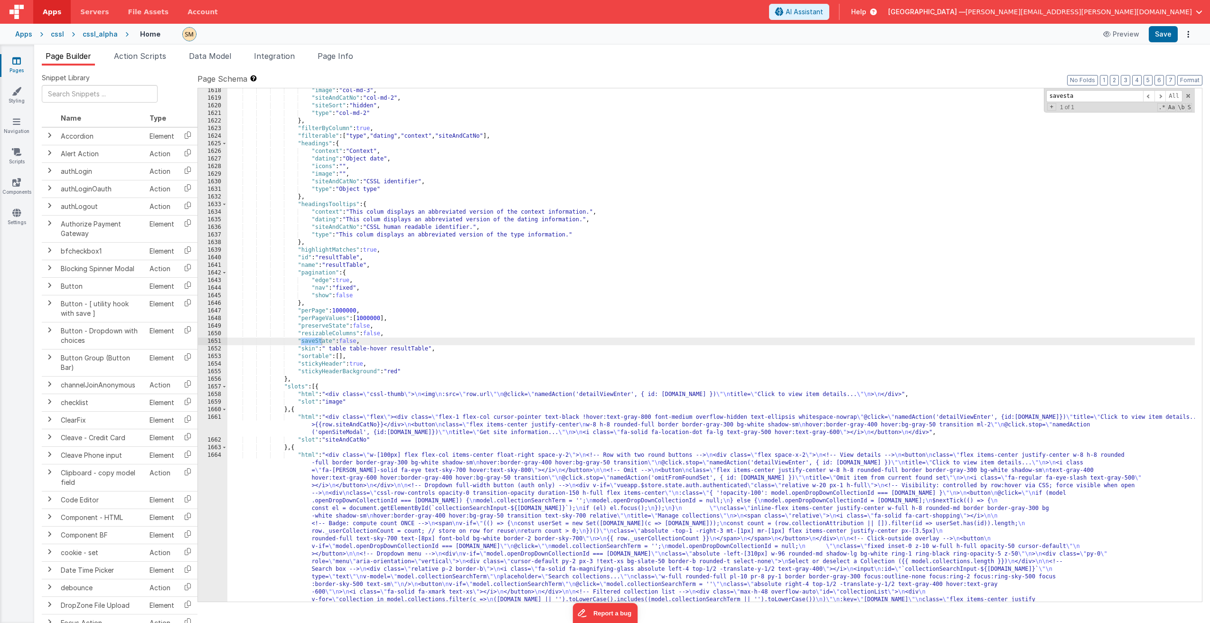
scroll to position [13299, 0]
type input "savesta"
click at [374, 343] on div ""image" : "col-md-3" , "siteAndCatNo" : "col-md-2" , "siteSort" : "hidden" , "t…" at bounding box center [710, 438] width 967 height 703
click at [350, 343] on div ""image" : "col-md-3" , "siteAndCatNo" : "col-md-2" , "siteSort" : "hidden" , "t…" at bounding box center [710, 438] width 967 height 703
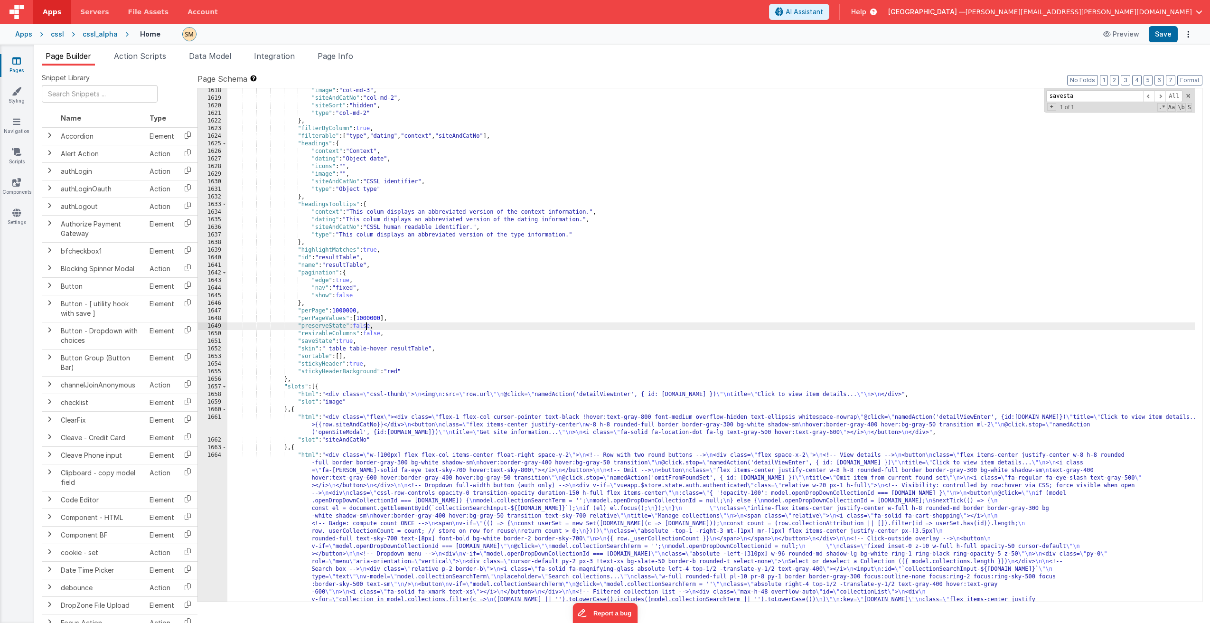
click at [367, 326] on div ""image" : "col-md-3" , "siteAndCatNo" : "col-md-2" , "siteSort" : "hidden" , "t…" at bounding box center [710, 438] width 967 height 703
click at [369, 344] on div ""image" : "col-md-3" , "siteAndCatNo" : "col-md-2" , "siteSort" : "hidden" , "t…" at bounding box center [710, 438] width 967 height 703
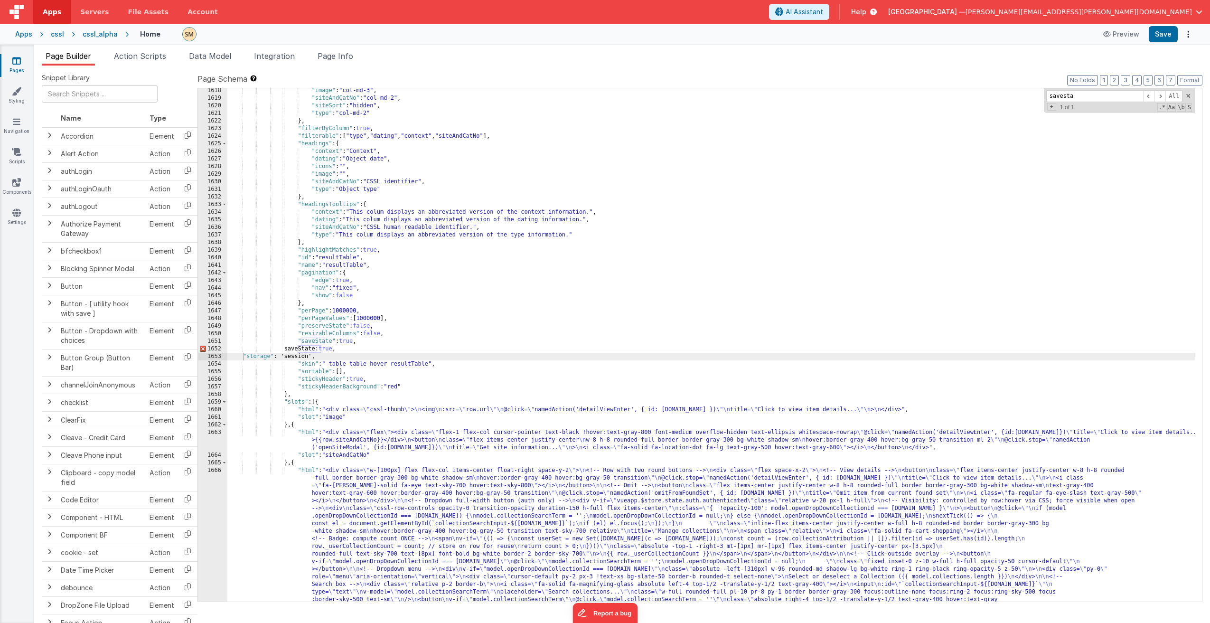
click at [243, 356] on div ""image" : "col-md-3" , "siteAndCatNo" : "col-md-2" , "siteSort" : "hidden" , "t…" at bounding box center [710, 438] width 967 height 703
click at [239, 363] on div ""image" : "col-md-3" , "siteAndCatNo" : "col-md-2" , "siteSort" : "hidden" , "t…" at bounding box center [710, 438] width 967 height 703
click at [243, 357] on div ""image" : "col-md-3" , "siteAndCatNo" : "col-md-2" , "siteSort" : "hidden" , "t…" at bounding box center [710, 438] width 967 height 703
drag, startPoint x: 363, startPoint y: 348, endPoint x: 176, endPoint y: 351, distance: 187.0
click at [176, 351] on div "Snippet Library Name Type Accordion Element Alert Action Action authLogin Actio…" at bounding box center [622, 351] width 1160 height 557
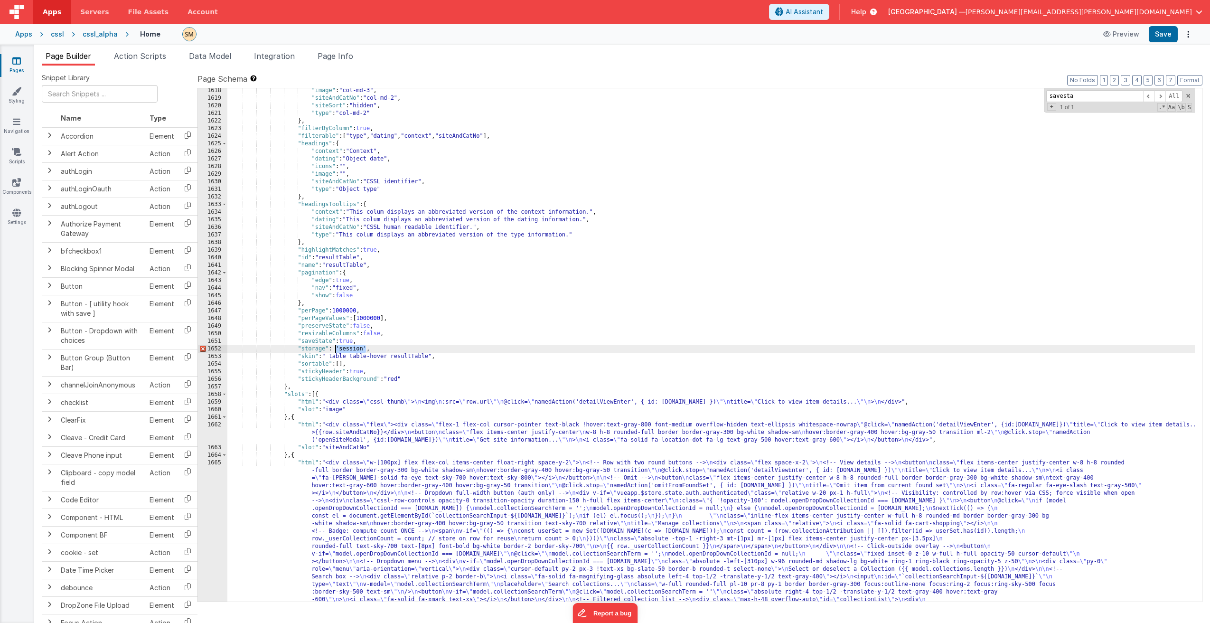
drag, startPoint x: 365, startPoint y: 349, endPoint x: 336, endPoint y: 351, distance: 29.9
click at [336, 351] on div ""image" : "col-md-3" , "siteAndCatNo" : "col-md-2" , "siteSort" : "hidden" , "t…" at bounding box center [710, 438] width 967 height 703
click at [380, 349] on div ""image" : "col-md-3" , "siteAndCatNo" : "col-md-2" , "siteSort" : "hidden" , "t…" at bounding box center [710, 438] width 967 height 703
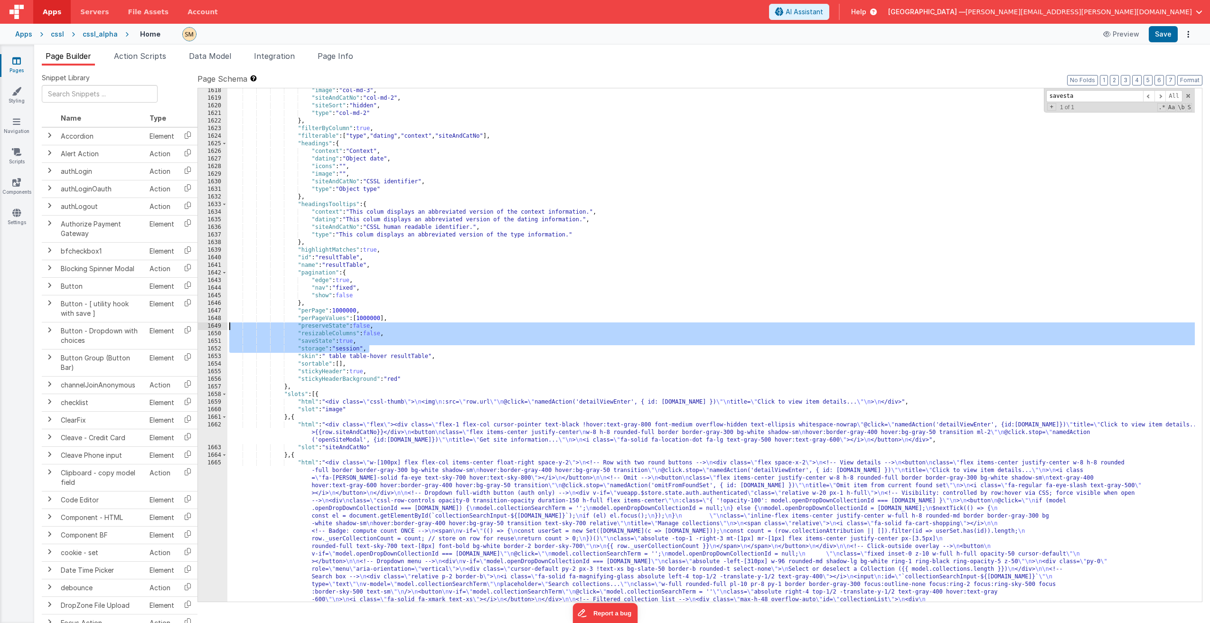
drag, startPoint x: 379, startPoint y: 348, endPoint x: 218, endPoint y: 329, distance: 162.5
click at [218, 329] on div "1618 1619 1620 1621 1622 1623 1624 1625 1626 1627 1628 1629 1630 1631 1632 1633…" at bounding box center [699, 345] width 1005 height 514
click at [1164, 32] on button "Save" at bounding box center [1163, 34] width 29 height 16
click at [344, 58] on span "Page Info" at bounding box center [336, 55] width 36 height 9
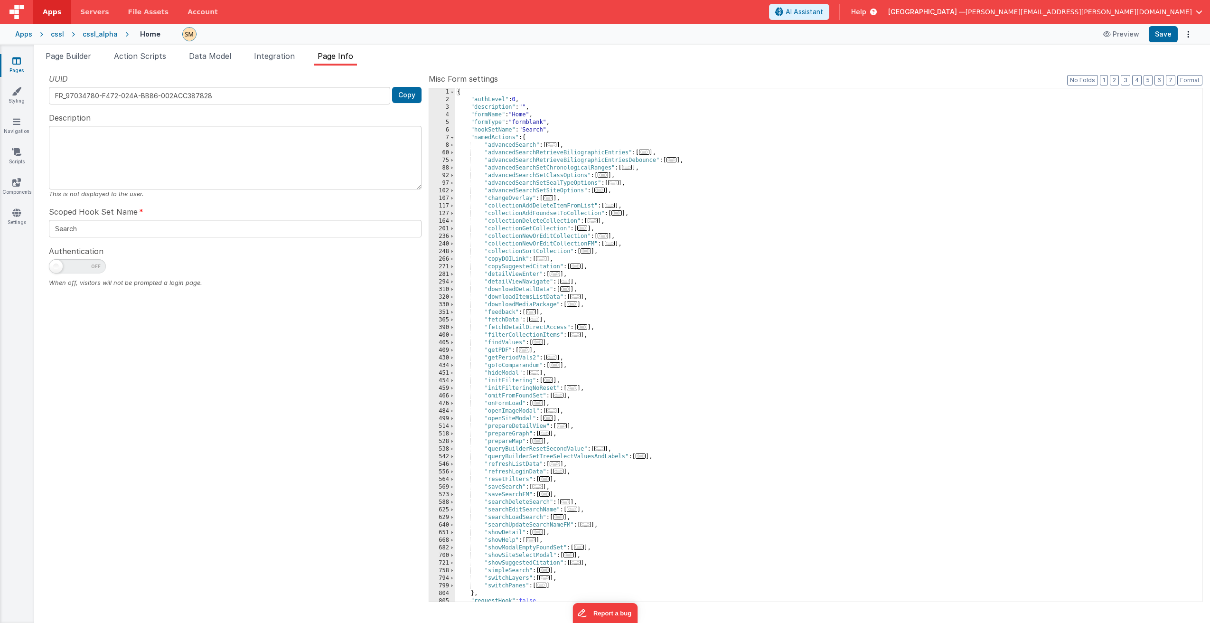
click at [498, 269] on div "{ "authLevel" : 0 , "description" : "" , "formName" : "Home" , "formType" : "fo…" at bounding box center [824, 352] width 739 height 528
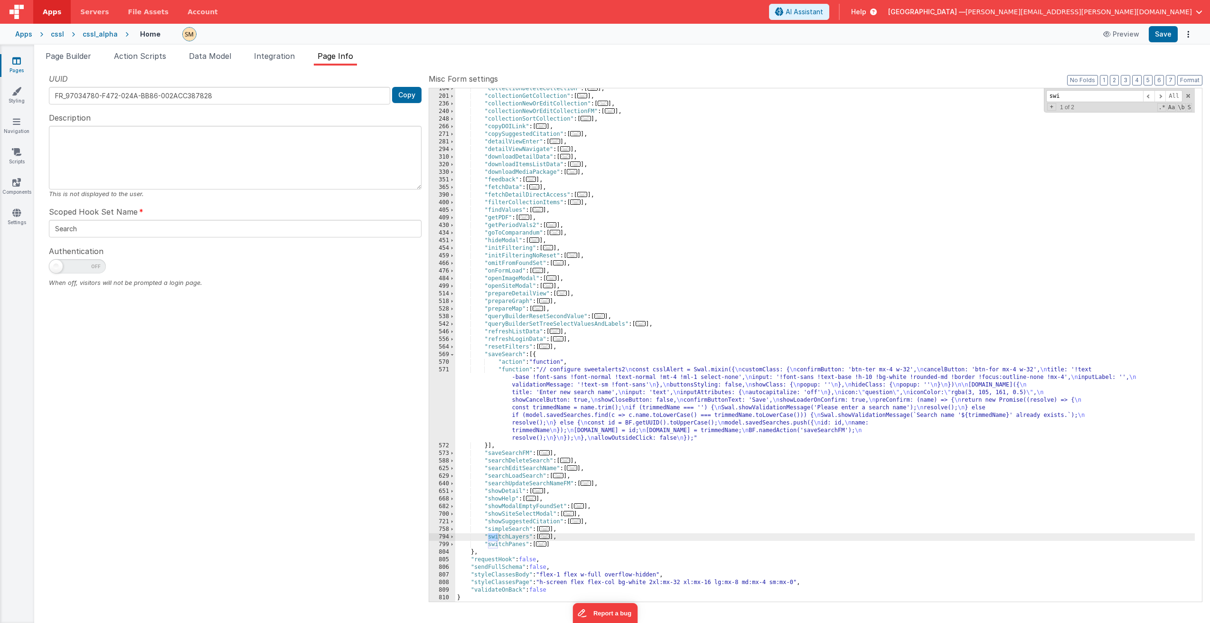
scroll to position [132, 0]
type input "switchpa"
click at [450, 542] on span at bounding box center [451, 545] width 5 height 8
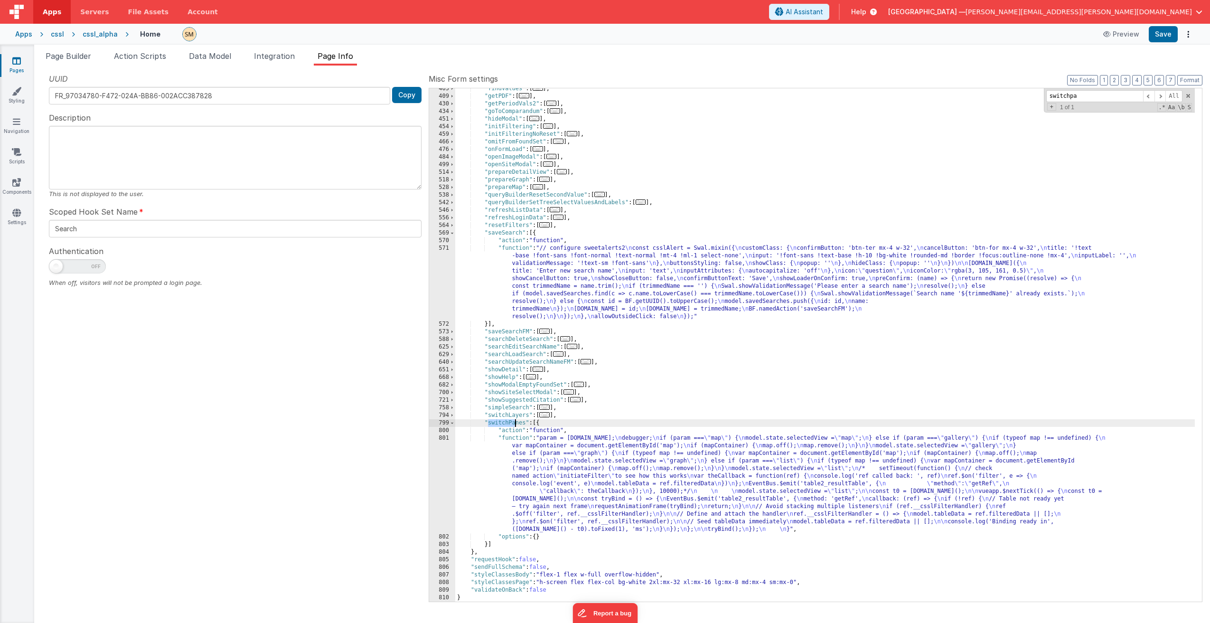
scroll to position [254, 0]
click at [567, 487] on div ""findValues" : [ ... ] , "getPDF" : [ ... ] , "getPeriodVals2" : [ ... ] , "goT…" at bounding box center [824, 349] width 739 height 528
click at [446, 483] on div "801" at bounding box center [442, 483] width 26 height 99
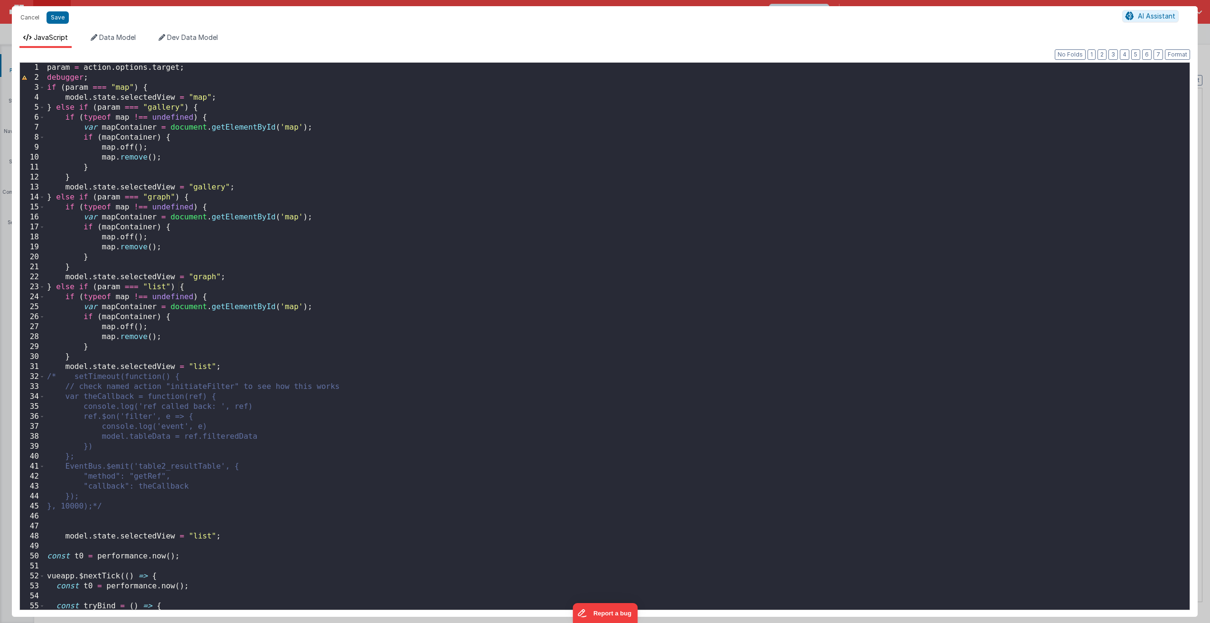
scroll to position [320, 0]
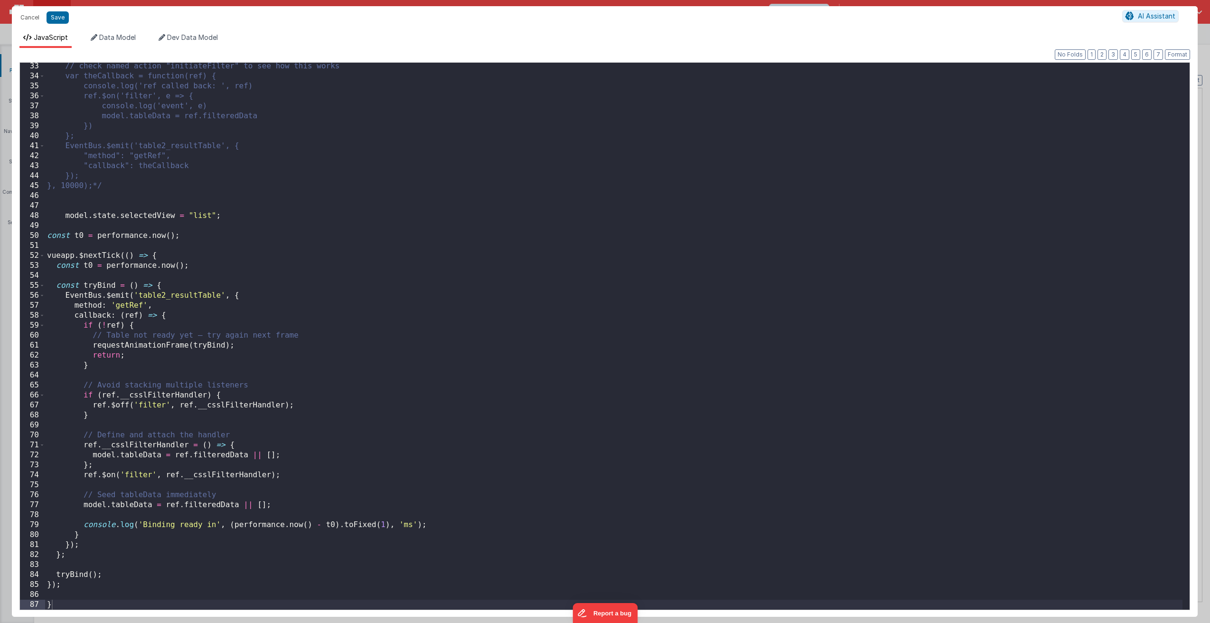
click at [45, 252] on div "// check named action "initiateFilter" to see how this works var theCallback = …" at bounding box center [613, 344] width 1137 height 567
drag, startPoint x: 47, startPoint y: 235, endPoint x: 203, endPoint y: 234, distance: 156.1
click at [203, 234] on div "// check named action "initiateFilter" to see how this works var theCallback = …" at bounding box center [613, 344] width 1137 height 567
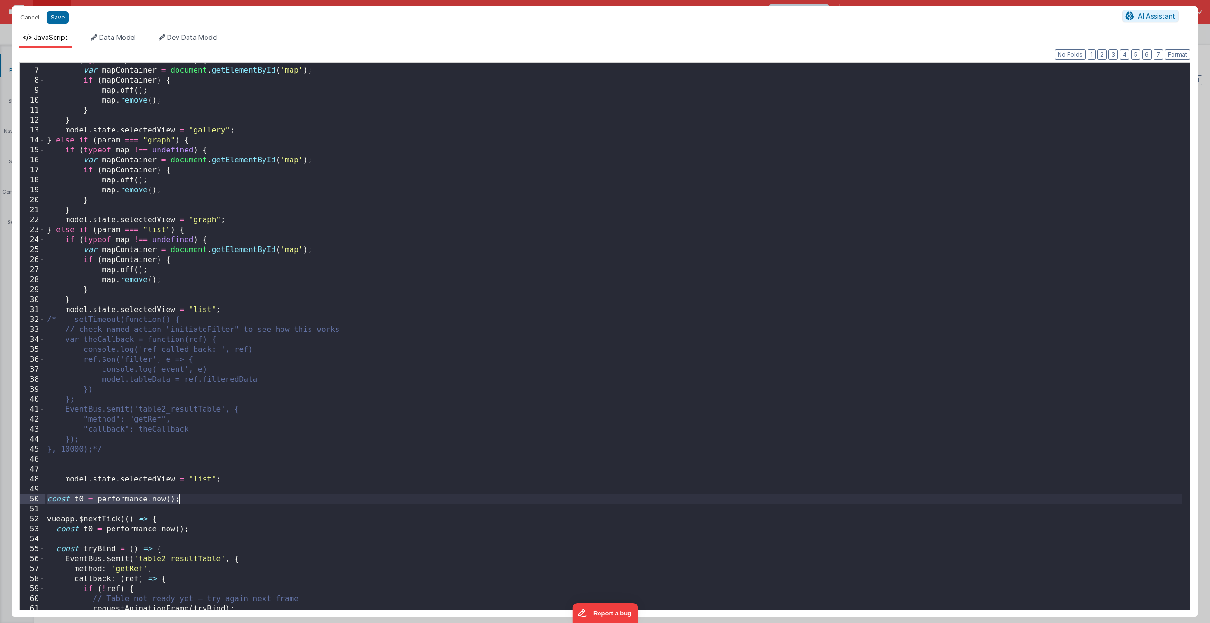
scroll to position [114, 0]
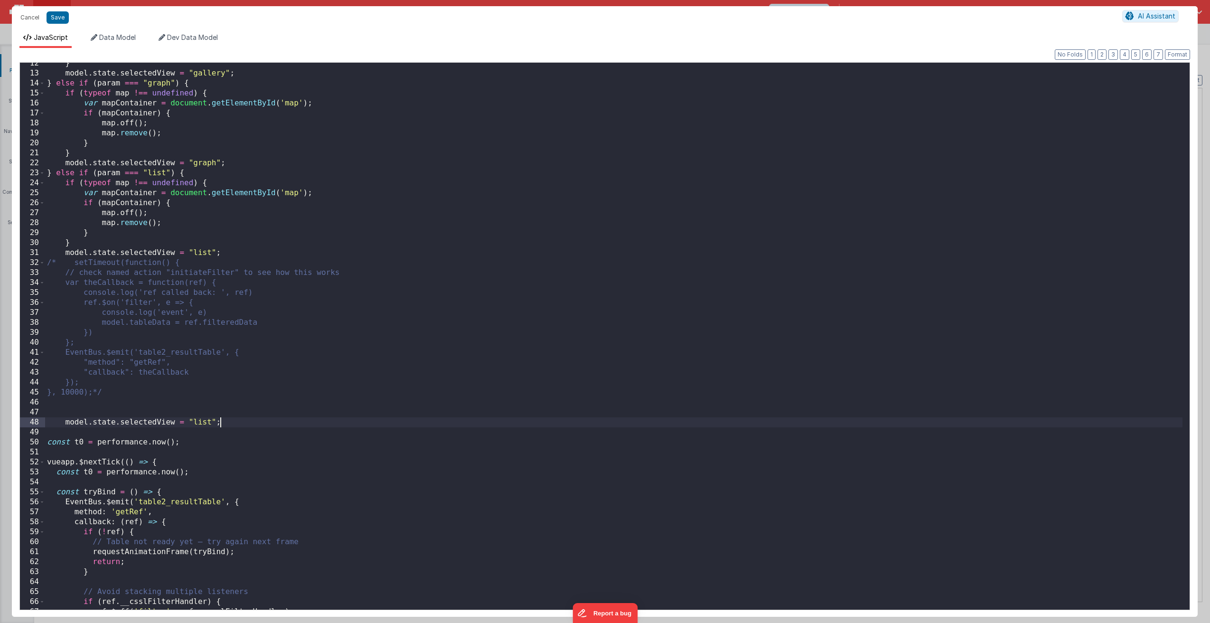
drag, startPoint x: 238, startPoint y: 423, endPoint x: 233, endPoint y: 423, distance: 5.2
click at [233, 423] on div "} model . state . selectedView = "gallery" ; } else if ( param === "graph" ) { …" at bounding box center [613, 341] width 1137 height 567
drag, startPoint x: 229, startPoint y: 425, endPoint x: 31, endPoint y: 422, distance: 198.4
click at [31, 422] on div "12 13 14 15 16 17 18 19 20 21 22 23 24 25 26 27 28 29 30 31 32 33 34 35 36 37 3…" at bounding box center [604, 336] width 1170 height 548
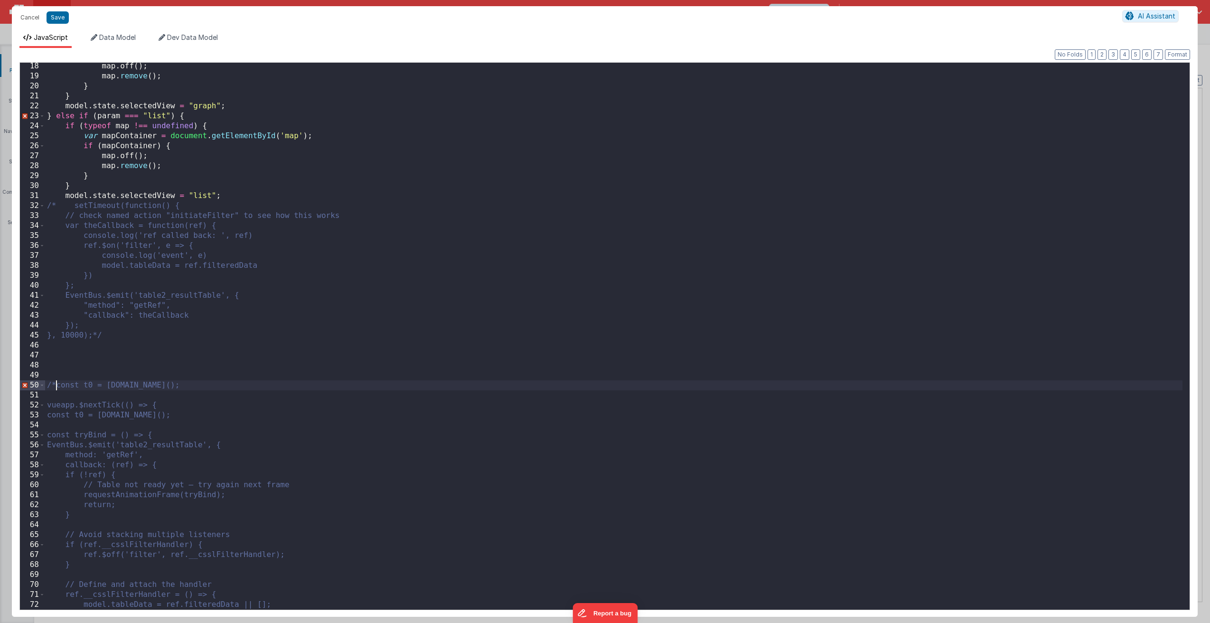
scroll to position [320, 0]
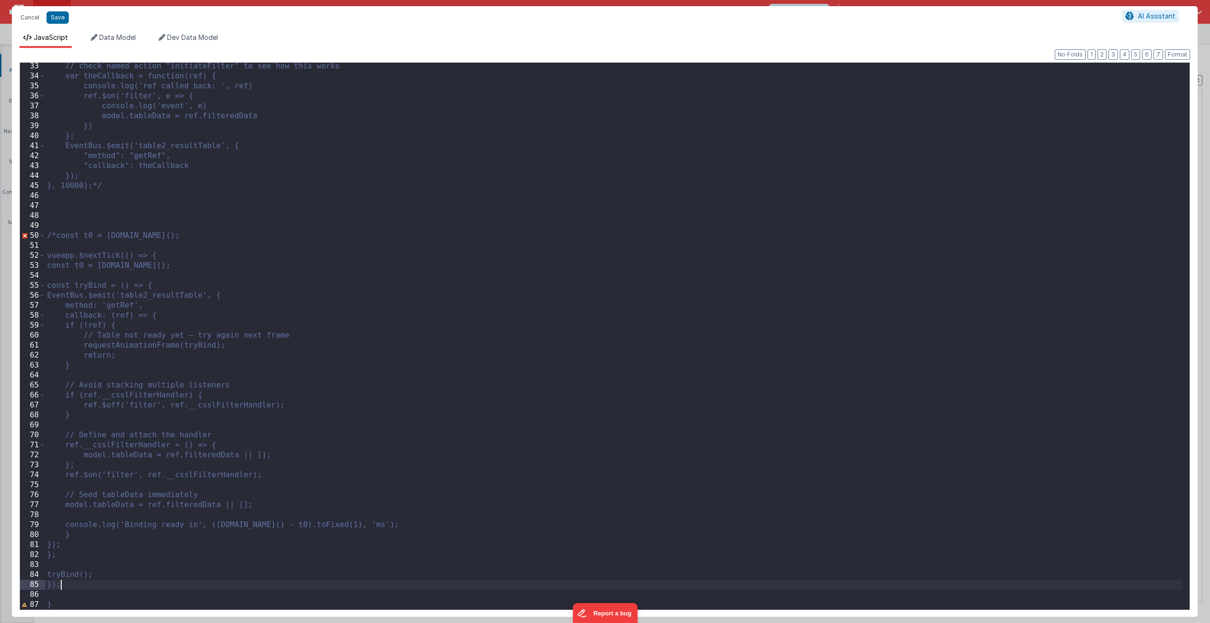
click at [70, 587] on div "// check named action "initiateFilter" to see how this works var theCallback = …" at bounding box center [613, 344] width 1137 height 567
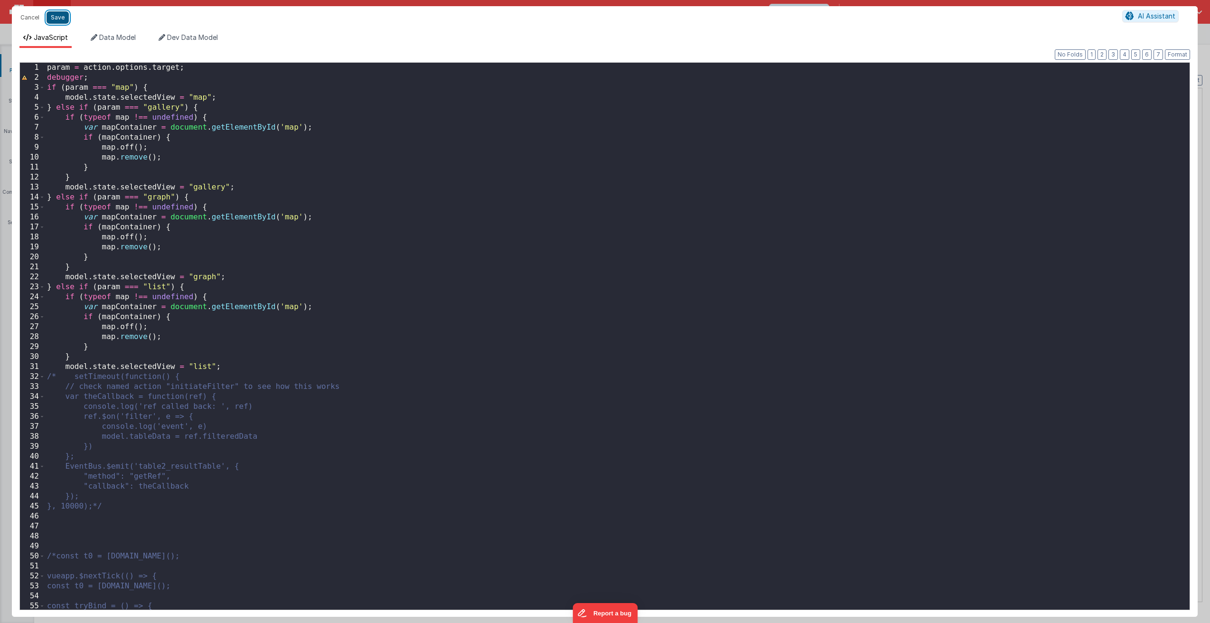
click at [55, 18] on button "Save" at bounding box center [58, 17] width 22 height 12
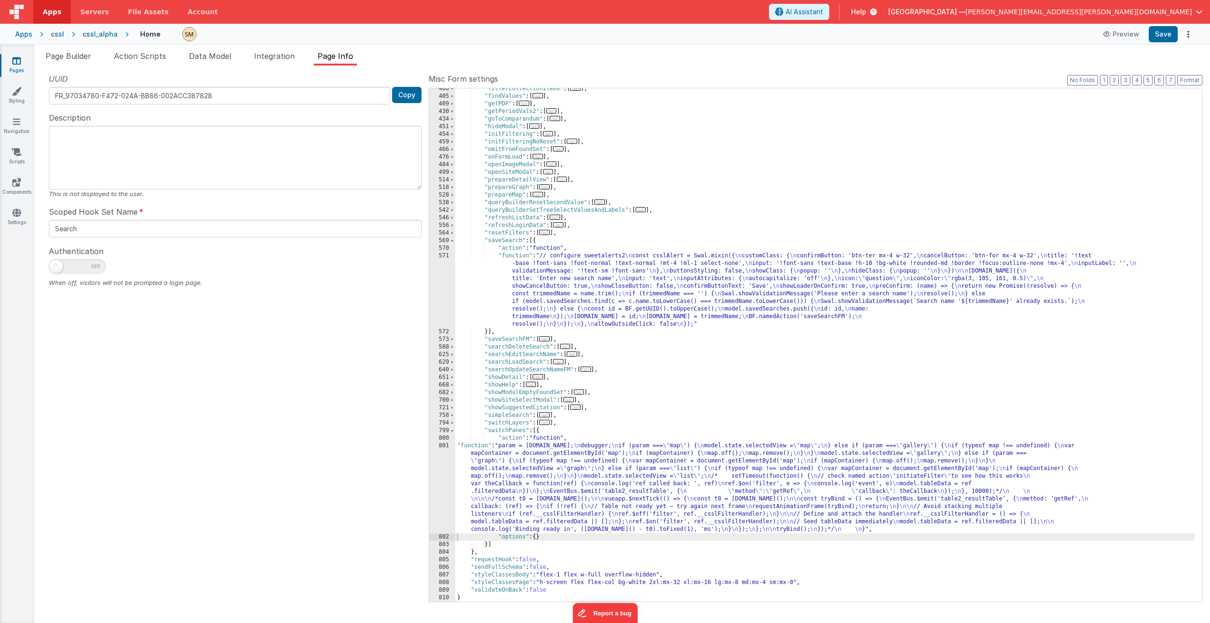
scroll to position [246, 0]
click at [1158, 34] on button "Save" at bounding box center [1163, 34] width 29 height 16
click at [693, 130] on div ""filterCollectionItems" : [ ... ] , "findValues" : [ ... ] , "getPDF" : [ ... ]…" at bounding box center [824, 349] width 739 height 528
click at [598, 139] on div ""filterCollectionItems" : [ ... ] , "findValues" : [ ... ] , "getPDF" : [ ... ]…" at bounding box center [824, 349] width 739 height 528
click at [596, 133] on div ""filterCollectionItems" : [ ... ] , "findValues" : [ ... ] , "getPDF" : [ ... ]…" at bounding box center [824, 349] width 739 height 528
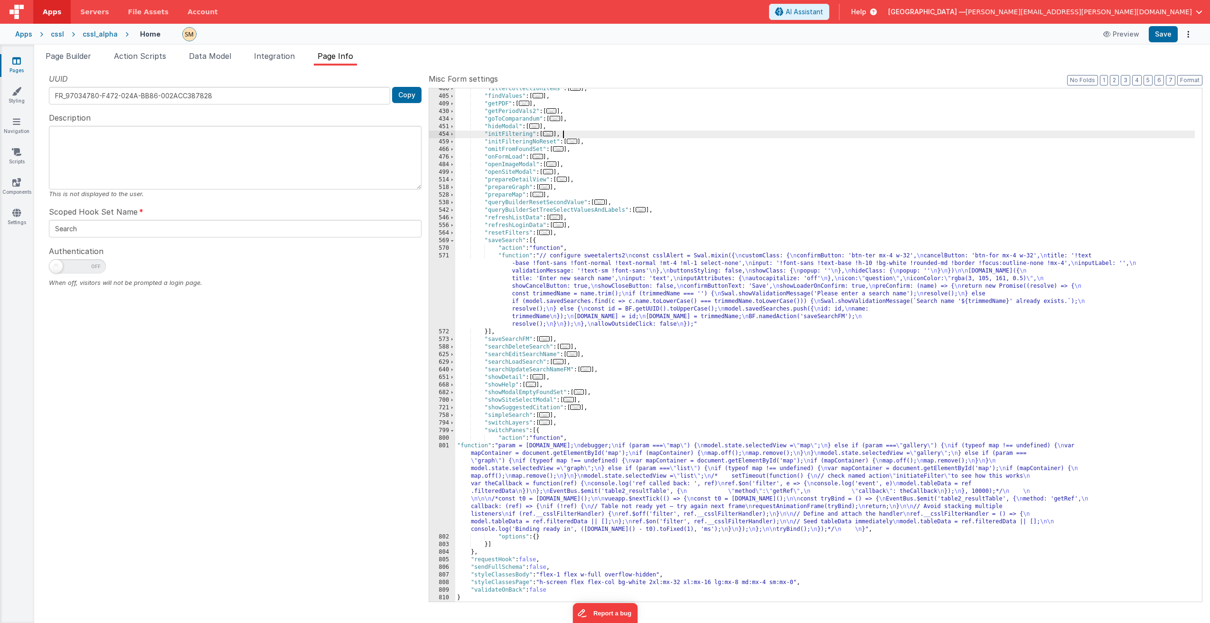
click at [502, 140] on div ""filterCollectionItems" : [ ... ] , "findValues" : [ ... ] , "getPDF" : [ ... ]…" at bounding box center [824, 349] width 739 height 528
click at [452, 142] on span at bounding box center [451, 142] width 5 height 8
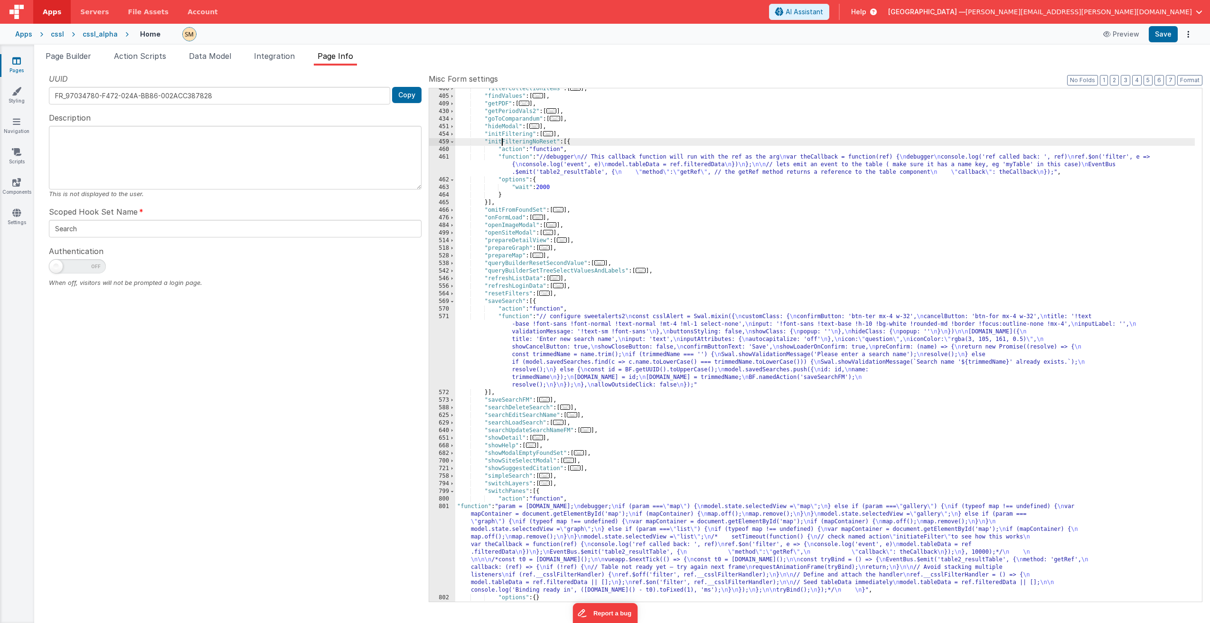
click at [601, 168] on div ""filterCollectionItems" : [ ... ] , "findValues" : [ ... ] , "getPDF" : [ ... ]…" at bounding box center [824, 349] width 739 height 528
click at [573, 168] on div ""filterCollectionItems" : [ ... ] , "findValues" : [ ... ] , "getPDF" : [ ... ]…" at bounding box center [824, 349] width 739 height 528
click at [508, 140] on div ""filterCollectionItems" : [ ... ] , "findValues" : [ ... ] , "getPDF" : [ ... ]…" at bounding box center [824, 349] width 739 height 528
click at [515, 134] on div ""filterCollectionItems" : [ ... ] , "findValues" : [ ... ] , "getPDF" : [ ... ]…" at bounding box center [824, 349] width 739 height 528
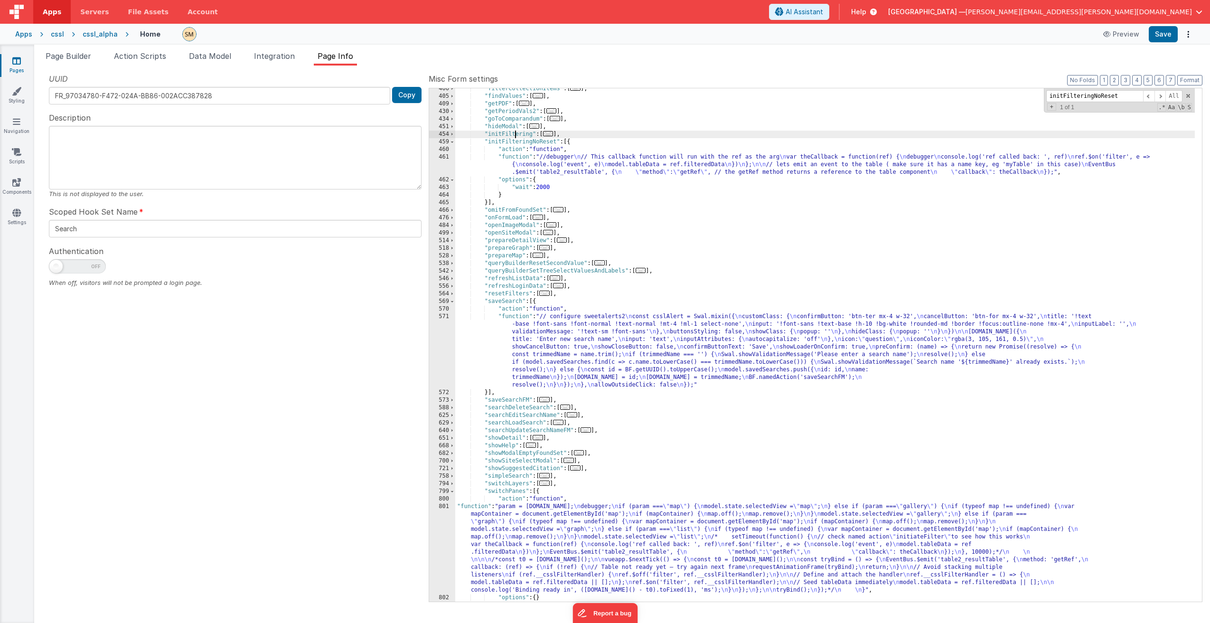
click at [515, 134] on div ""filterCollectionItems" : [ ... ] , "findValues" : [ ... ] , "getPDF" : [ ... ]…" at bounding box center [824, 349] width 739 height 528
click at [1068, 96] on input "initFilteringNoReset" at bounding box center [1094, 96] width 97 height 12
paste input
type input "initFiltering"
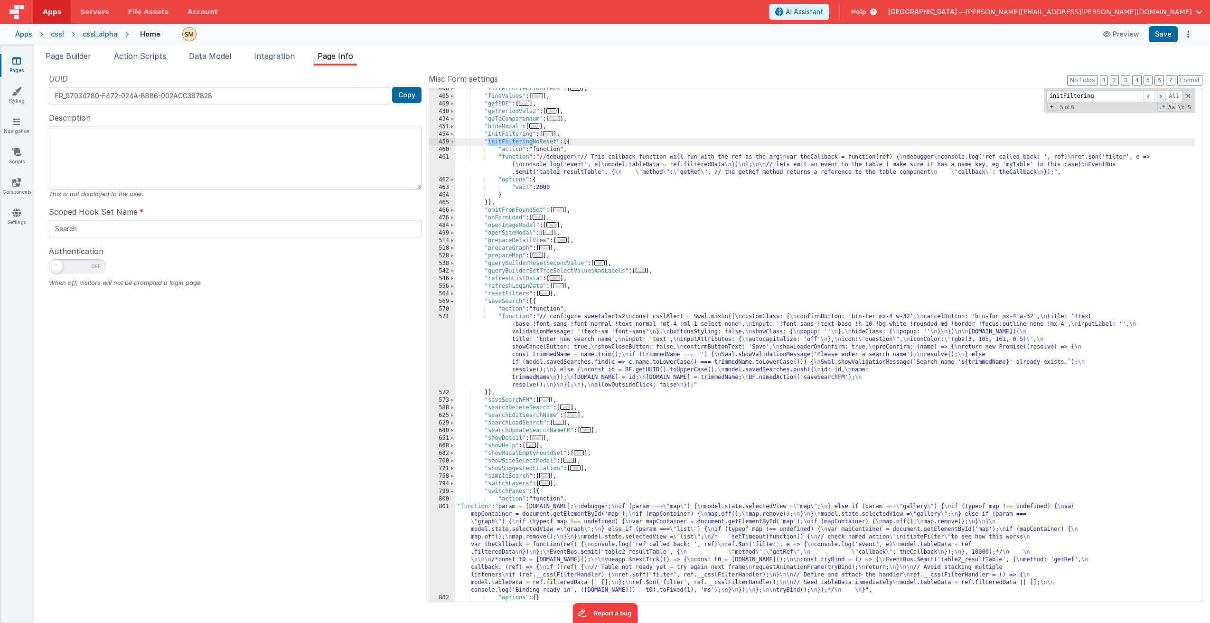
click at [1159, 95] on span at bounding box center [1159, 96] width 11 height 12
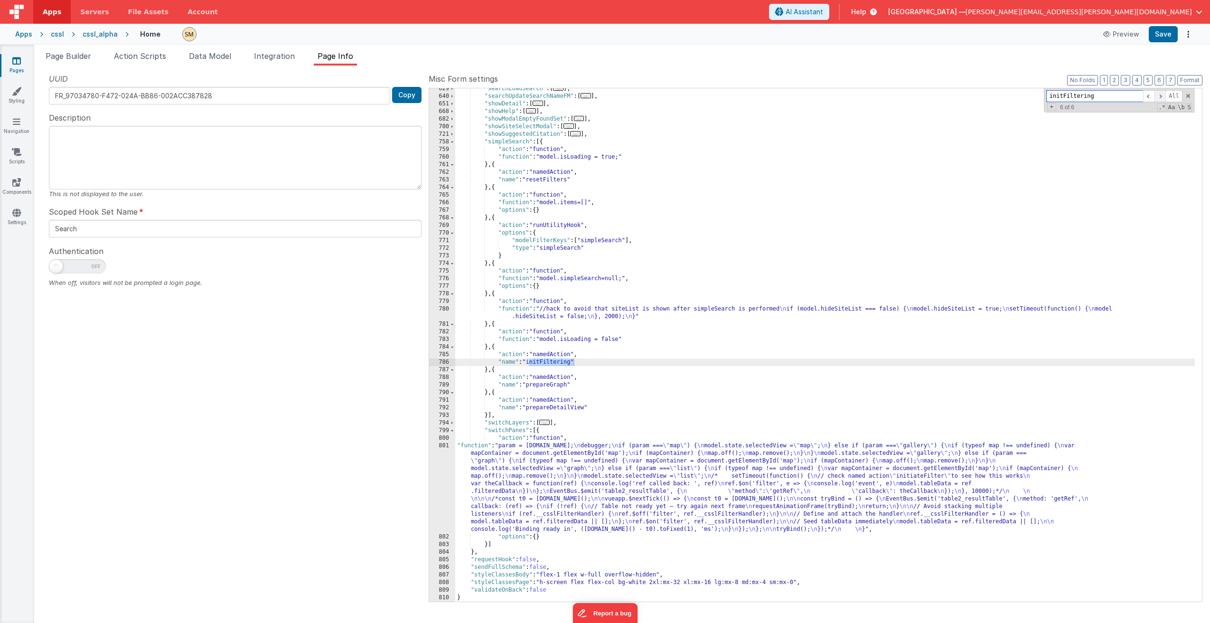
scroll to position [580, 0]
click at [1159, 95] on span at bounding box center [1159, 96] width 11 height 12
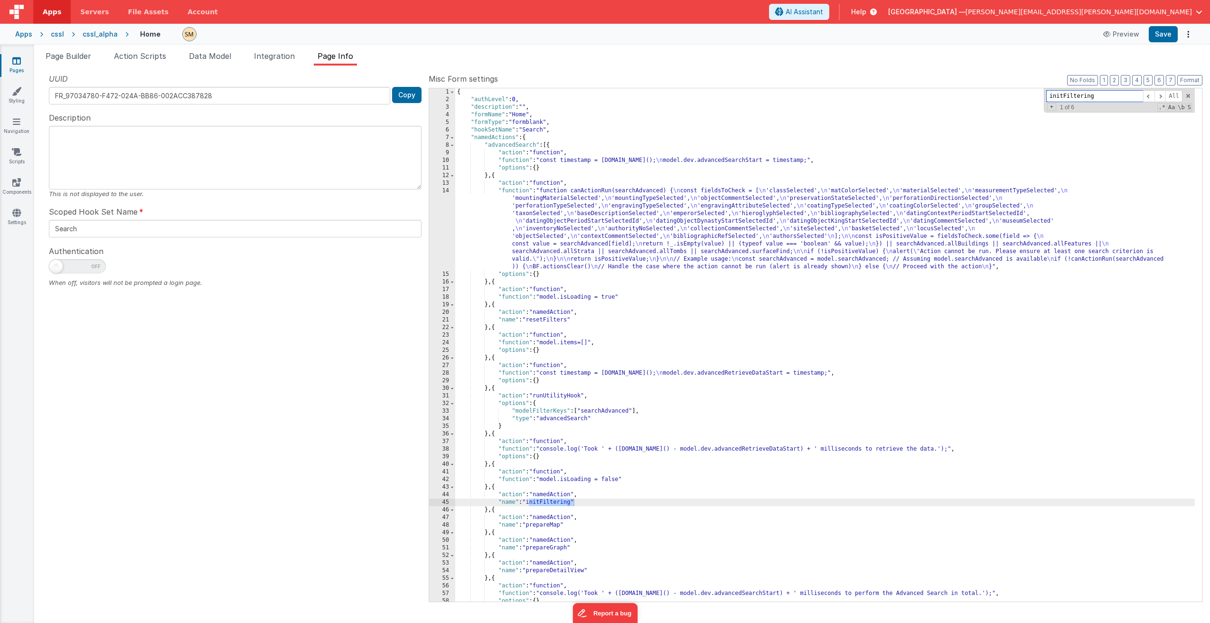
scroll to position [0, 0]
click at [1158, 97] on span at bounding box center [1159, 96] width 11 height 12
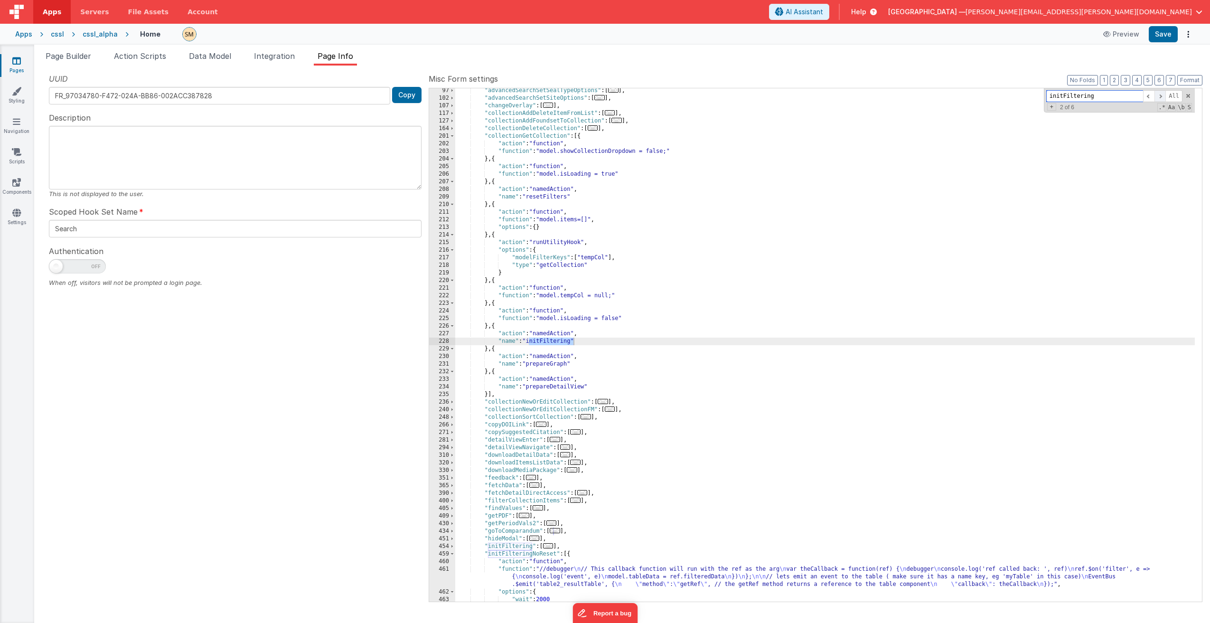
click at [1159, 97] on span at bounding box center [1159, 96] width 11 height 12
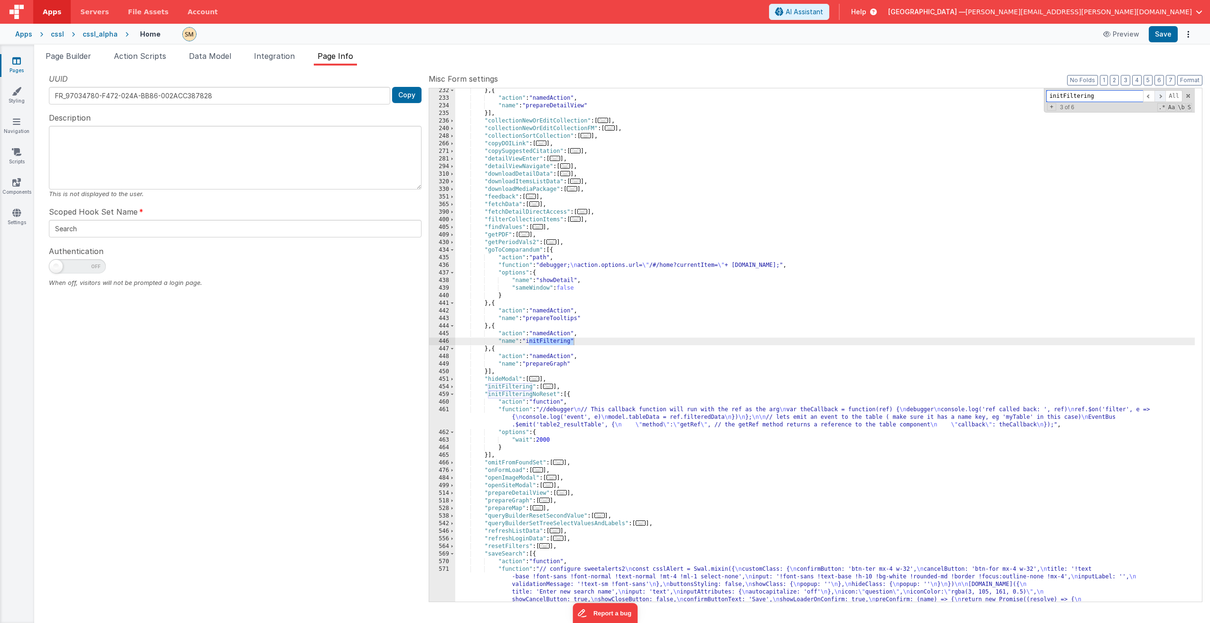
scroll to position [837, 0]
click at [1159, 96] on span at bounding box center [1159, 96] width 11 height 12
click at [453, 388] on span at bounding box center [451, 387] width 5 height 8
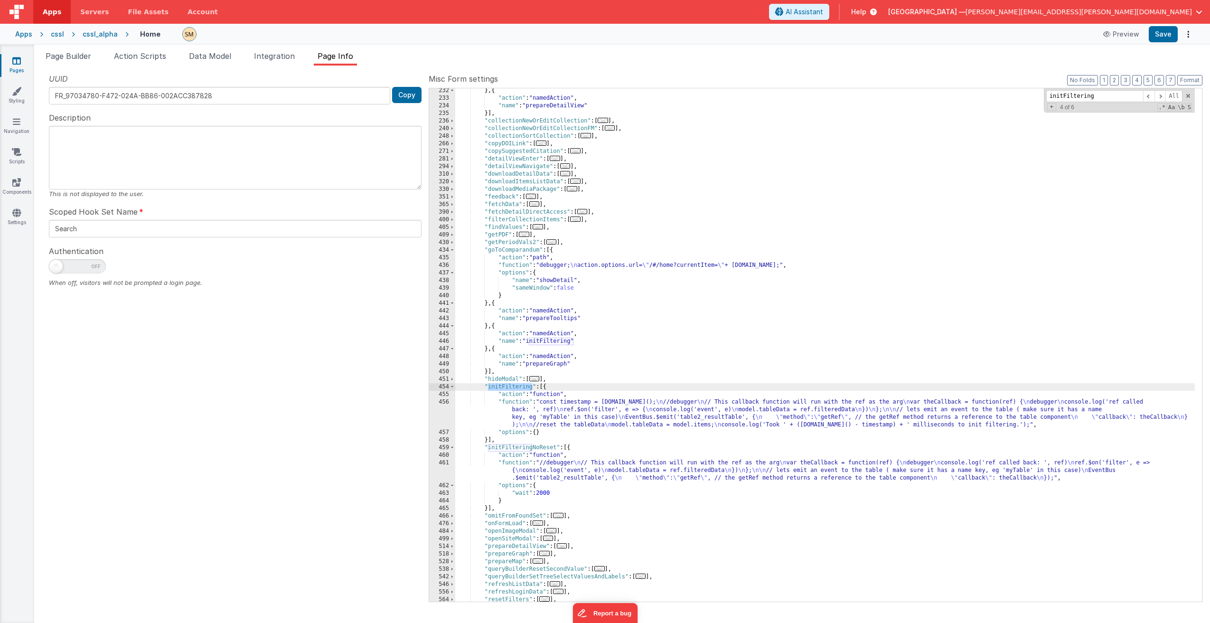
click at [566, 408] on div "} , { "action" : "namedAction" , "name" : "prepareDetailView" }] , "collectionN…" at bounding box center [824, 351] width 739 height 528
click at [448, 415] on div "456" at bounding box center [442, 413] width 26 height 30
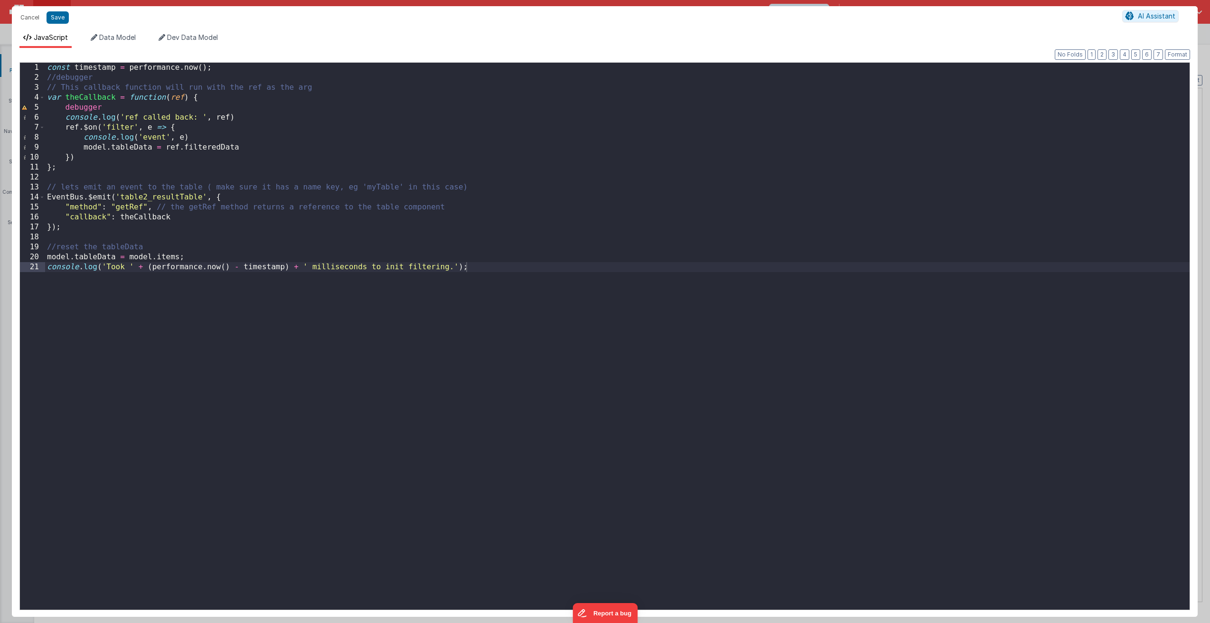
click at [519, 312] on div "const timestamp = performance . now ( ) ; //debugger // This callback function …" at bounding box center [617, 346] width 1144 height 567
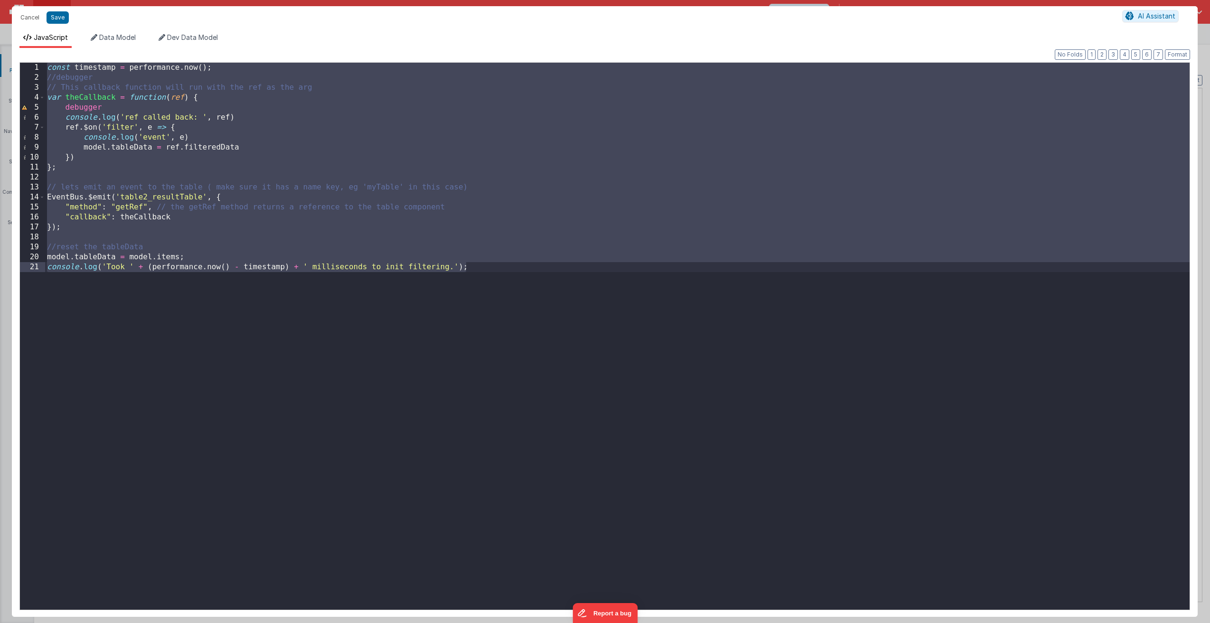
click at [559, 376] on div "const timestamp = performance . now ( ) ; //debugger // This callback function …" at bounding box center [617, 346] width 1144 height 567
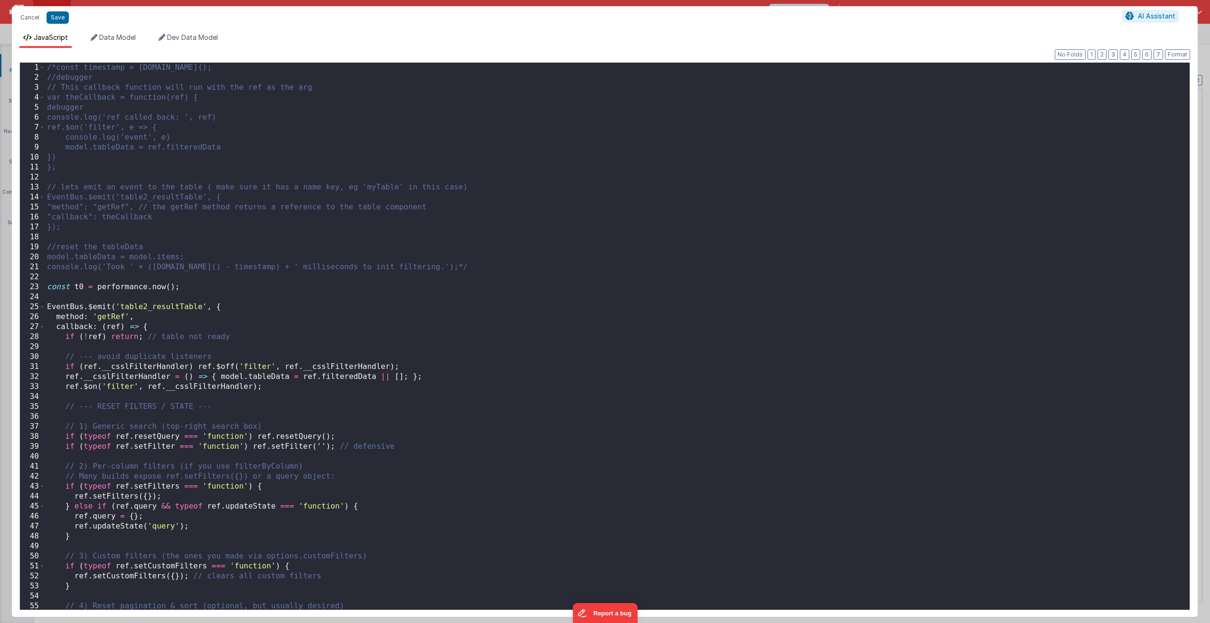
scroll to position [0, 0]
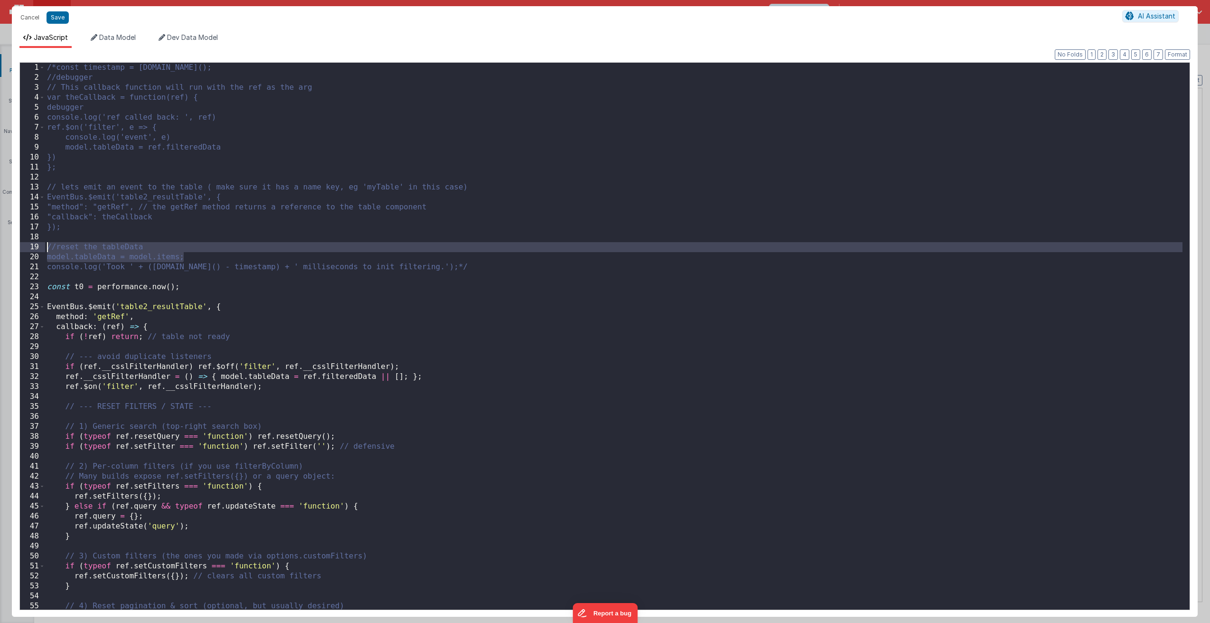
drag, startPoint x: 190, startPoint y: 255, endPoint x: 48, endPoint y: 247, distance: 141.7
click at [48, 247] on div "/*const timestamp = performance.now(); //debugger // This callback function wil…" at bounding box center [613, 346] width 1137 height 567
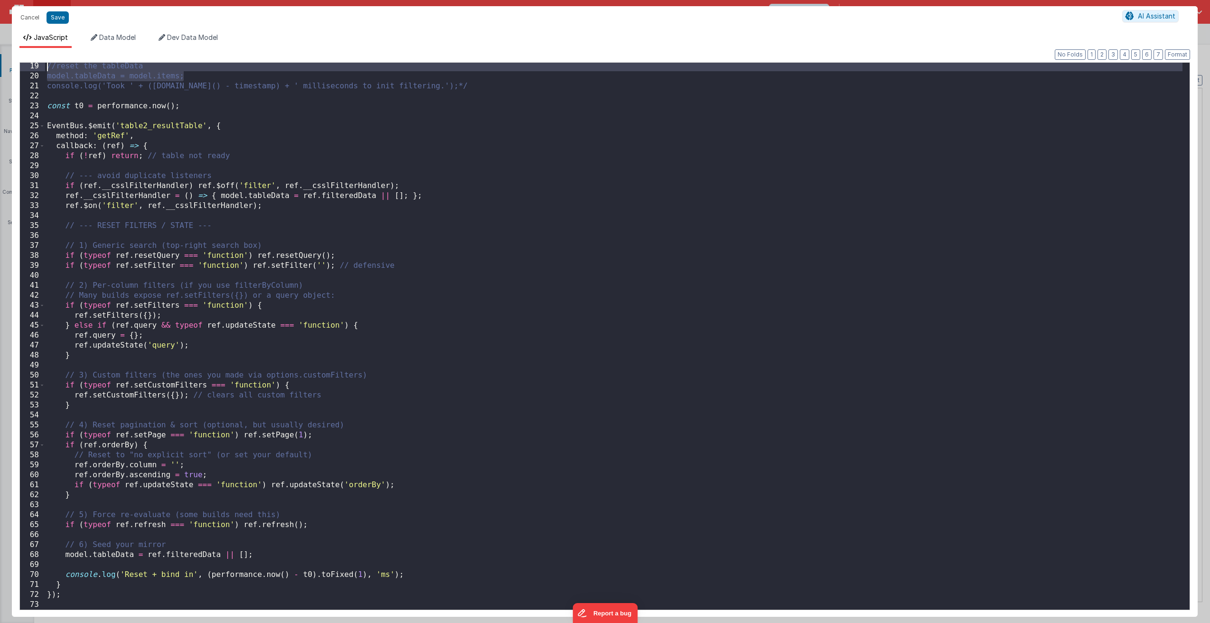
scroll to position [181, 0]
click at [376, 557] on div "//reset the tableData model.tableData = model.items; console.log('Took ' + (per…" at bounding box center [613, 344] width 1137 height 567
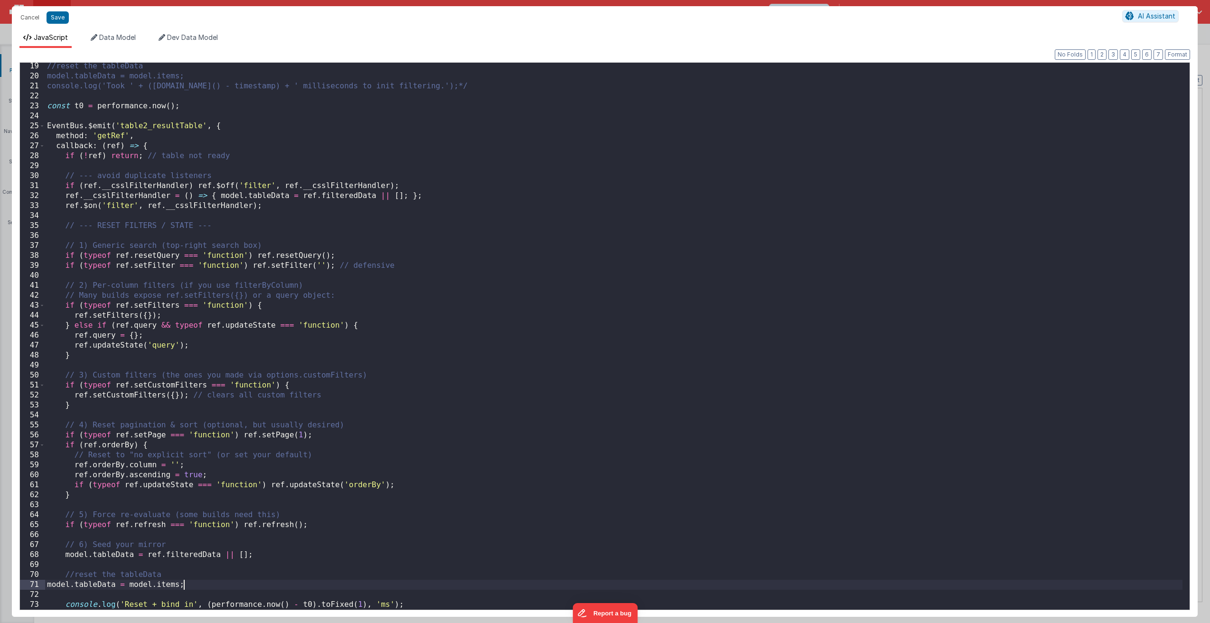
click at [48, 584] on div "//reset the tableData model.tableData = model.items; console.log('Took ' + (per…" at bounding box center [613, 344] width 1137 height 567
click at [47, 584] on div "//reset the tableData model.tableData = model.items; console.log('Took ' + (per…" at bounding box center [613, 344] width 1137 height 567
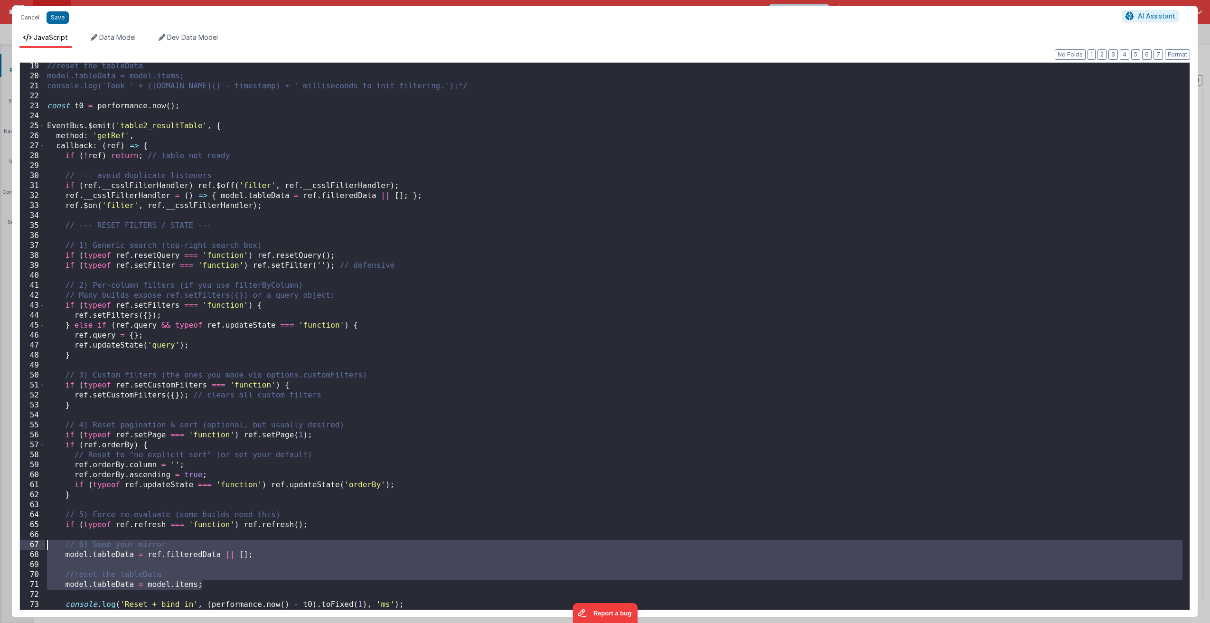
drag, startPoint x: 216, startPoint y: 587, endPoint x: 47, endPoint y: 546, distance: 173.3
click at [47, 546] on div "//reset the tableData model.tableData = model.items; console.log('Took ' + (per…" at bounding box center [613, 344] width 1137 height 567
click at [332, 425] on div "//reset the tableData model.tableData = model.items; console.log('Took ' + (per…" at bounding box center [613, 344] width 1137 height 567
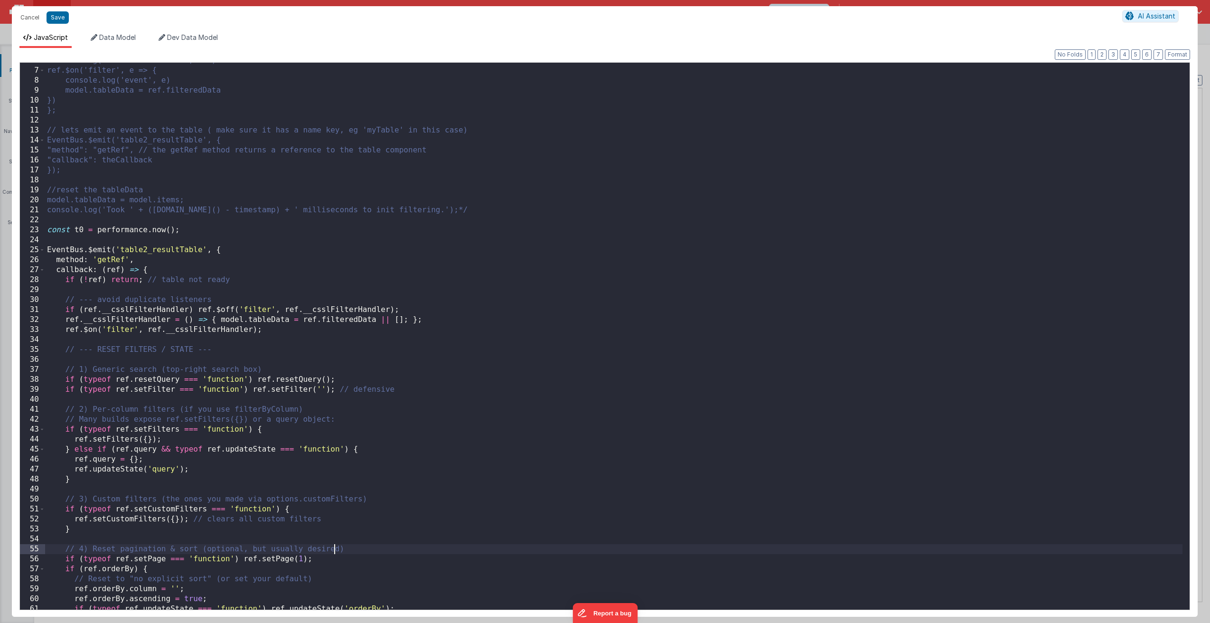
scroll to position [211, 0]
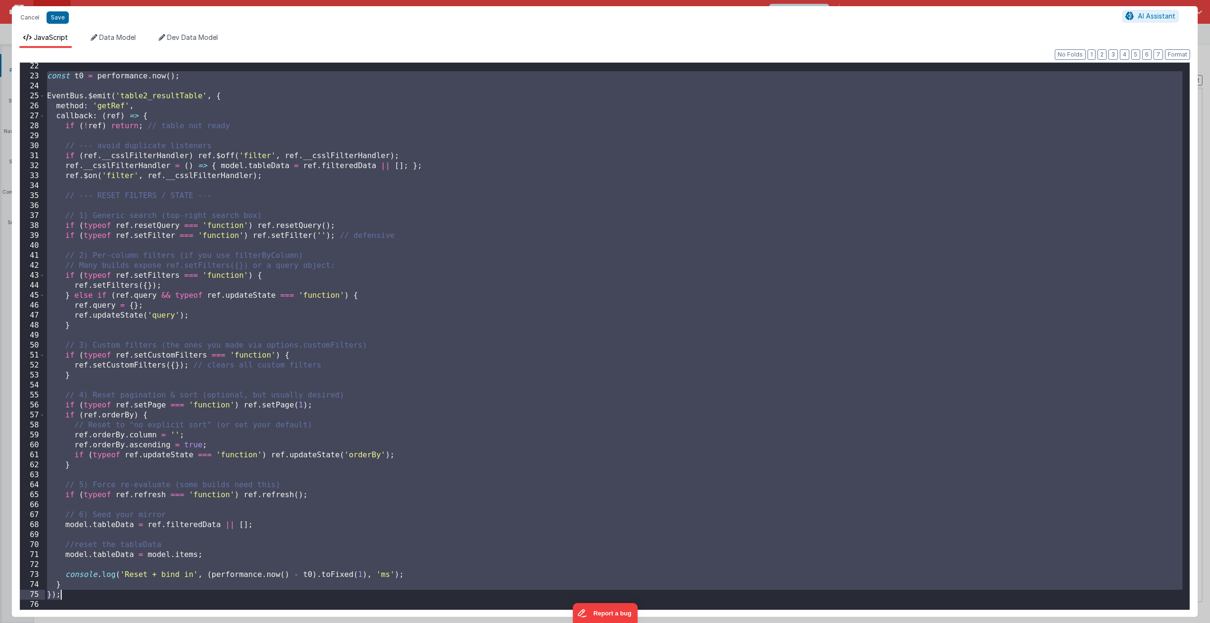
drag, startPoint x: 47, startPoint y: 76, endPoint x: 264, endPoint y: 599, distance: 566.0
click at [264, 599] on div "const t0 = performance . now ( ) ; EventBus . $emit ( 'table2_resultTable' , { …" at bounding box center [613, 344] width 1137 height 567
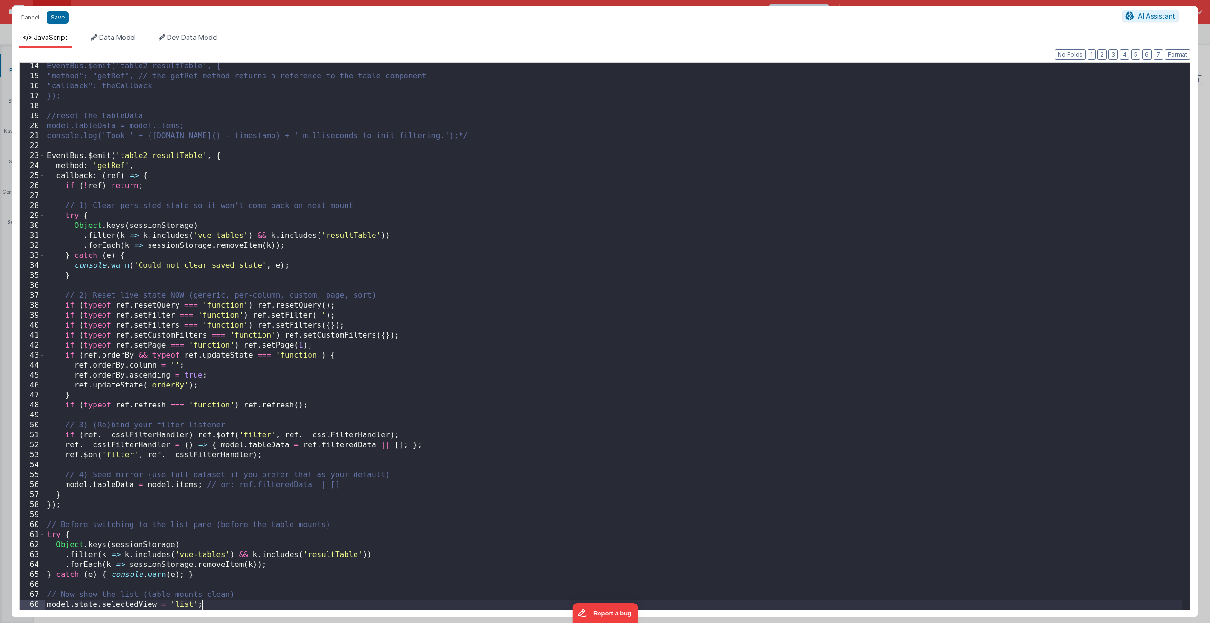
scroll to position [131, 0]
click at [55, 16] on button "Save" at bounding box center [58, 17] width 22 height 12
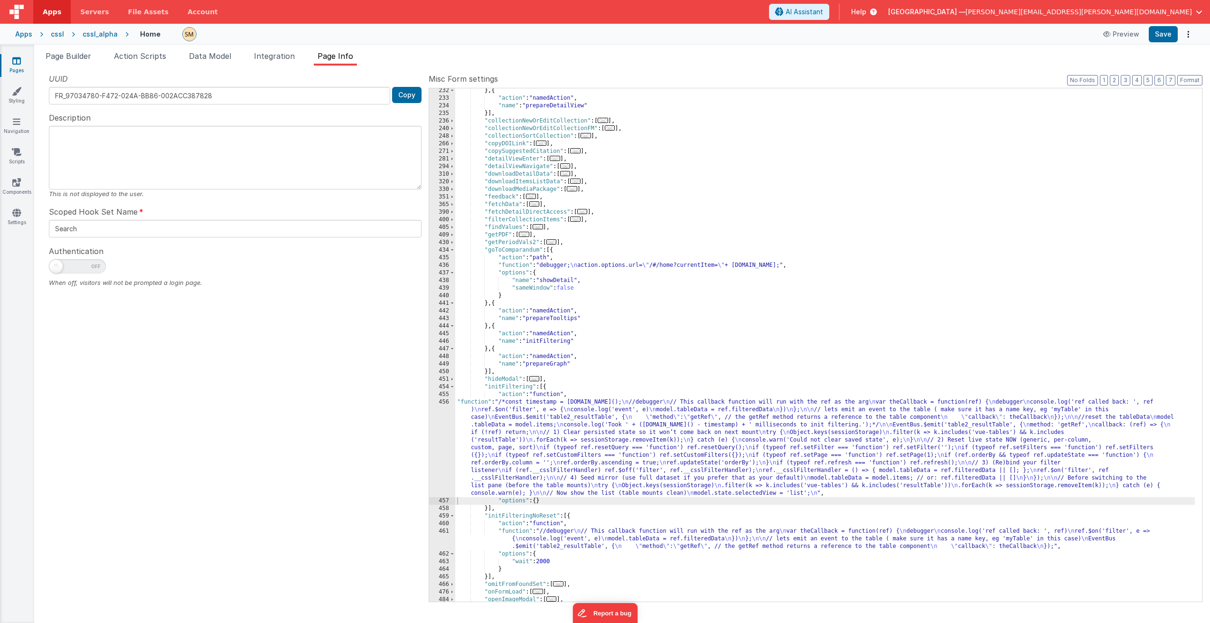
click at [541, 445] on div "} , { "action" : "namedAction" , "name" : "prepareDetailView" }] , "collectionN…" at bounding box center [824, 351] width 739 height 528
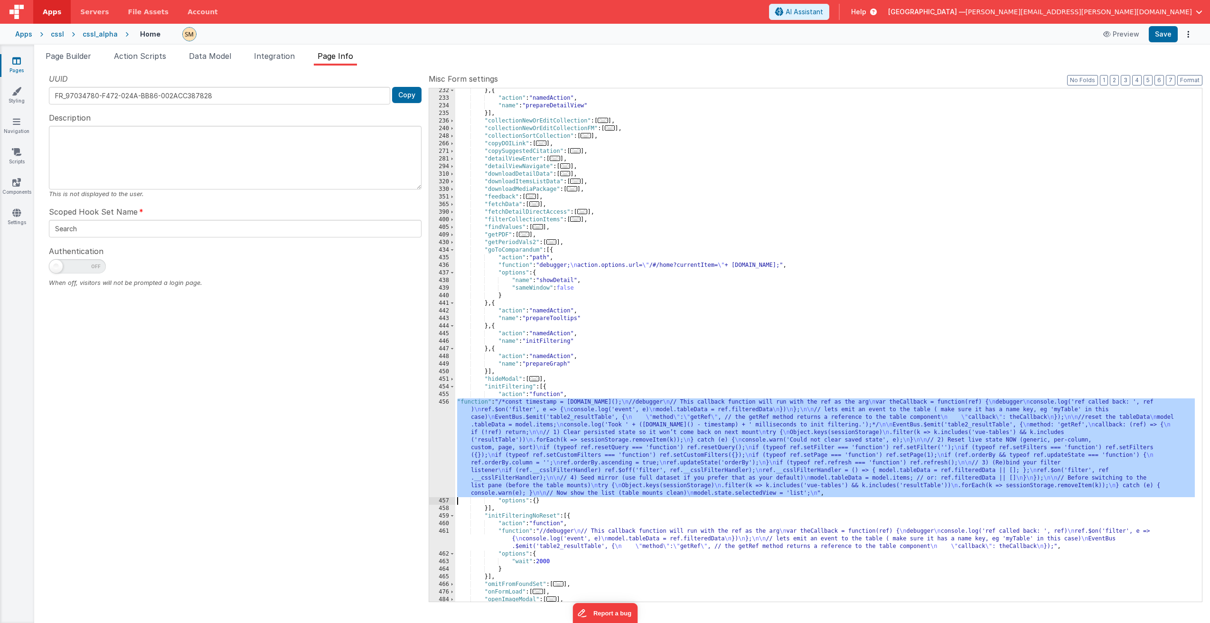
click at [441, 440] on div "456" at bounding box center [442, 447] width 26 height 99
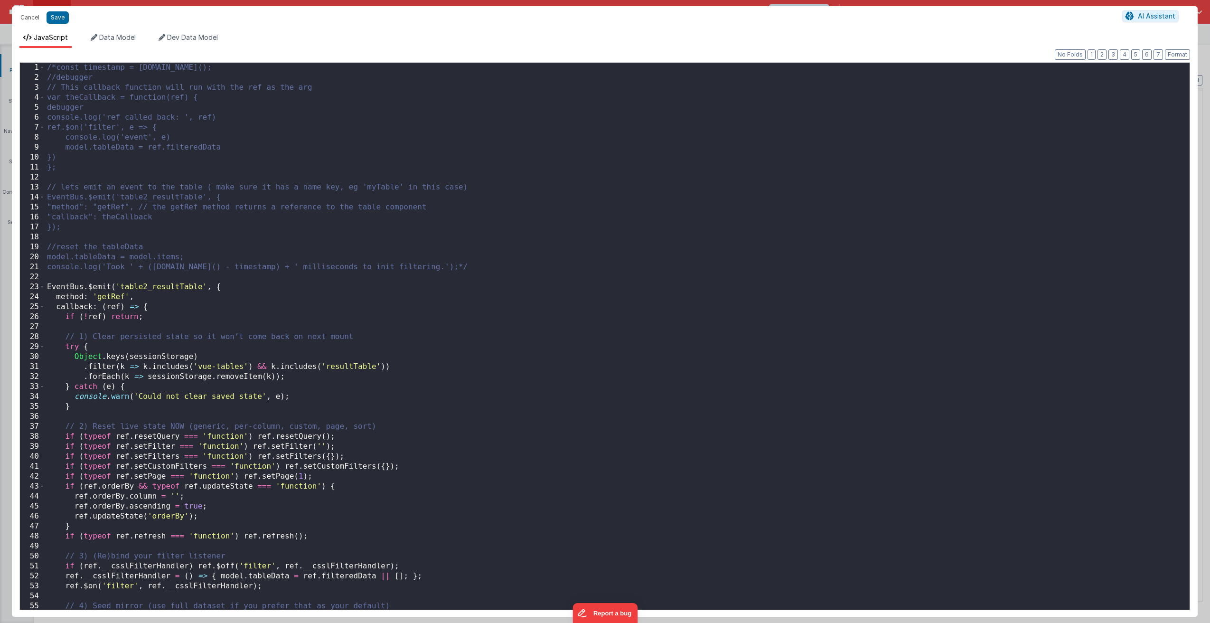
scroll to position [141, 0]
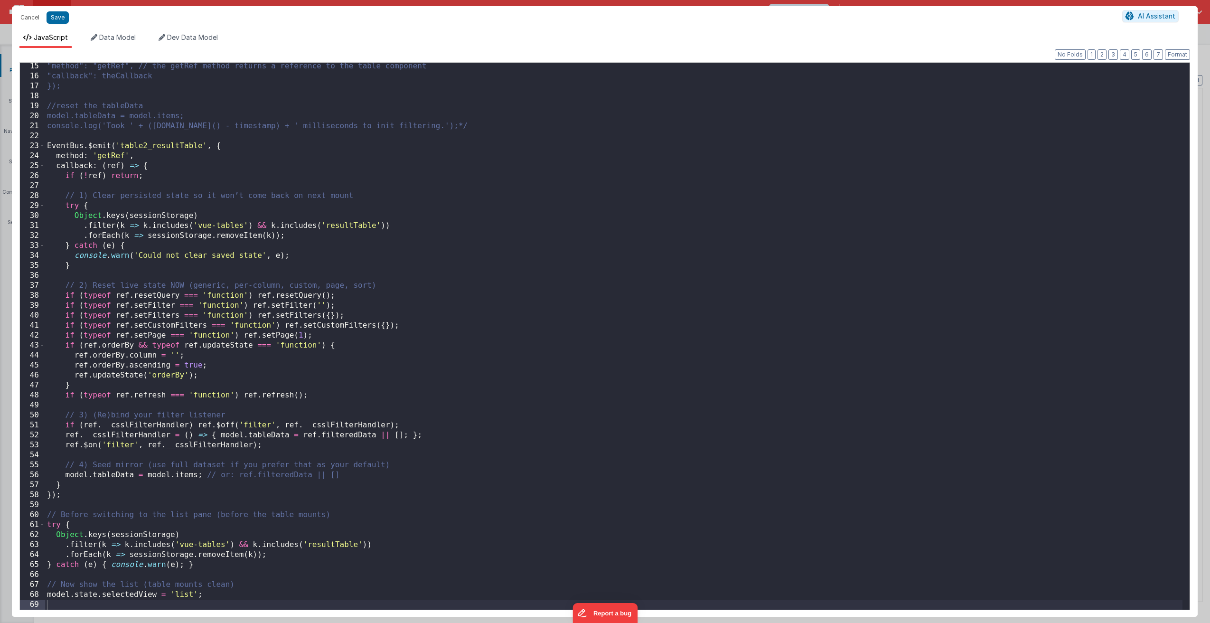
click at [47, 595] on div ""method": "getRef", // the getRef method returns a reference to the table compo…" at bounding box center [613, 344] width 1137 height 567
click at [56, 21] on button "Save" at bounding box center [58, 17] width 22 height 12
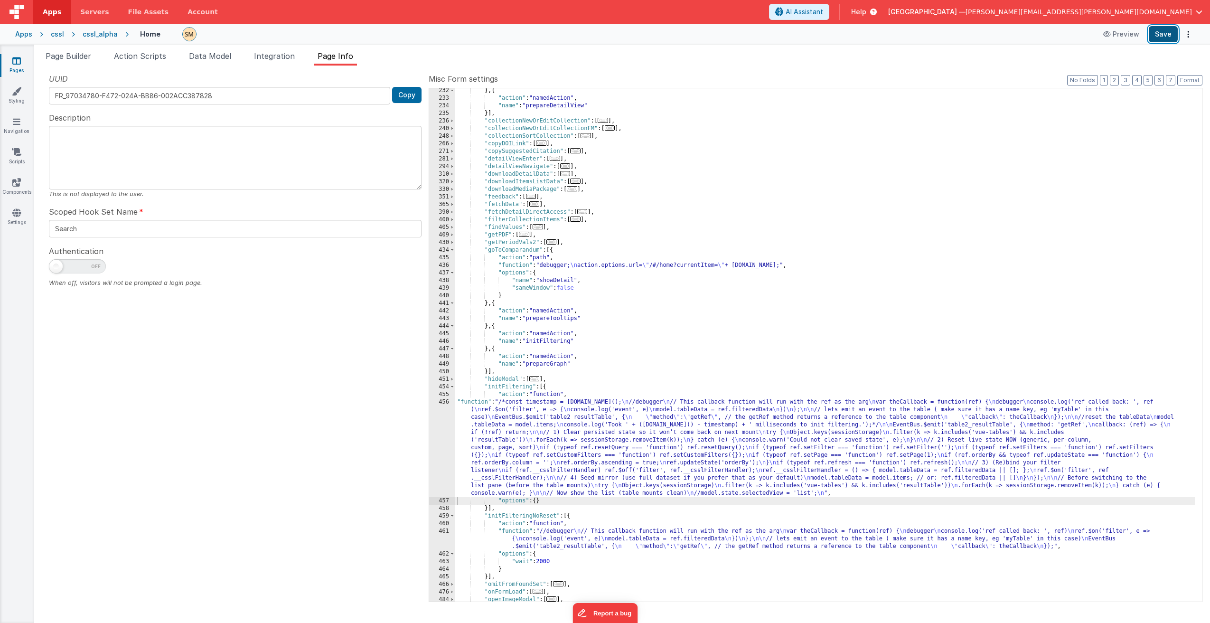
click at [1165, 33] on button "Save" at bounding box center [1163, 34] width 29 height 16
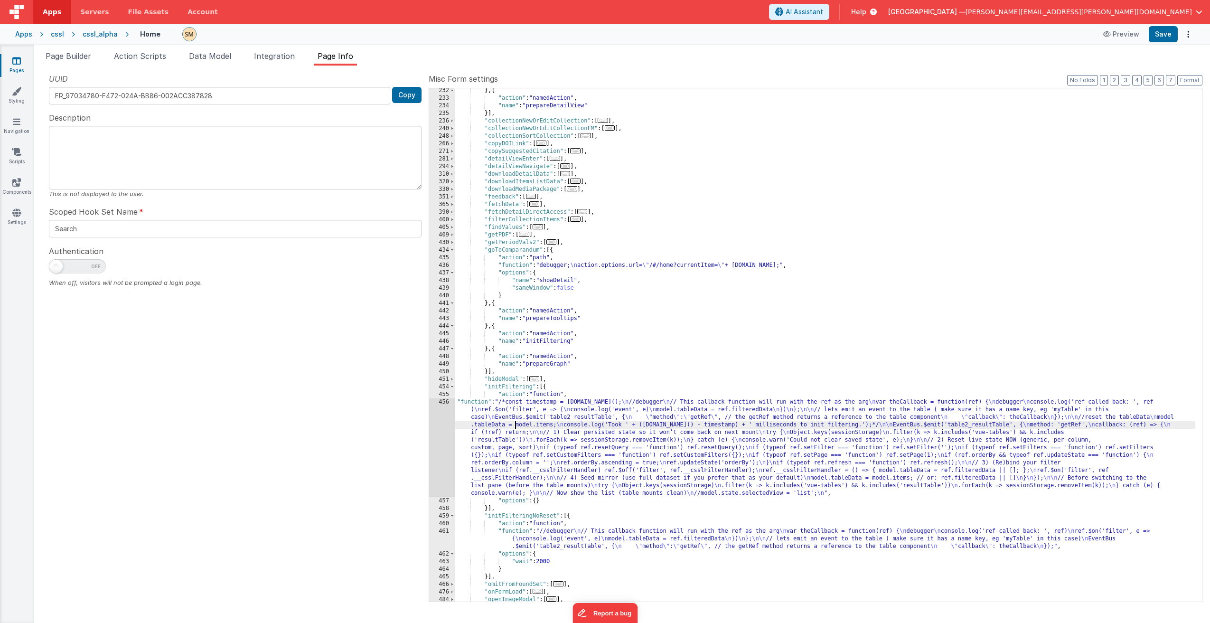
click at [516, 424] on div "} , { "action" : "namedAction" , "name" : "prepareDetailView" }] , "collectionN…" at bounding box center [824, 351] width 739 height 528
click at [443, 433] on div "456" at bounding box center [442, 447] width 26 height 99
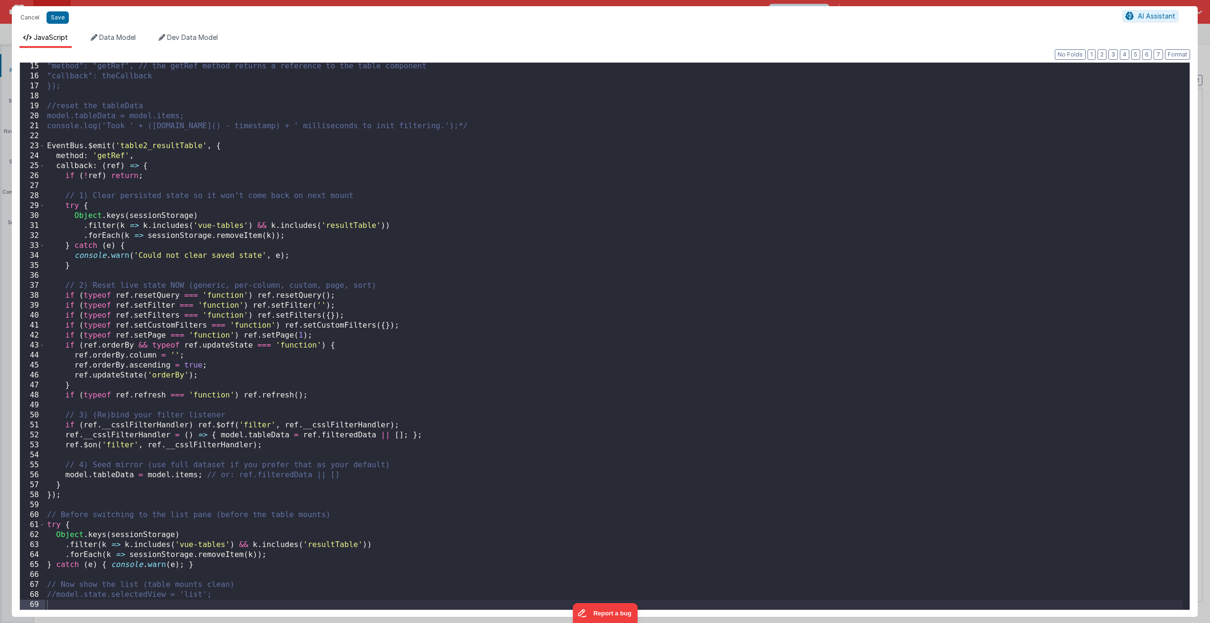
click at [415, 326] on div ""method": "getRef", // the getRef method returns a reference to the table compo…" at bounding box center [613, 344] width 1137 height 567
click at [92, 384] on div ""method": "getRef", // the getRef method returns a reference to the table compo…" at bounding box center [613, 344] width 1137 height 567
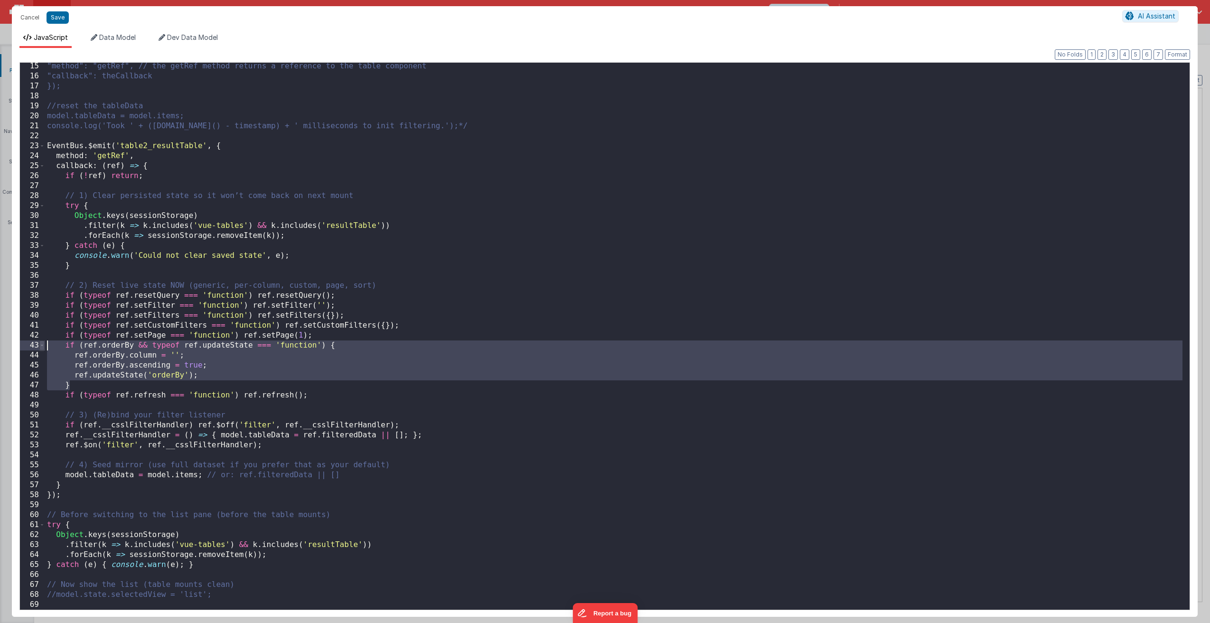
drag, startPoint x: 92, startPoint y: 384, endPoint x: 43, endPoint y: 346, distance: 61.8
click at [43, 346] on div "15 16 17 18 19 20 21 22 23 24 25 26 27 28 29 30 31 32 33 34 35 36 37 38 39 40 4…" at bounding box center [604, 336] width 1170 height 548
click at [112, 355] on div ""method": "getRef", // the getRef method returns a reference to the table compo…" at bounding box center [613, 344] width 1137 height 567
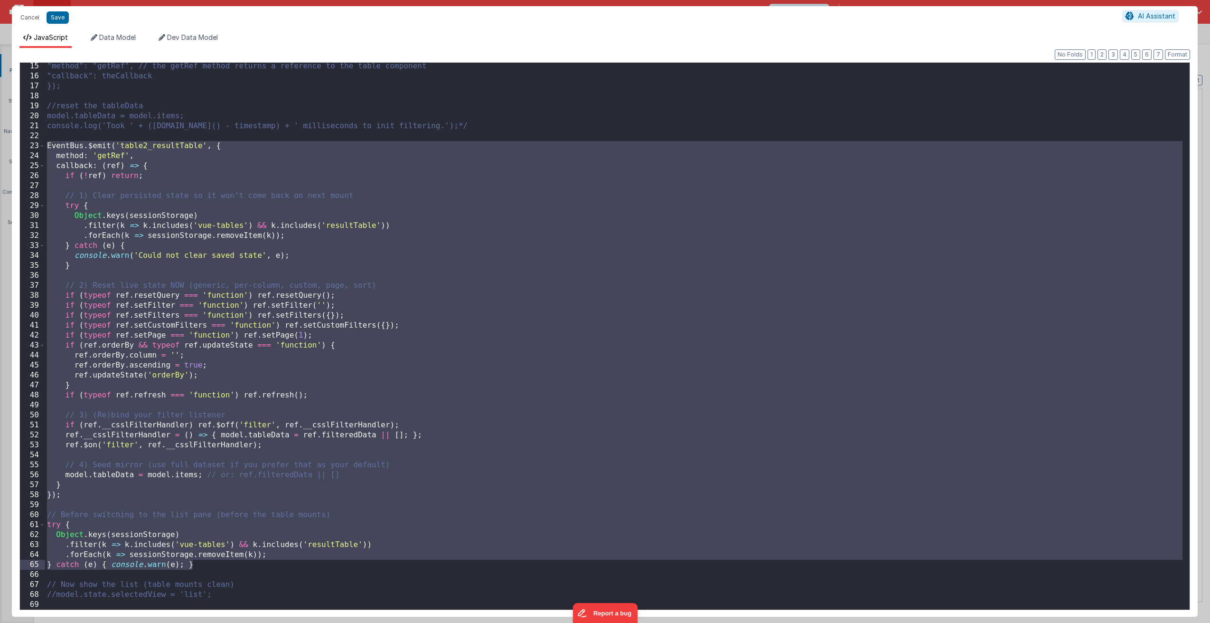
drag, startPoint x: 48, startPoint y: 147, endPoint x: 226, endPoint y: 566, distance: 455.5
click at [226, 566] on div ""method": "getRef", // the getRef method returns a reference to the table compo…" at bounding box center [613, 344] width 1137 height 567
click at [485, 449] on div ""method": "getRef", // the getRef method returns a reference to the table compo…" at bounding box center [613, 344] width 1137 height 567
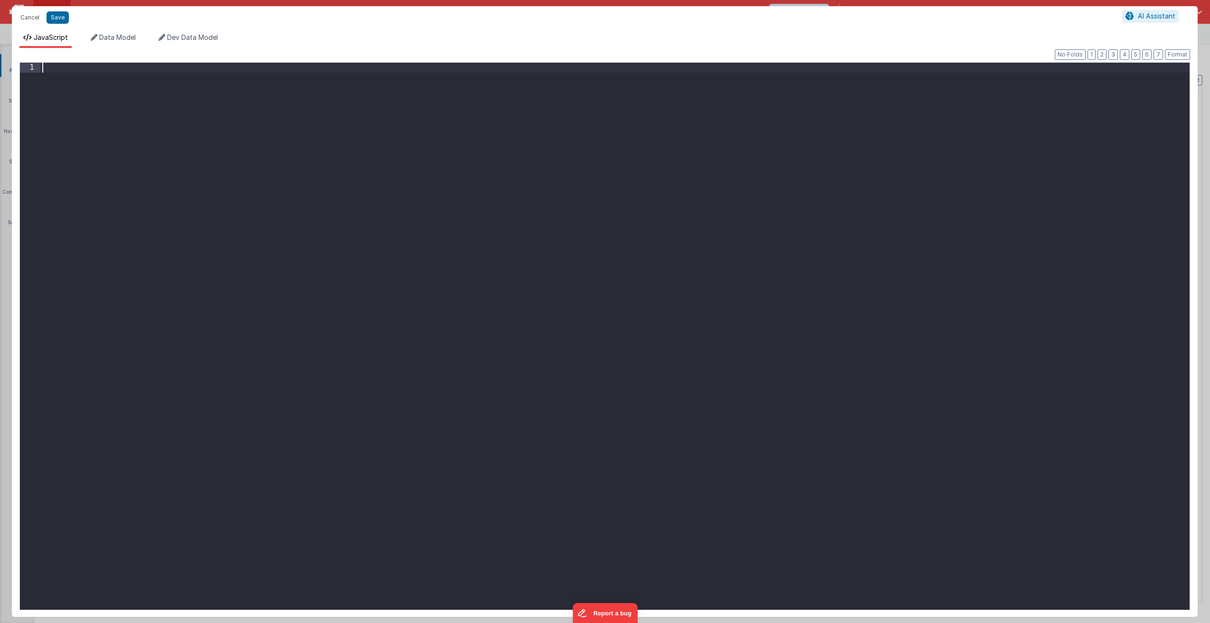
paste textarea
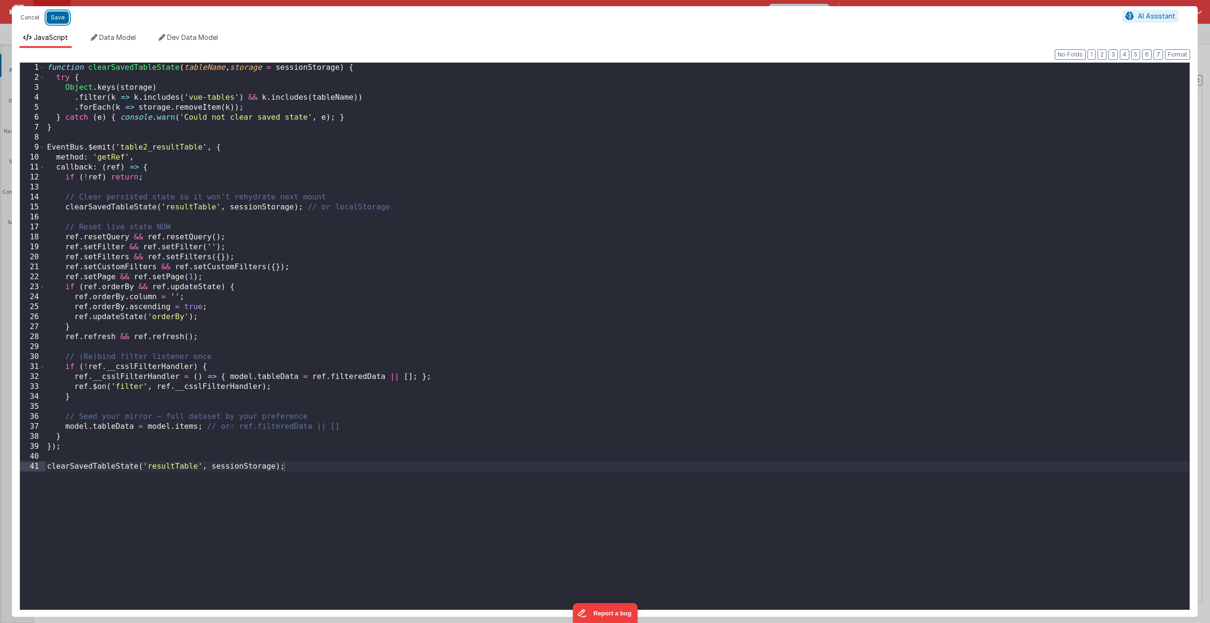
drag, startPoint x: 59, startPoint y: 21, endPoint x: 85, endPoint y: 175, distance: 156.4
click at [85, 175] on div "Cancel Save AI Assistant JavaScript Data Model Dev Data Model Format 7 6 5 4 3 …" at bounding box center [605, 311] width 1186 height 610
click at [85, 175] on div "function clearSavedTableState ( tableName , storage = sessionStorage ) { try { …" at bounding box center [617, 346] width 1144 height 567
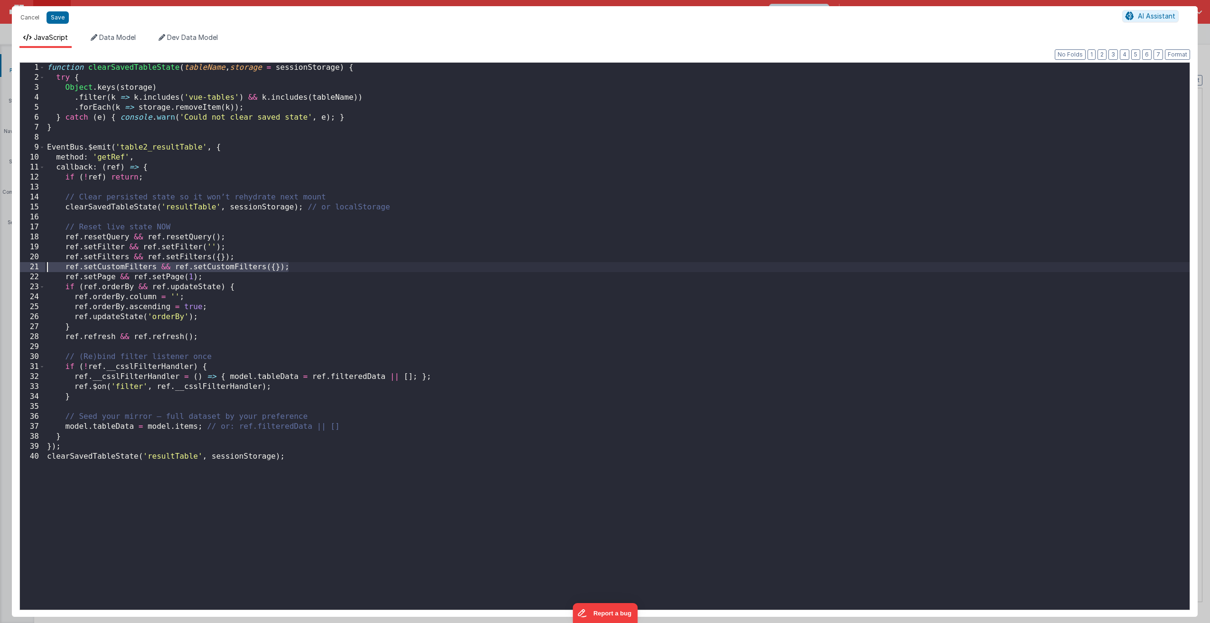
drag, startPoint x: 294, startPoint y: 267, endPoint x: 41, endPoint y: 267, distance: 253.4
click at [41, 267] on div "1 2 3 4 5 6 7 8 9 10 11 12 13 14 15 16 17 18 19 20 21 22 23 24 25 26 27 28 29 3…" at bounding box center [604, 336] width 1170 height 548
click at [61, 16] on button "Save" at bounding box center [58, 17] width 22 height 12
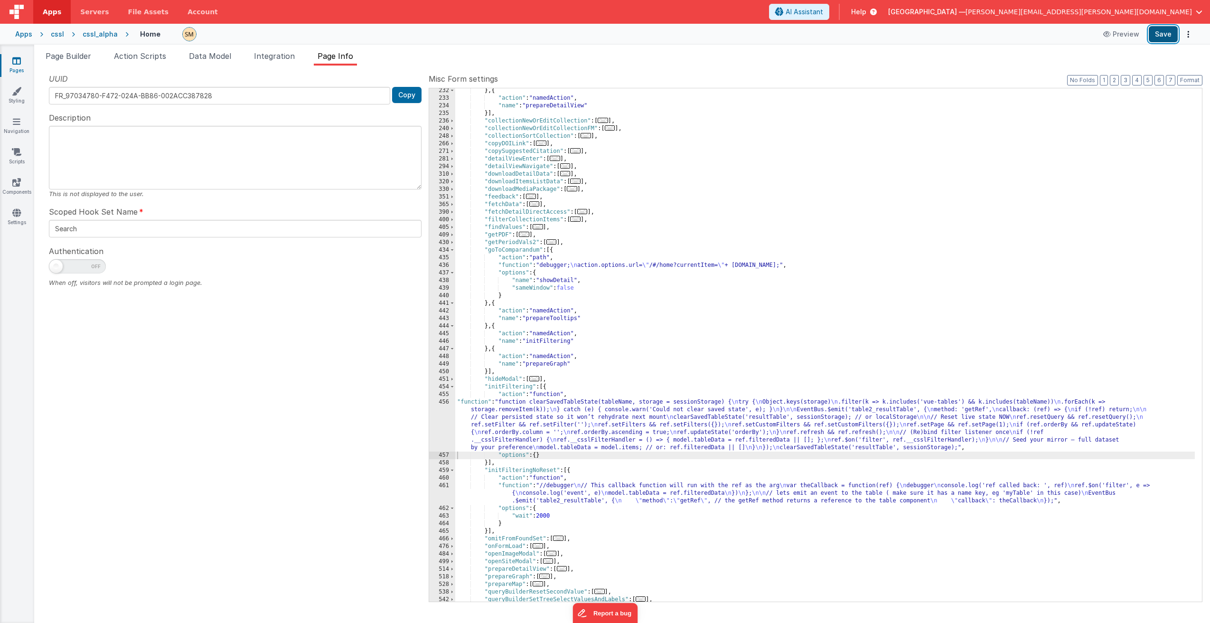
click at [1170, 33] on button "Save" at bounding box center [1163, 34] width 29 height 16
click at [571, 428] on div "} , { "action" : "namedAction" , "name" : "prepareDetailView" }] , "collectionN…" at bounding box center [824, 351] width 739 height 528
click at [442, 427] on div "456" at bounding box center [442, 424] width 26 height 53
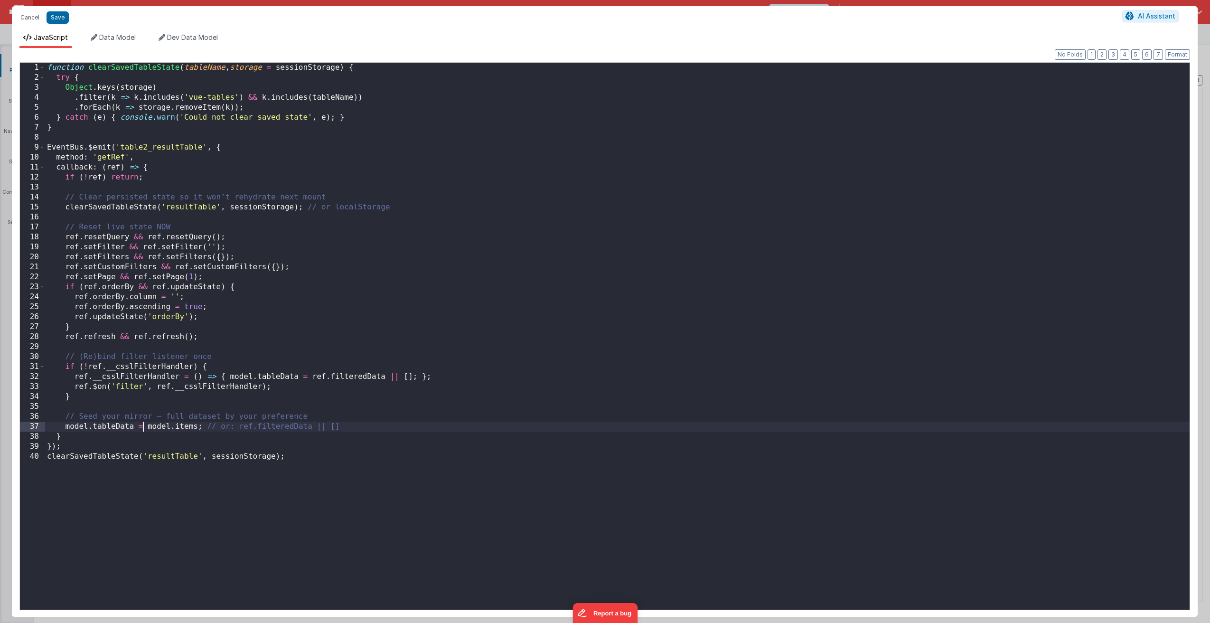
click at [145, 431] on div "function clearSavedTableState ( tableName , storage = sessionStorage ) { try { …" at bounding box center [617, 346] width 1144 height 567
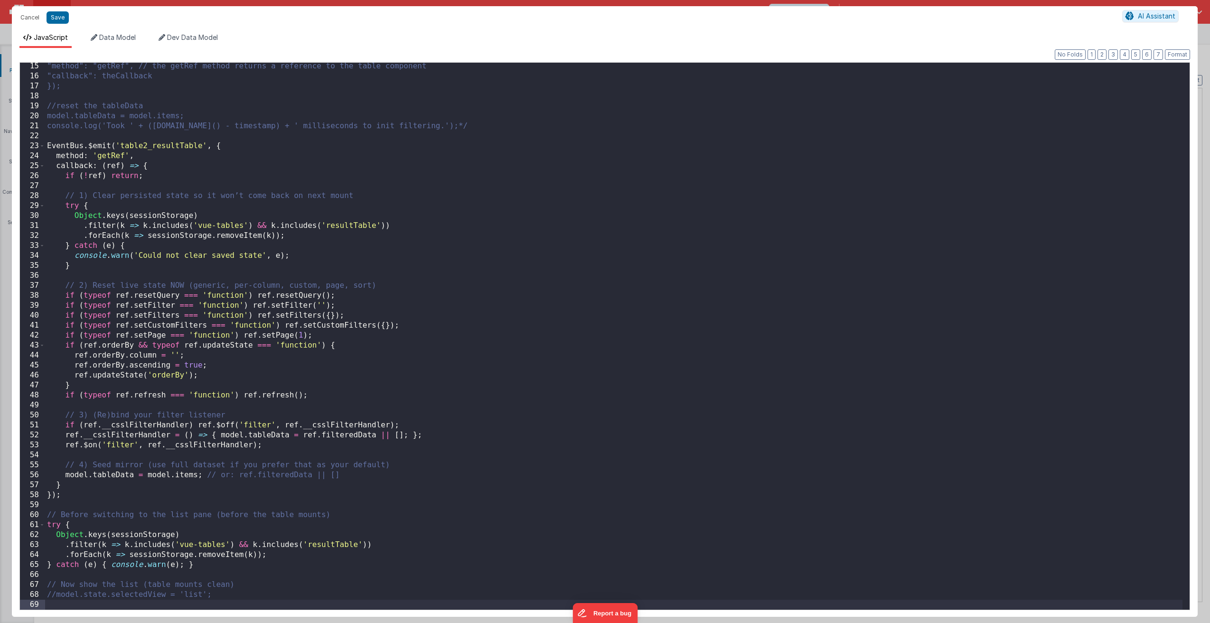
click at [64, 345] on div ""method": "getRef", // the getRef method returns a reference to the table compo…" at bounding box center [613, 344] width 1137 height 567
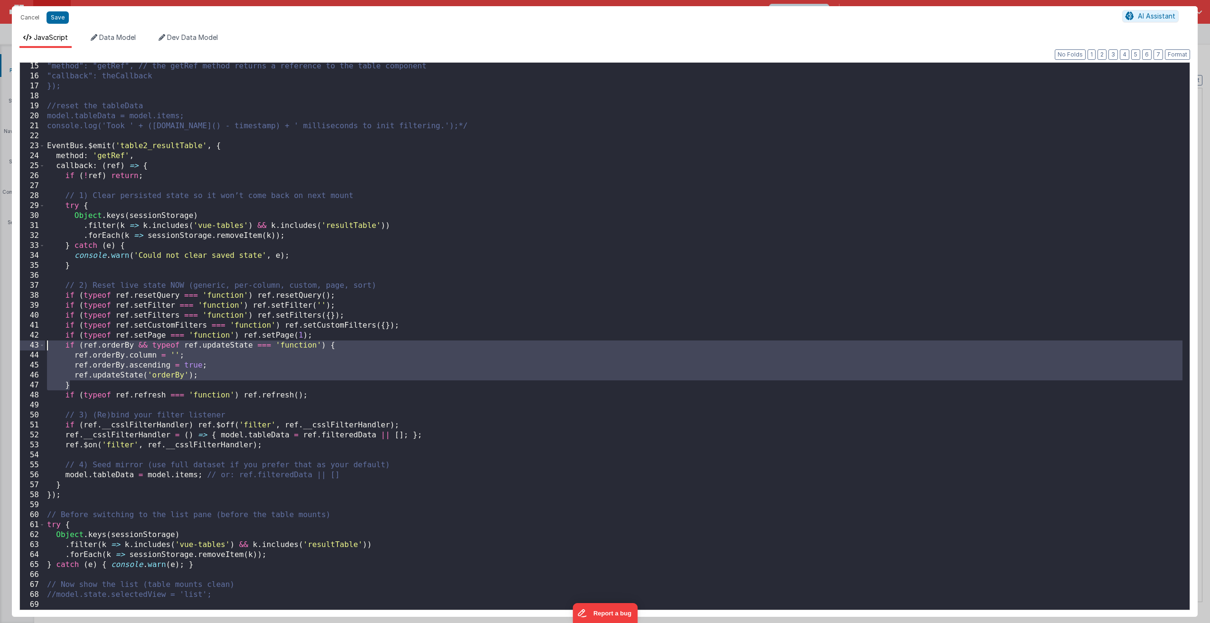
drag, startPoint x: 82, startPoint y: 389, endPoint x: 18, endPoint y: 344, distance: 78.3
click at [18, 344] on div "Format 7 6 5 4 3 2 1 No Folds 15 16 17 18 19 20 21 22 23 24 25 26 27 28 29 30 3…" at bounding box center [605, 332] width 1186 height 569
click at [57, 16] on button "Save" at bounding box center [58, 17] width 22 height 12
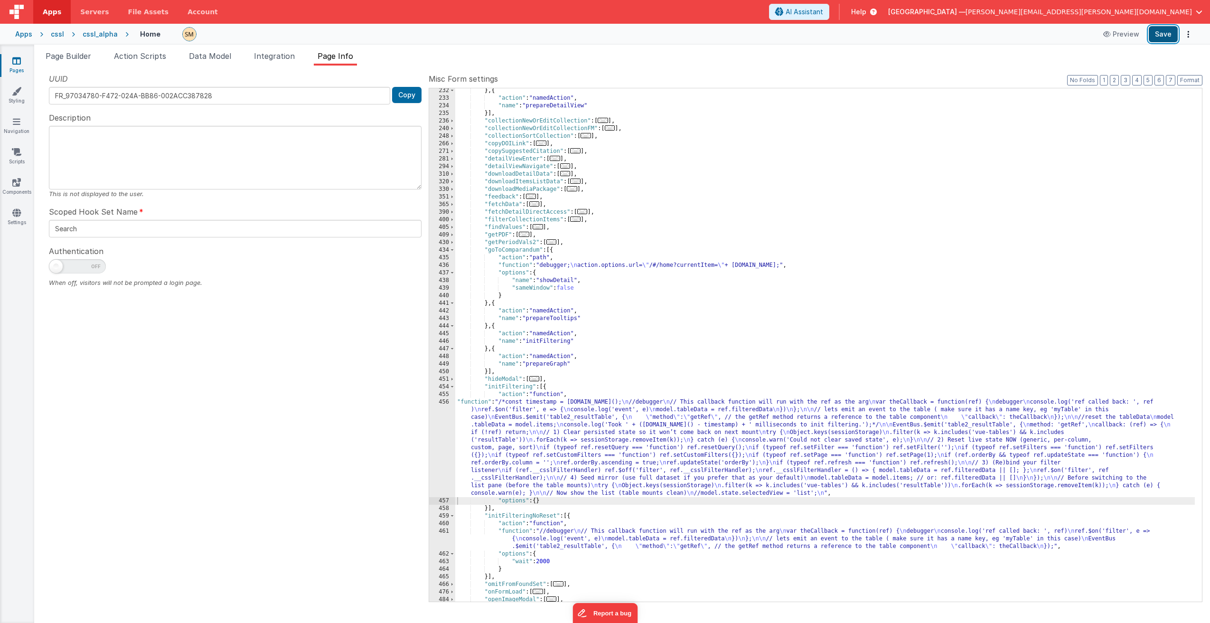
click at [1166, 32] on button "Save" at bounding box center [1163, 34] width 29 height 16
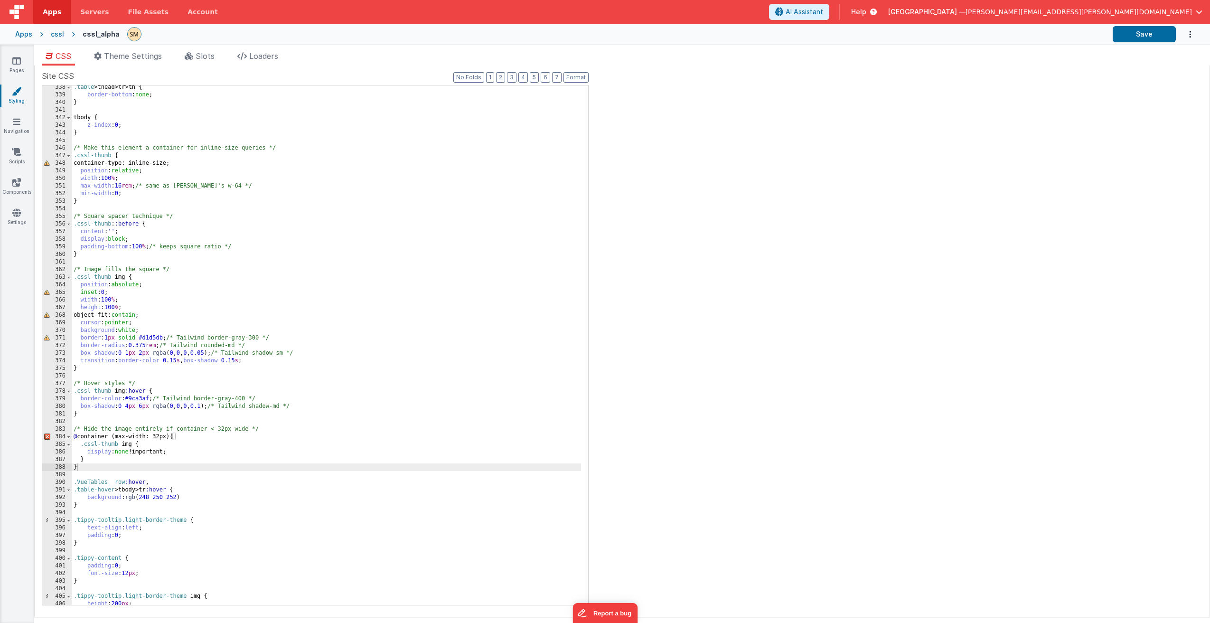
scroll to position [2819, 0]
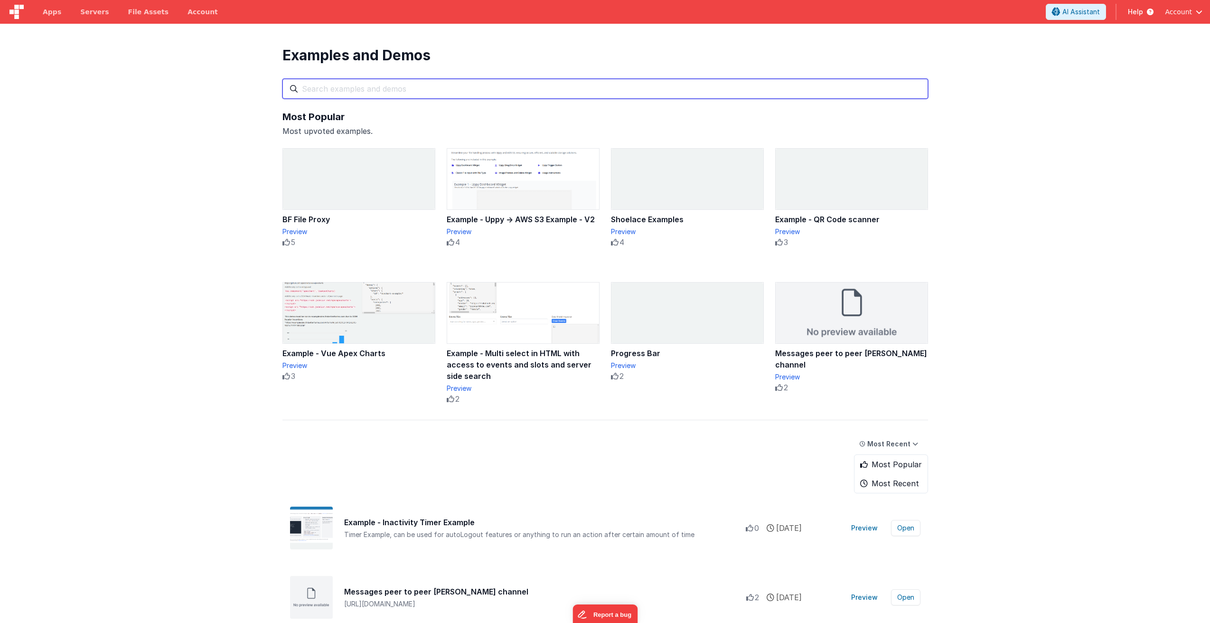
click at [504, 89] on input "text" at bounding box center [604, 89] width 645 height 20
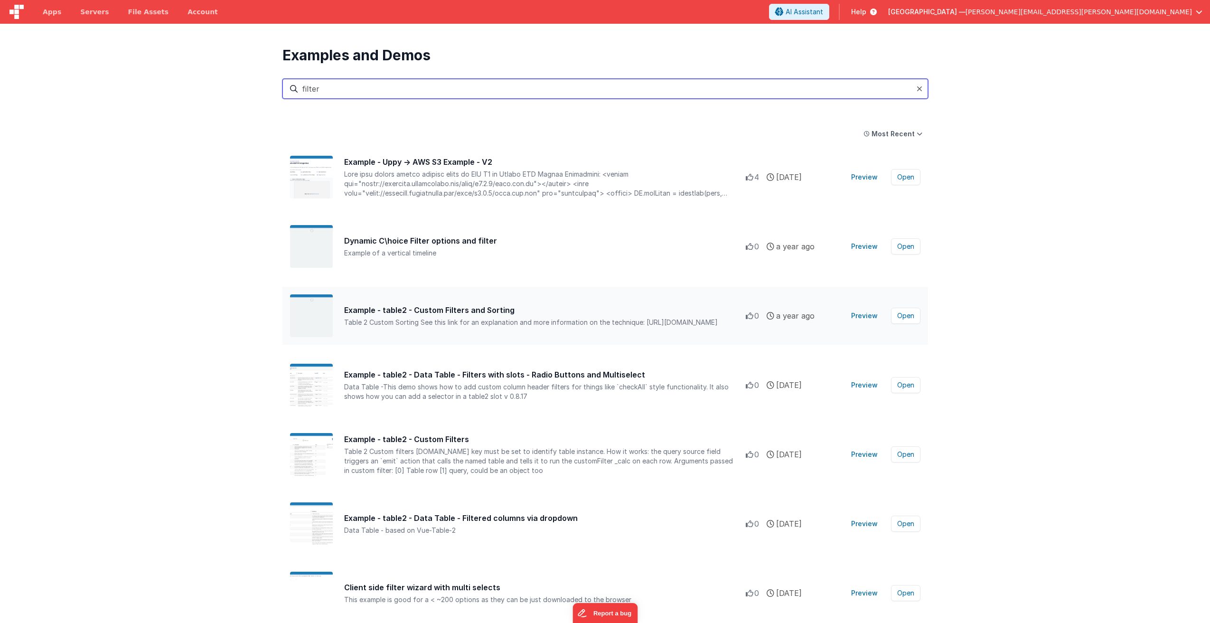
type input "filter"
click at [471, 318] on div "Table 2 Custom Sorting See this link for an explanation and more information …" at bounding box center [545, 322] width 402 height 9
drag, startPoint x: 870, startPoint y: 316, endPoint x: 900, endPoint y: 316, distance: 29.9
click at [900, 316] on div "0 0 0 a year ago Preview Open" at bounding box center [833, 316] width 175 height 16
click at [900, 316] on button "Open" at bounding box center [905, 316] width 29 height 16
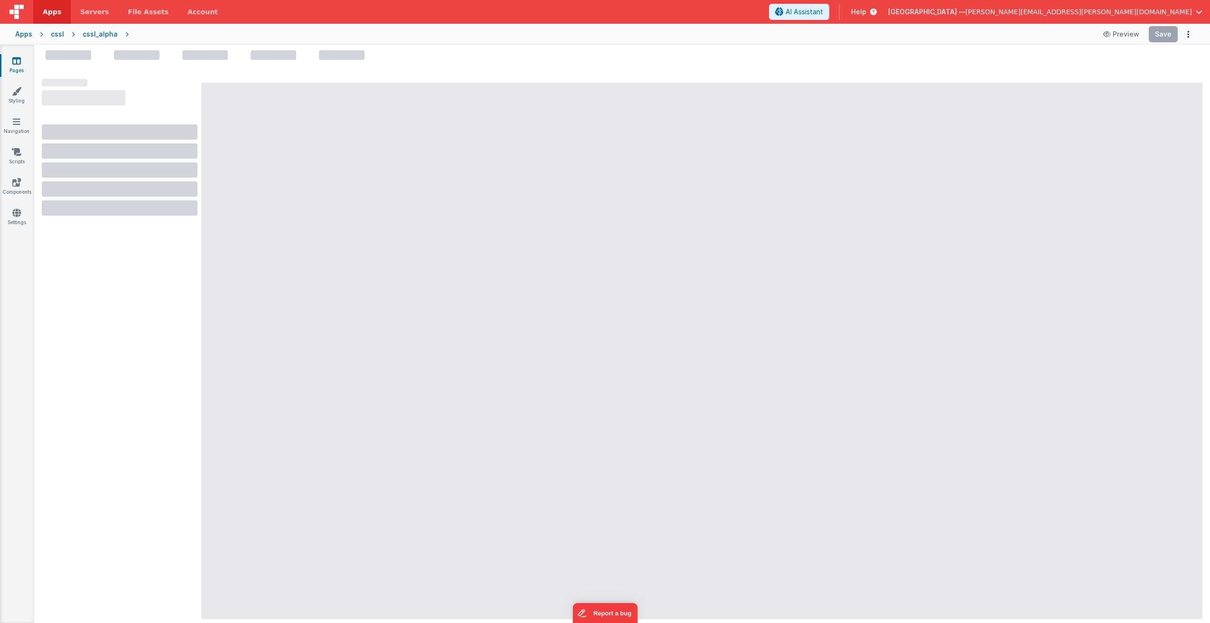
click at [900, 316] on div at bounding box center [701, 351] width 1001 height 536
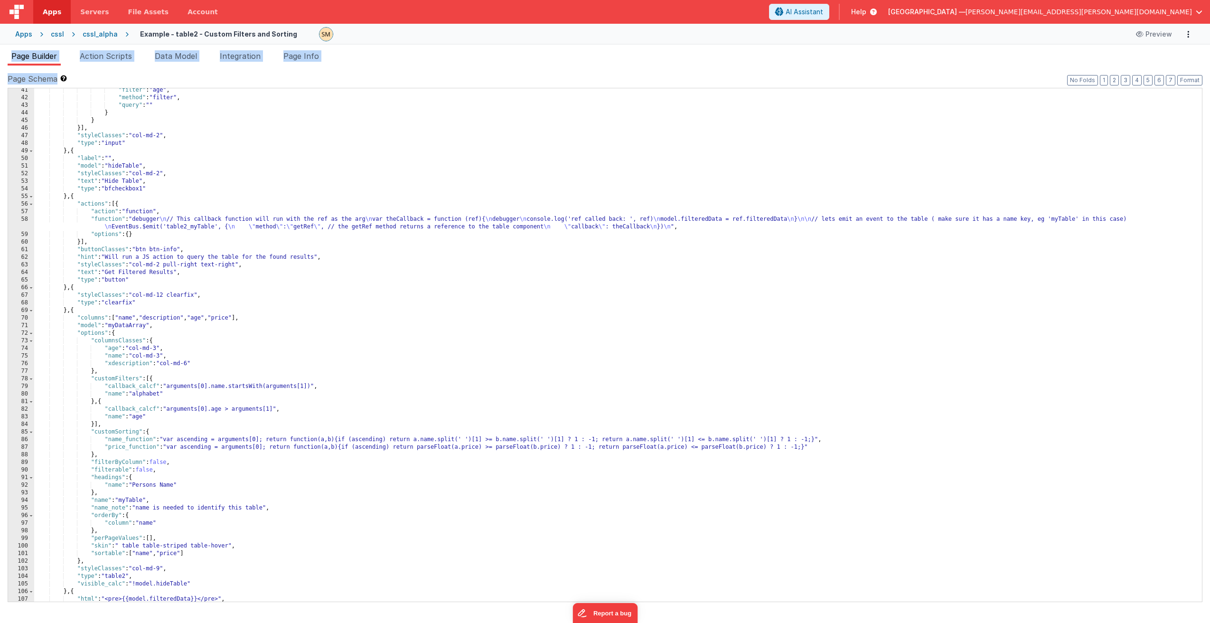
scroll to position [360, 0]
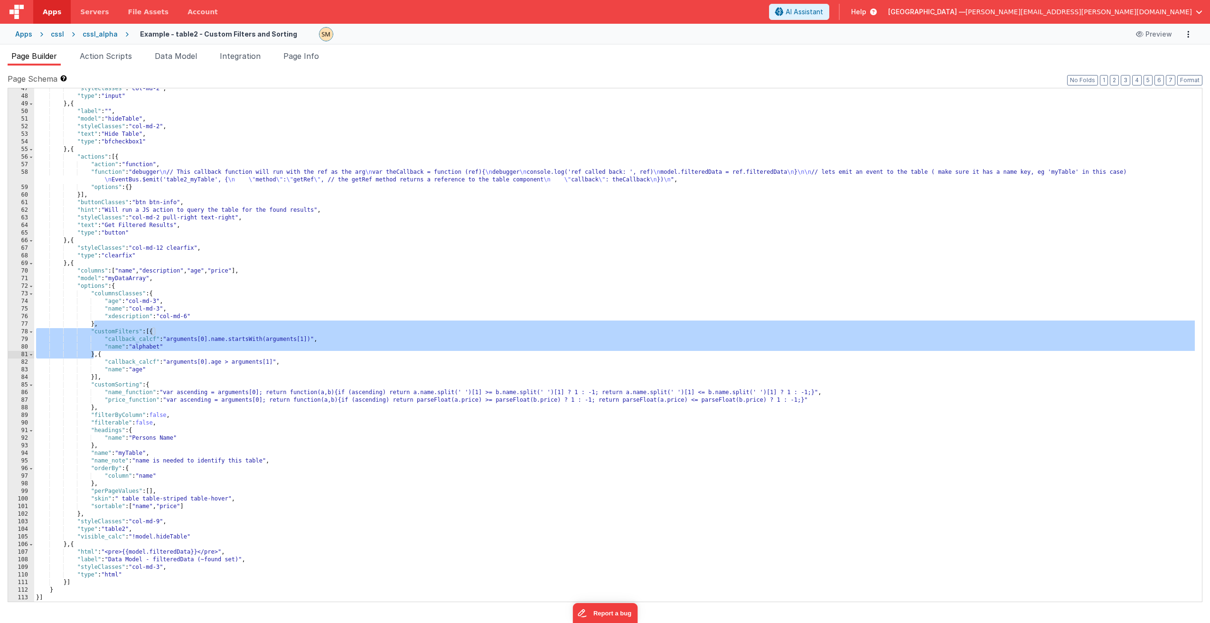
drag, startPoint x: 95, startPoint y: 326, endPoint x: 93, endPoint y: 356, distance: 30.4
click at [93, 356] on div ""styleClasses" : "col-md-2" , "type" : "input" } , { "label" : "" , "model" : "…" at bounding box center [614, 349] width 1160 height 528
